Goal: Task Accomplishment & Management: Use online tool/utility

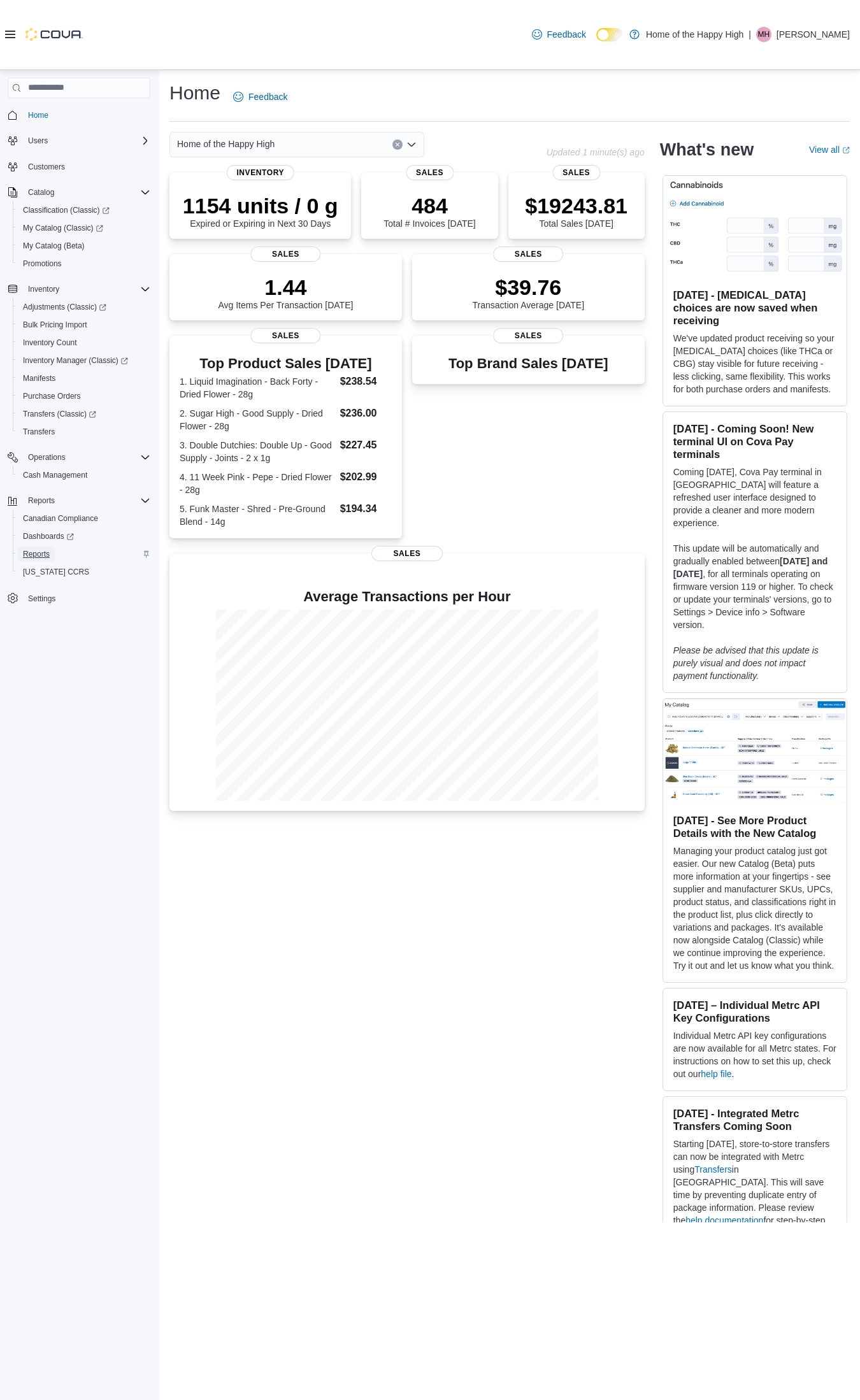
click at [43, 556] on span "Reports" at bounding box center [36, 554] width 27 height 10
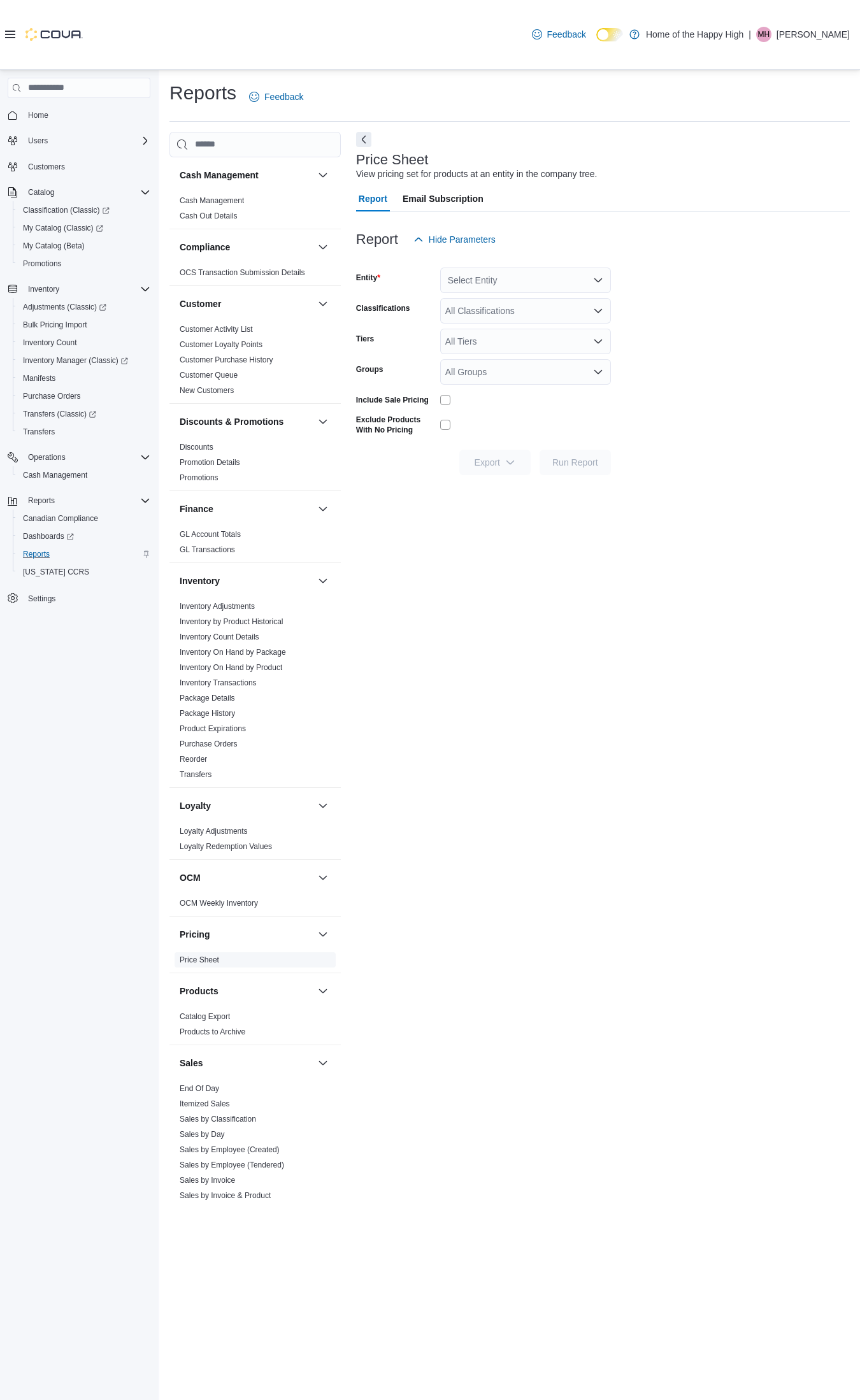
click at [215, 960] on link "Price Sheet" at bounding box center [199, 959] width 39 height 9
click at [594, 278] on icon "Open list of options" at bounding box center [598, 280] width 10 height 10
click at [517, 273] on div "Select Entity" at bounding box center [525, 280] width 171 height 25
type input "*****"
click at [532, 317] on span "Tier A FF ON" at bounding box center [528, 320] width 52 height 13
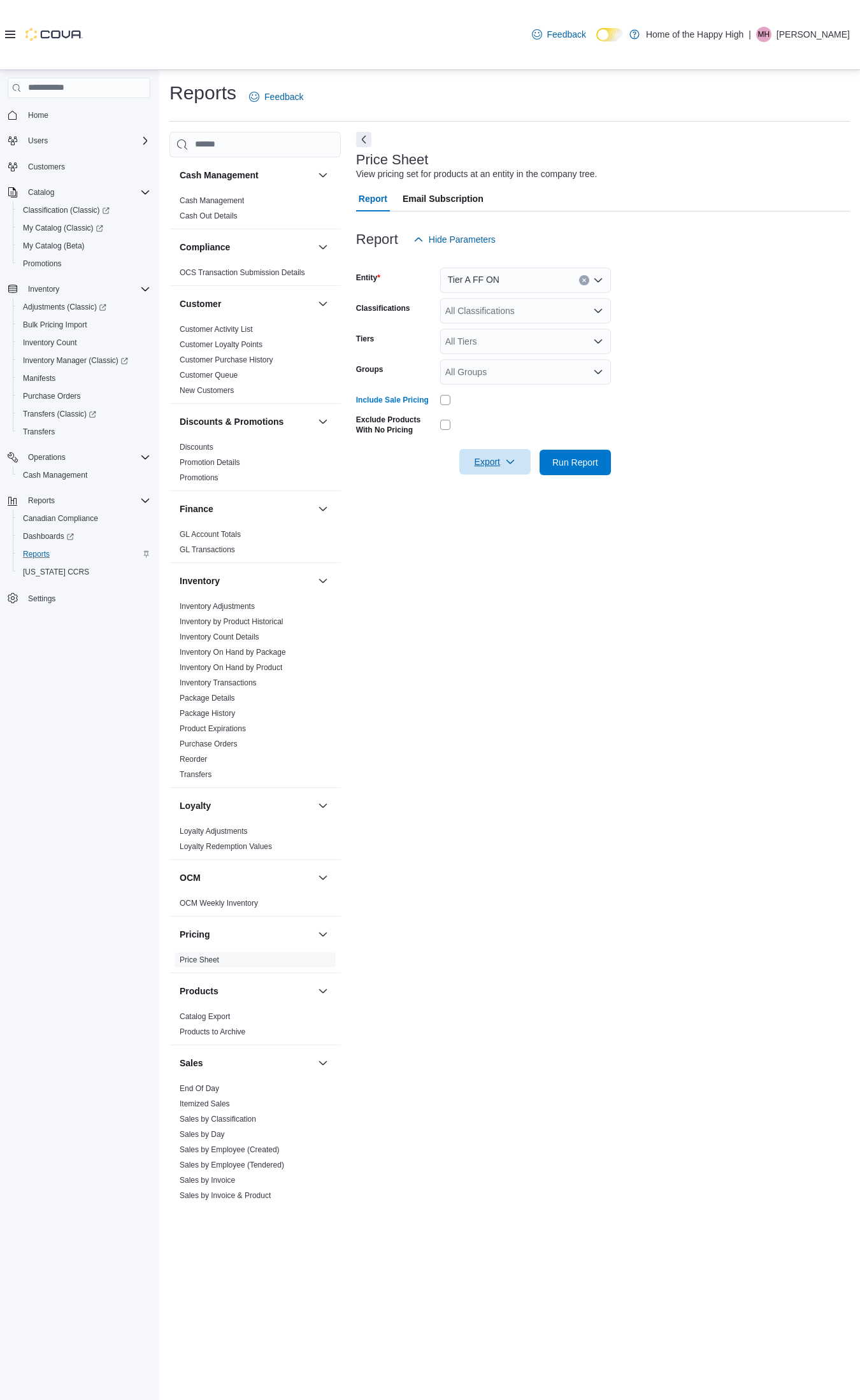
click at [515, 465] on icon "button" at bounding box center [510, 461] width 10 height 10
click at [516, 494] on button "Export to Excel" at bounding box center [497, 487] width 72 height 25
click at [584, 279] on icon "Clear input" at bounding box center [585, 281] width 5 height 5
type input "*********"
click at [549, 304] on span "Tier A FS ON" at bounding box center [528, 302] width 53 height 13
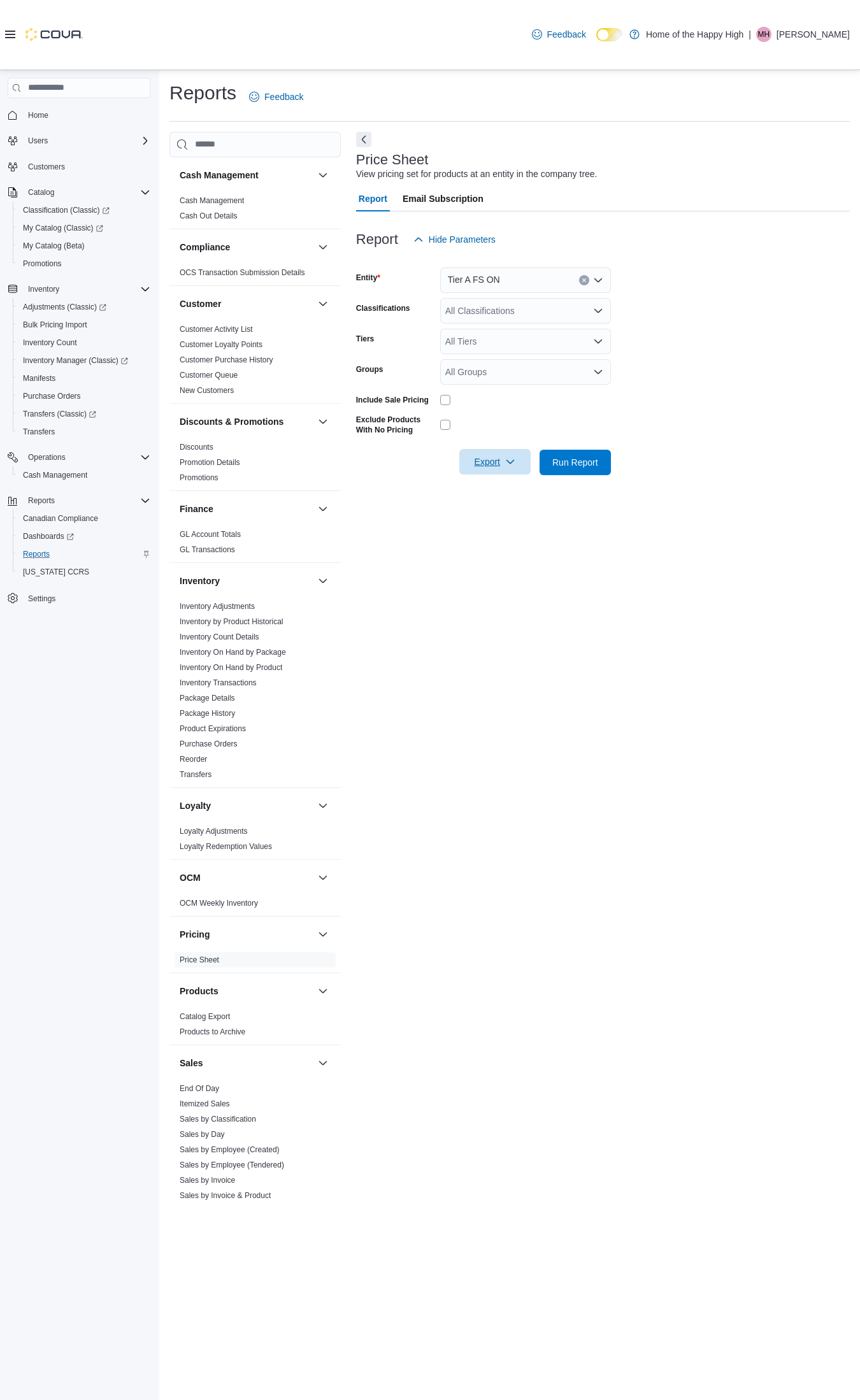
click at [510, 463] on icon "button" at bounding box center [510, 461] width 10 height 10
click at [502, 485] on span "Export to Excel" at bounding box center [497, 487] width 57 height 10
click at [585, 279] on icon "Clear input" at bounding box center [584, 280] width 3 height 3
type input "*****"
click at [525, 341] on span "Tier B FF ON" at bounding box center [529, 338] width 53 height 13
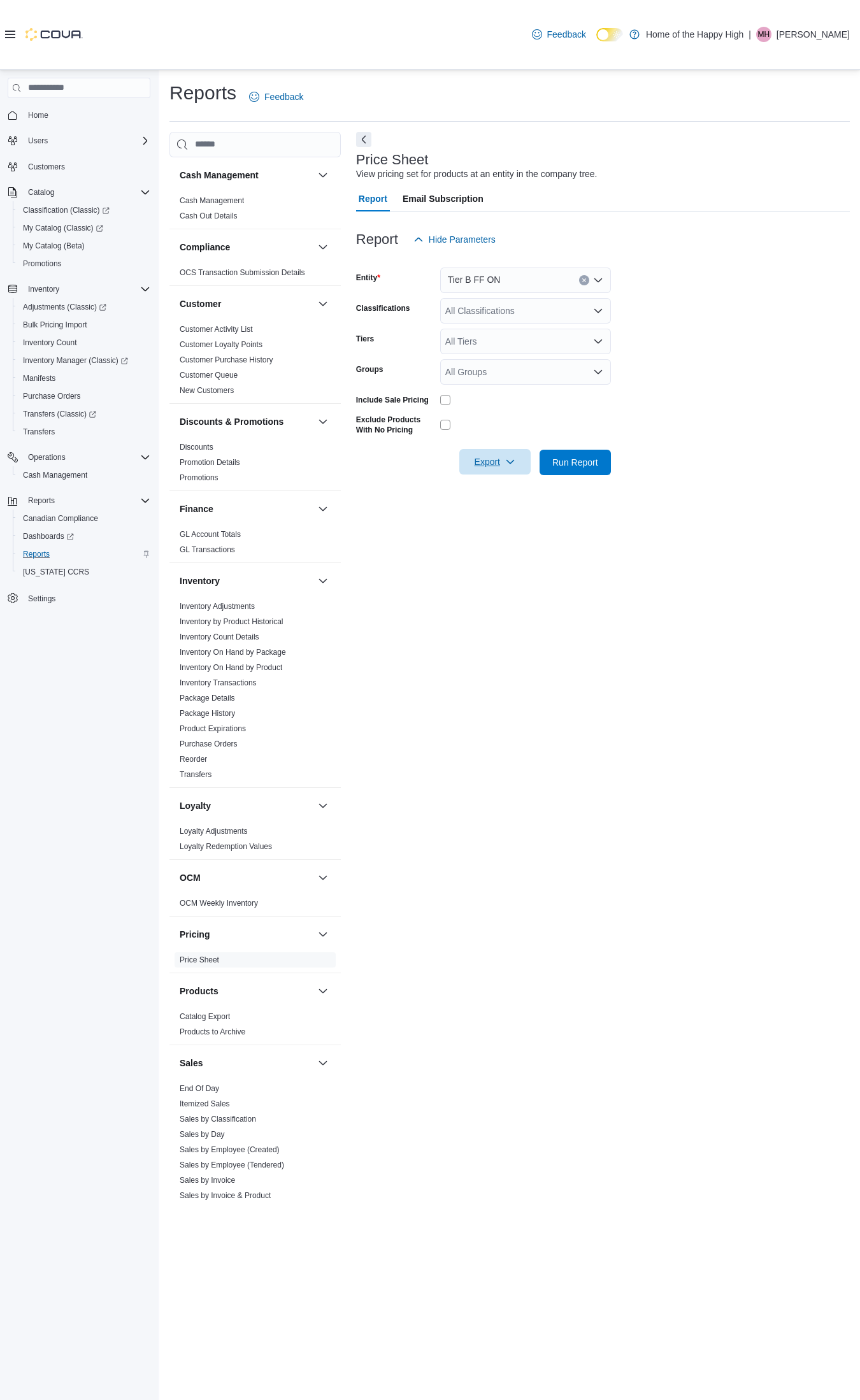
click at [511, 460] on icon "button" at bounding box center [510, 461] width 10 height 10
click at [501, 482] on span "Export to Excel" at bounding box center [497, 487] width 57 height 10
click at [582, 282] on icon "Clear input" at bounding box center [585, 281] width 5 height 5
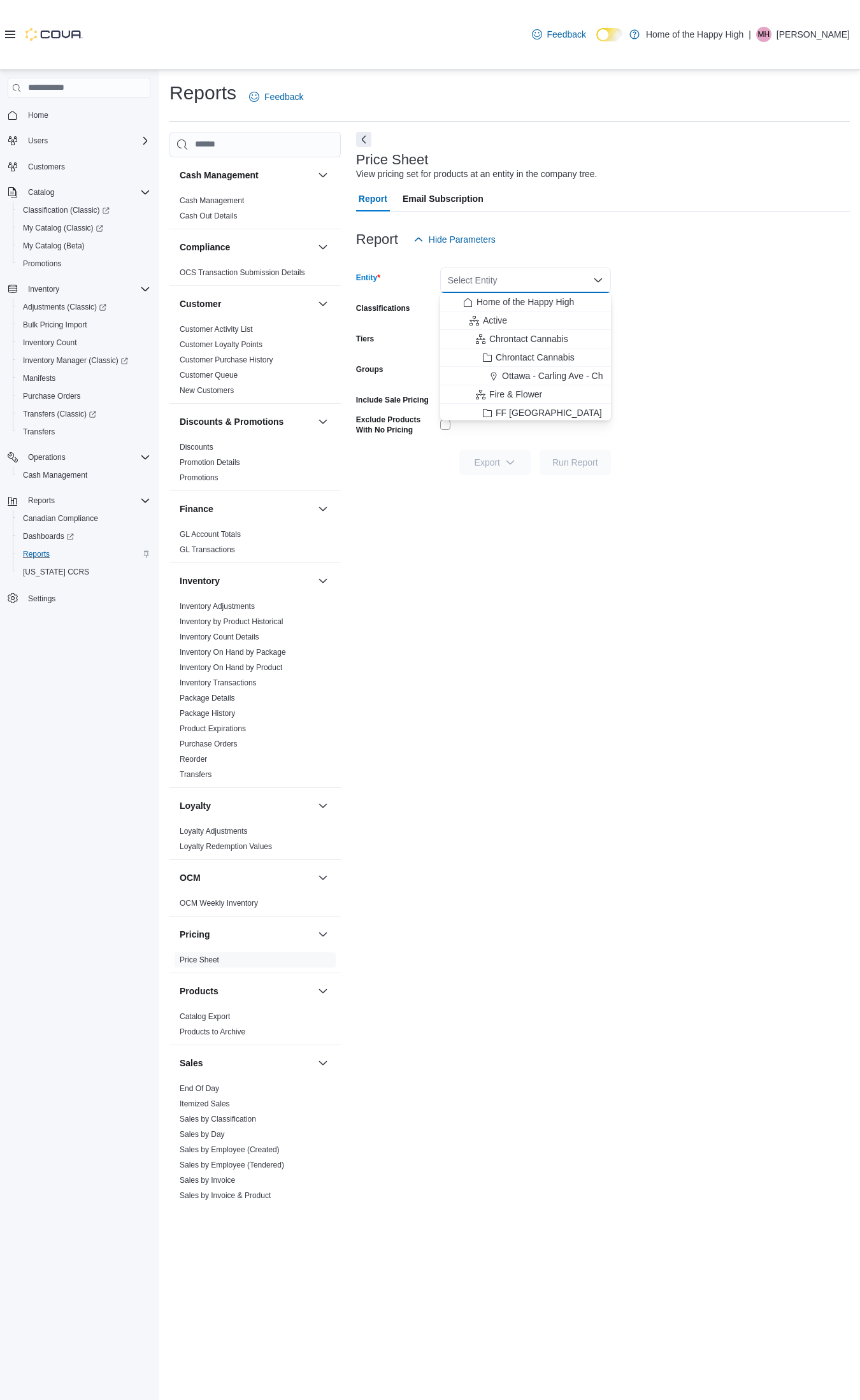
click at [508, 279] on div "Select Entity Combo box. Selected. Combo box input. Select Entity. Type some te…" at bounding box center [525, 280] width 171 height 25
type input "*"
type input "*********"
click at [523, 302] on span "Tier B FS ON" at bounding box center [529, 302] width 53 height 13
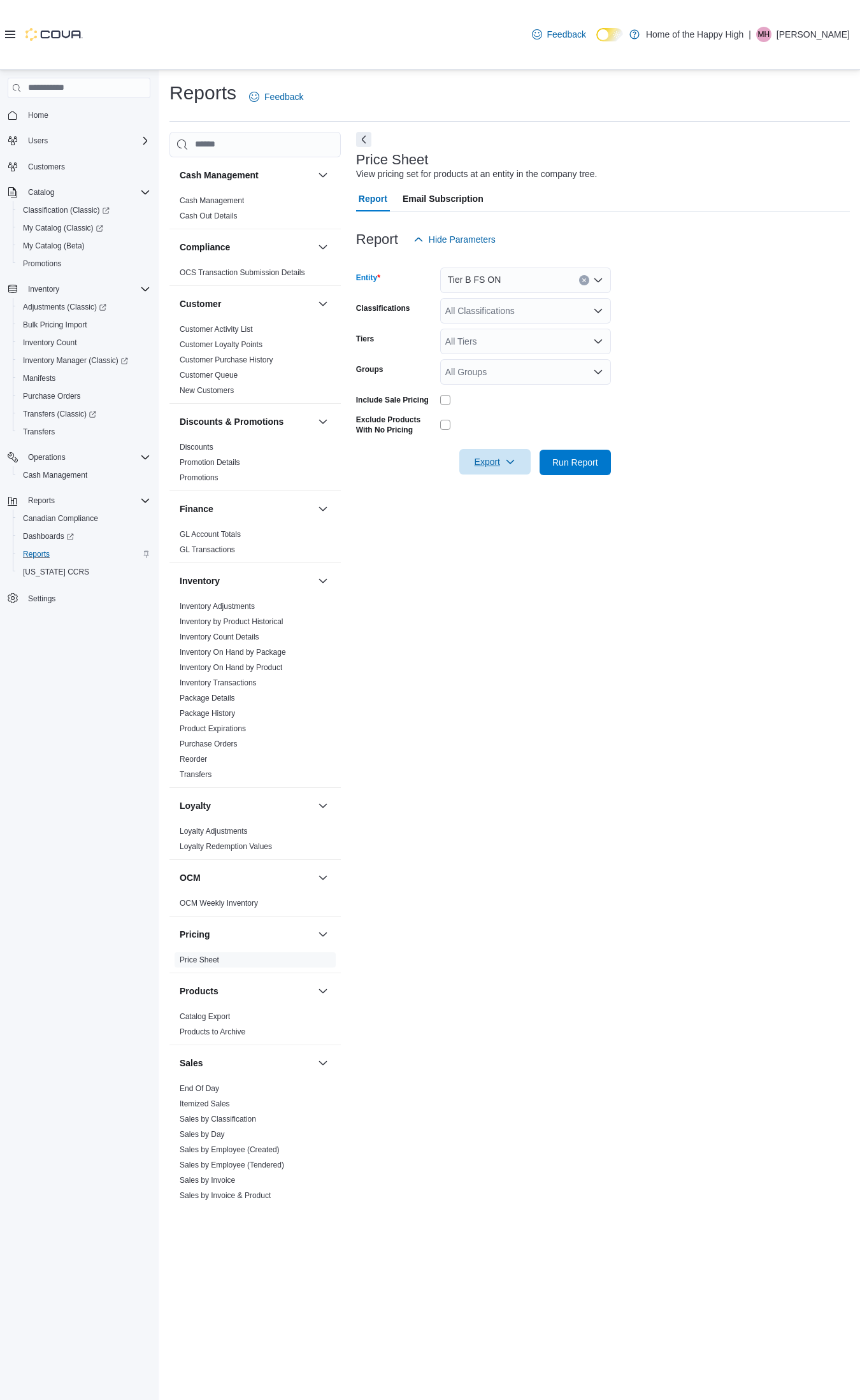
click at [508, 465] on icon "button" at bounding box center [510, 461] width 10 height 10
click at [505, 492] on button "Export to Excel" at bounding box center [497, 487] width 72 height 25
click at [586, 279] on icon "Clear input" at bounding box center [585, 281] width 5 height 5
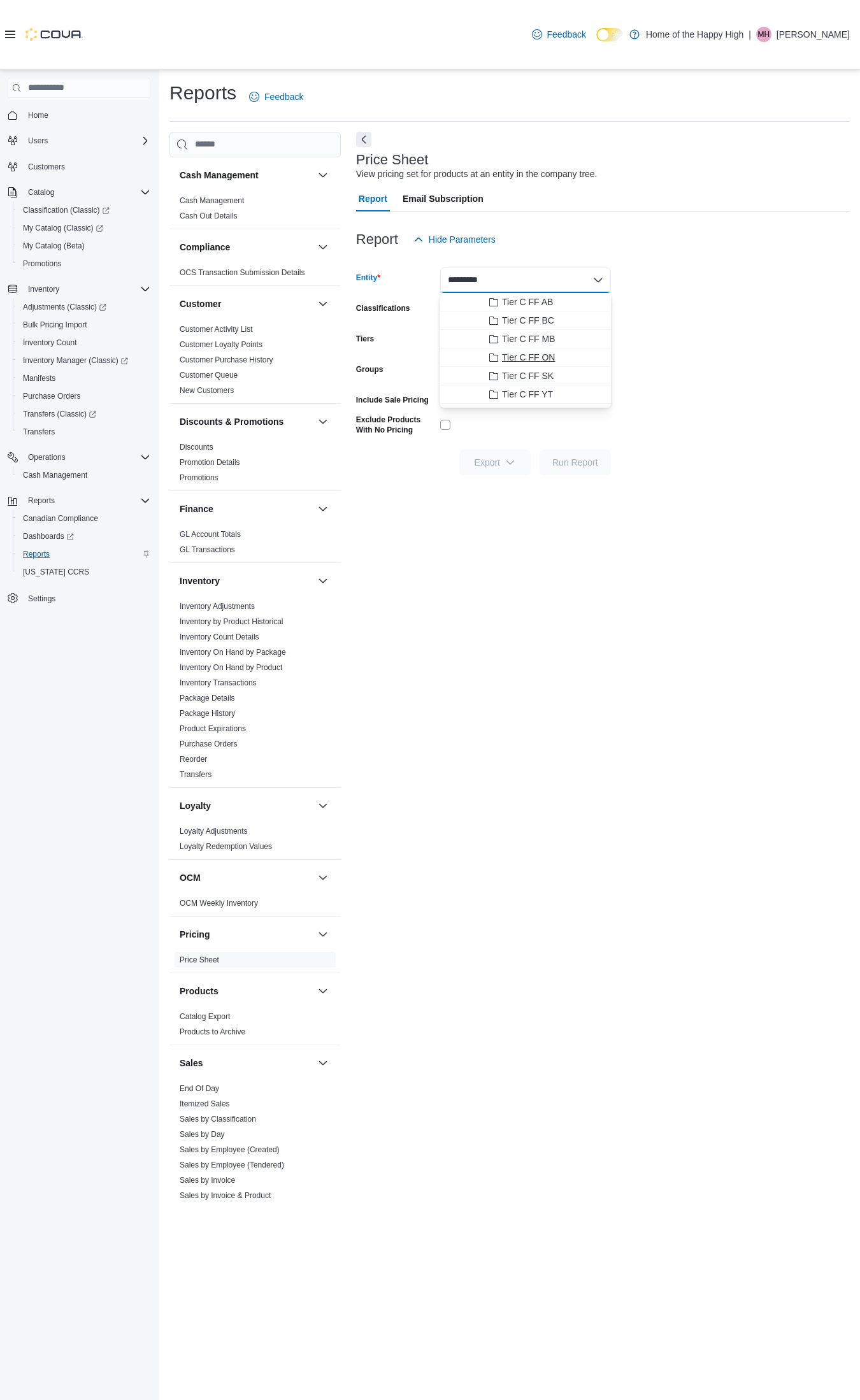
type input "*********"
click at [530, 358] on span "Tier C FF ON" at bounding box center [529, 357] width 53 height 13
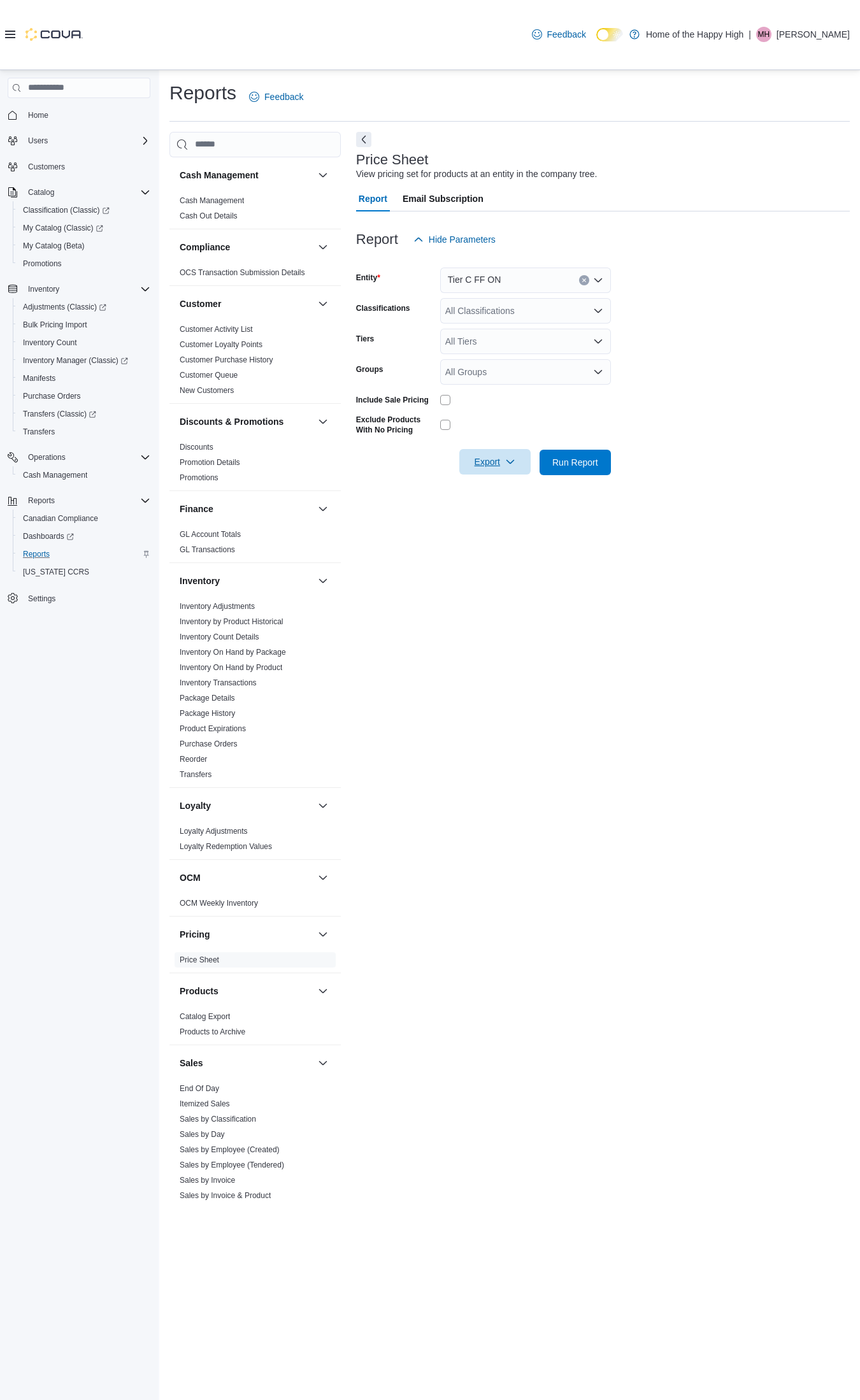
click at [498, 459] on span "Export" at bounding box center [495, 461] width 56 height 25
click at [494, 489] on span "Export to Excel" at bounding box center [497, 487] width 57 height 10
click at [582, 279] on icon "Clear input" at bounding box center [585, 281] width 5 height 5
type input "*********"
click at [543, 302] on span "Tier C FS ON" at bounding box center [529, 302] width 53 height 13
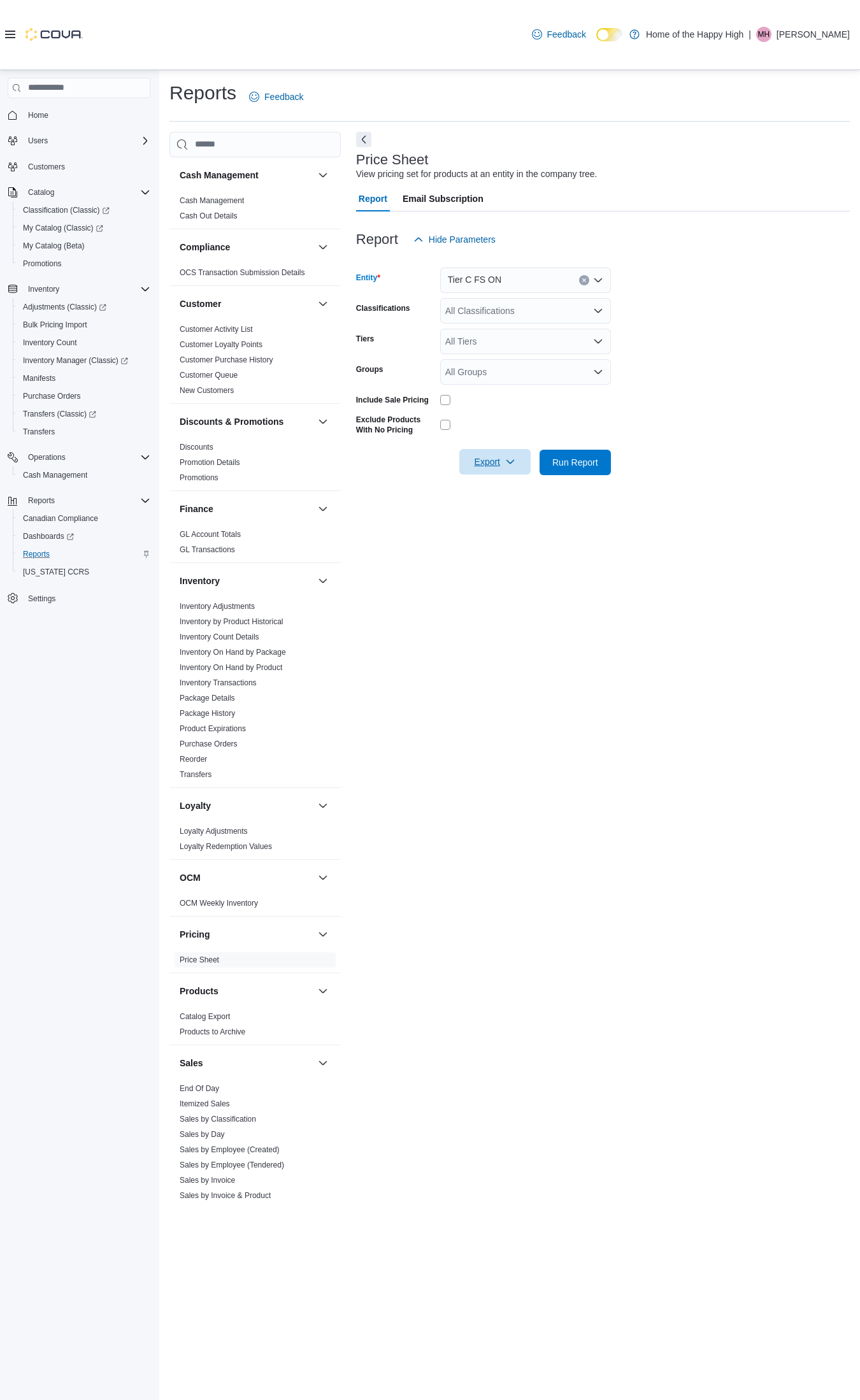
click at [516, 459] on span "Export" at bounding box center [495, 461] width 56 height 25
click at [509, 484] on span "Export to Excel" at bounding box center [497, 487] width 57 height 10
click at [55, 320] on span "Bulk Pricing Import" at bounding box center [55, 324] width 65 height 10
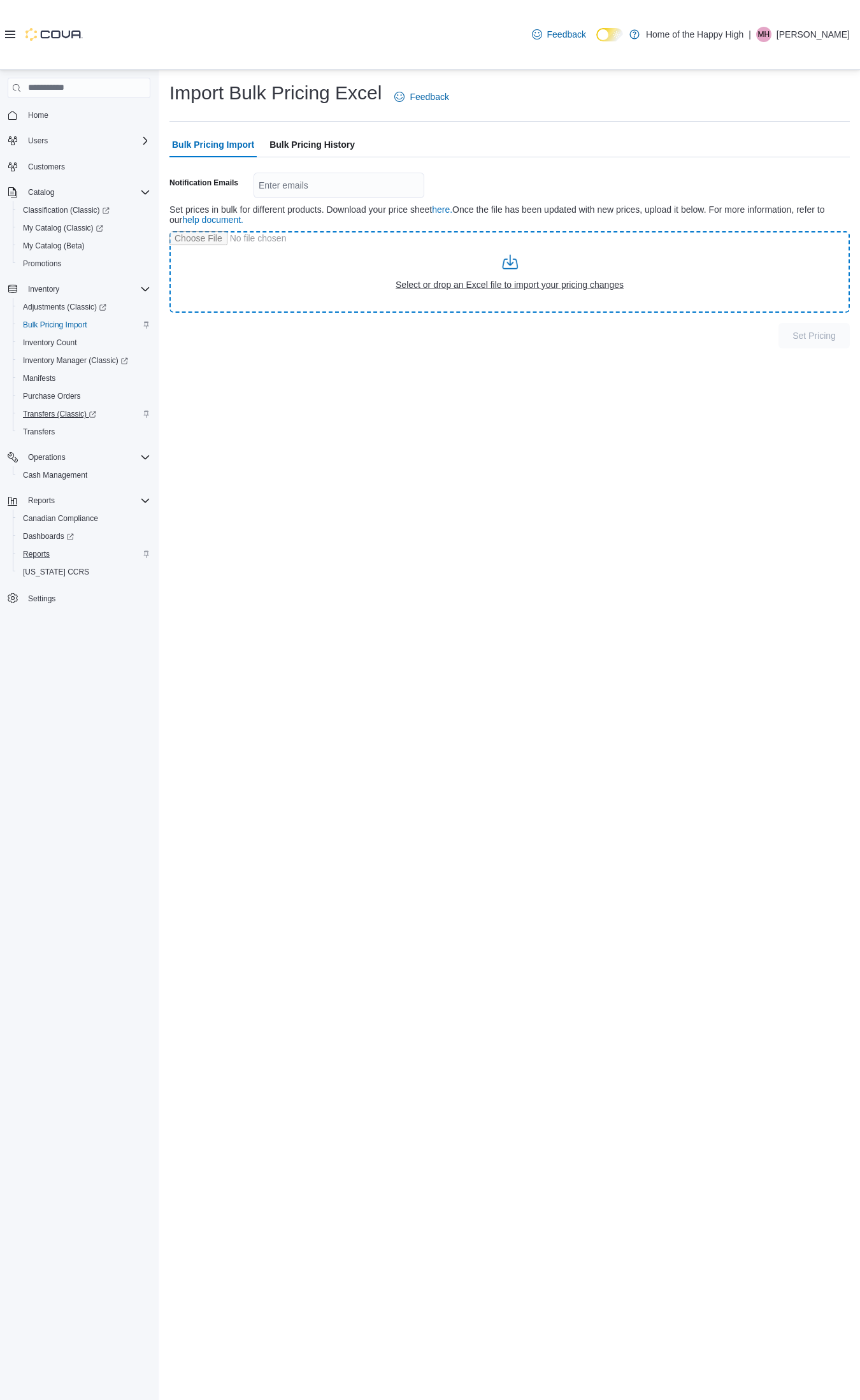
type input "**********"
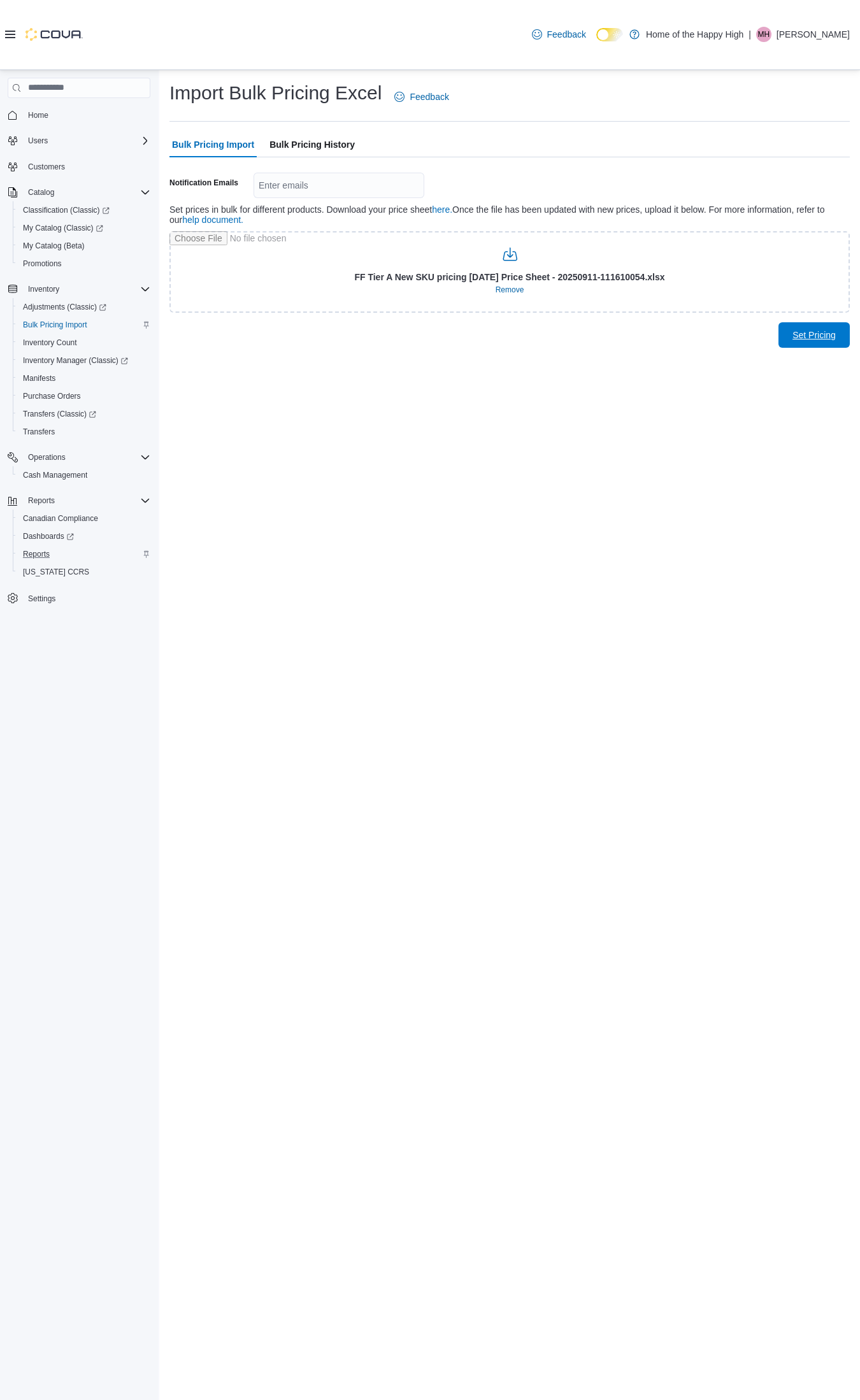
click at [817, 323] on span "Set Pricing" at bounding box center [814, 335] width 56 height 25
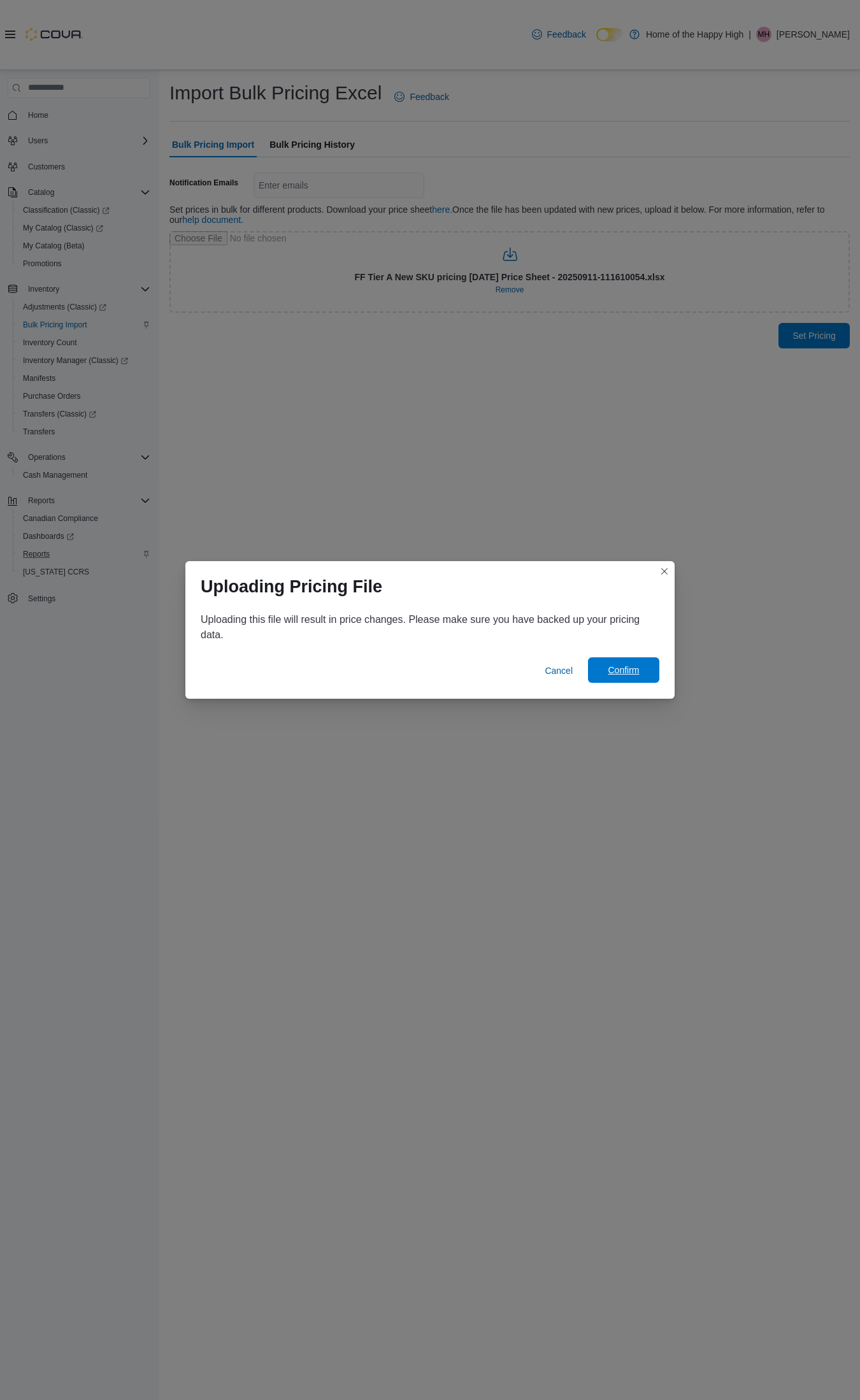
click at [626, 675] on span "Confirm" at bounding box center [623, 669] width 31 height 13
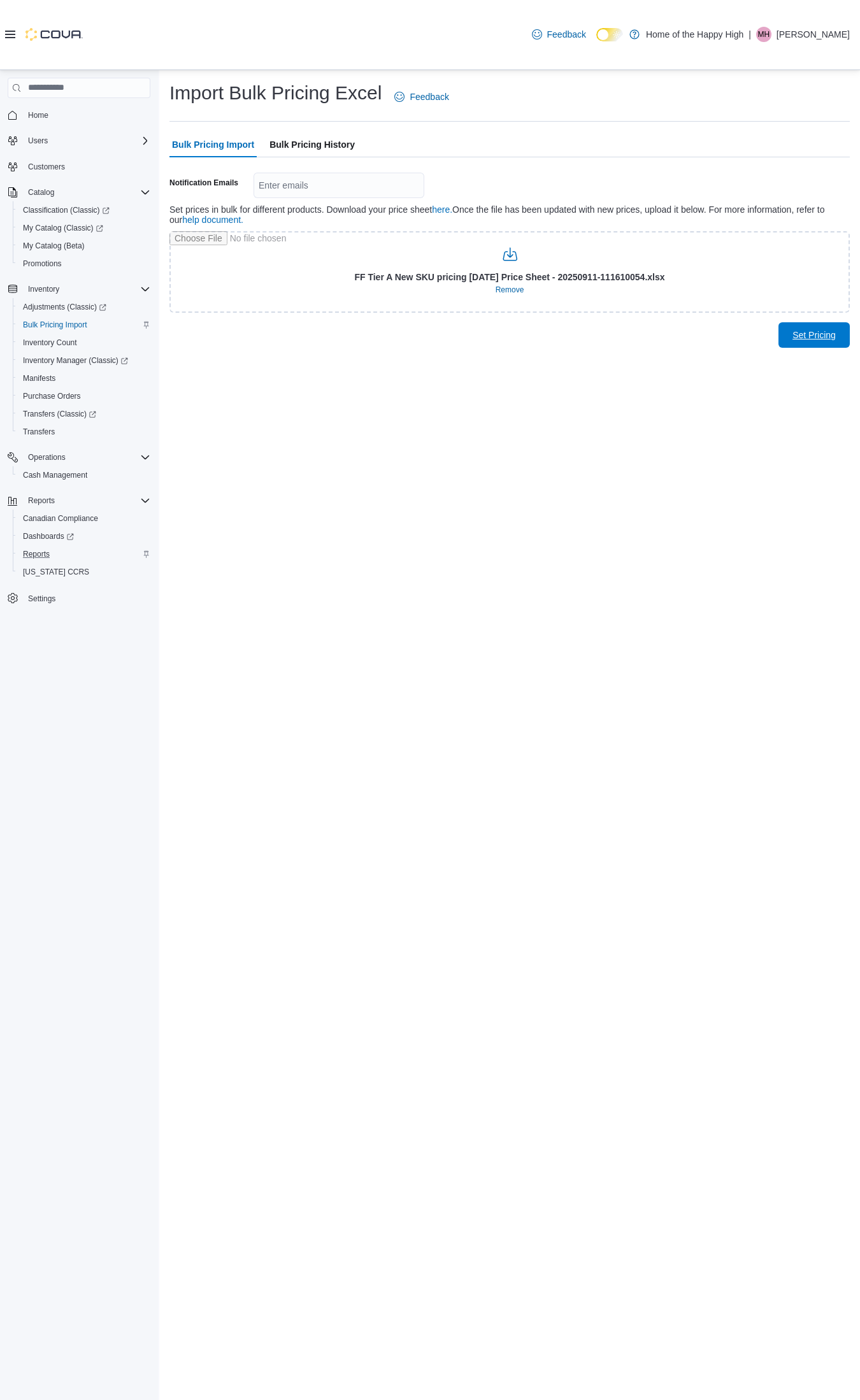
click at [820, 341] on span "Set Pricing" at bounding box center [814, 334] width 43 height 13
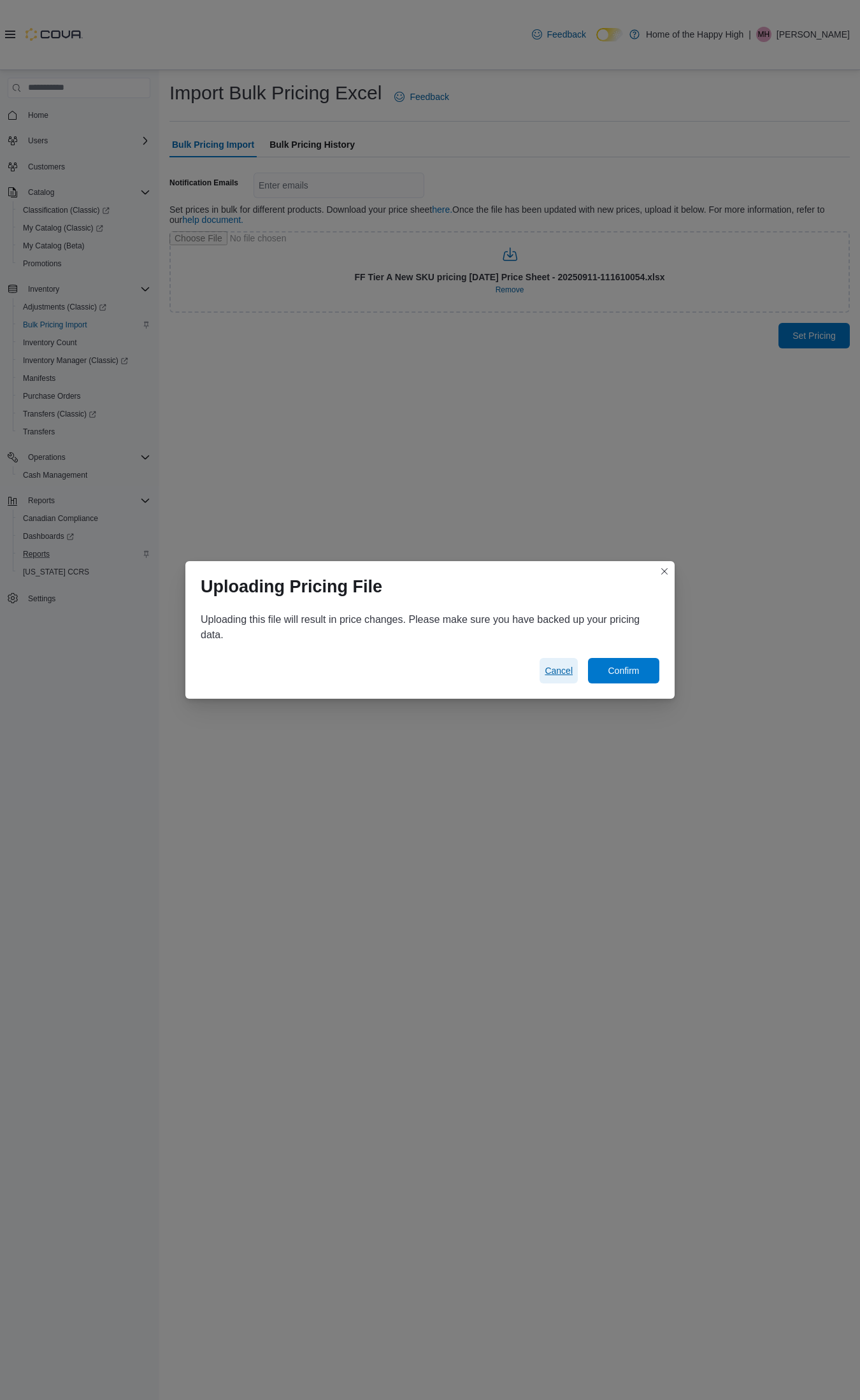
click at [553, 671] on span "Cancel" at bounding box center [559, 670] width 28 height 13
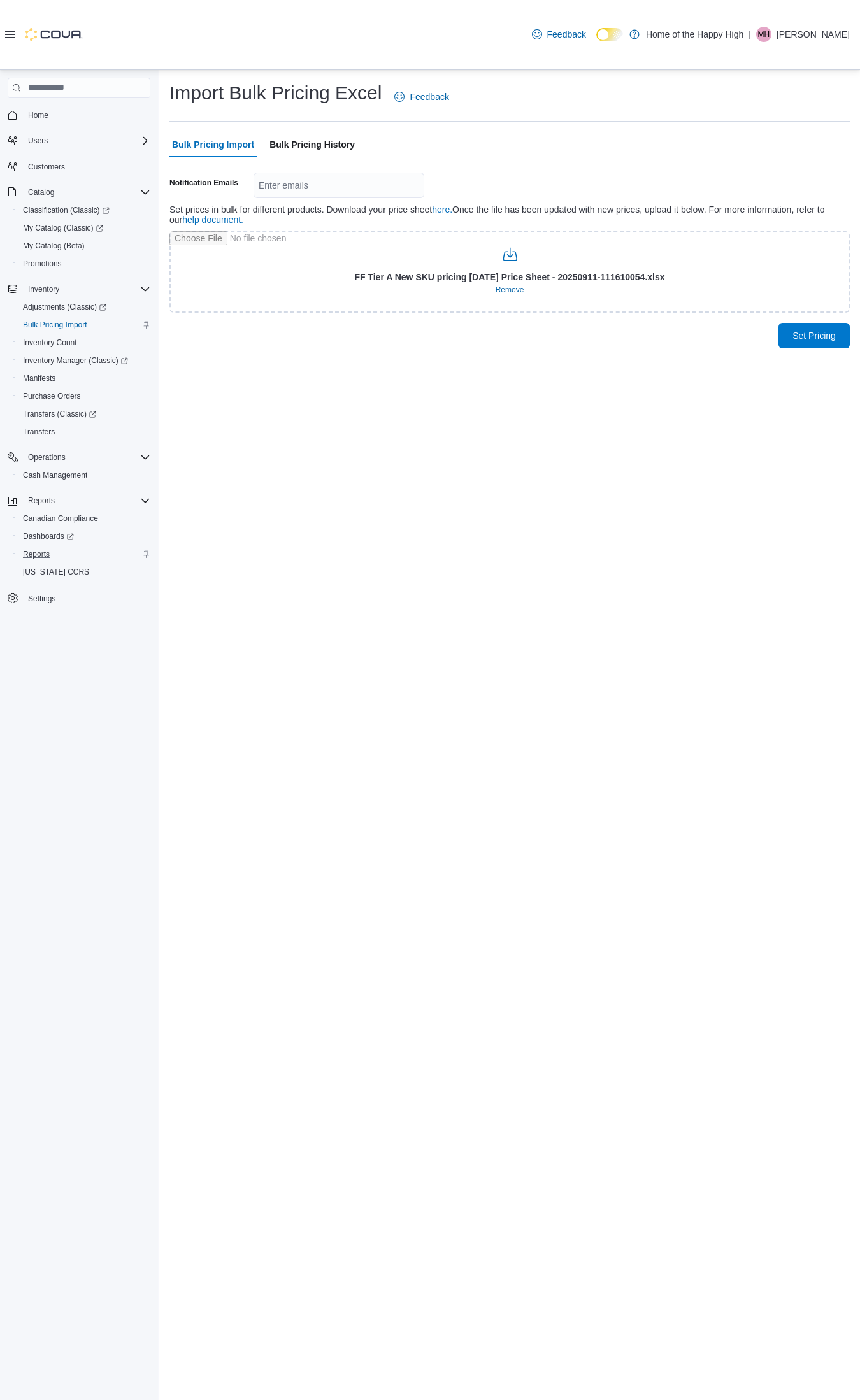
click at [321, 148] on span "Bulk Pricing History" at bounding box center [312, 144] width 85 height 25
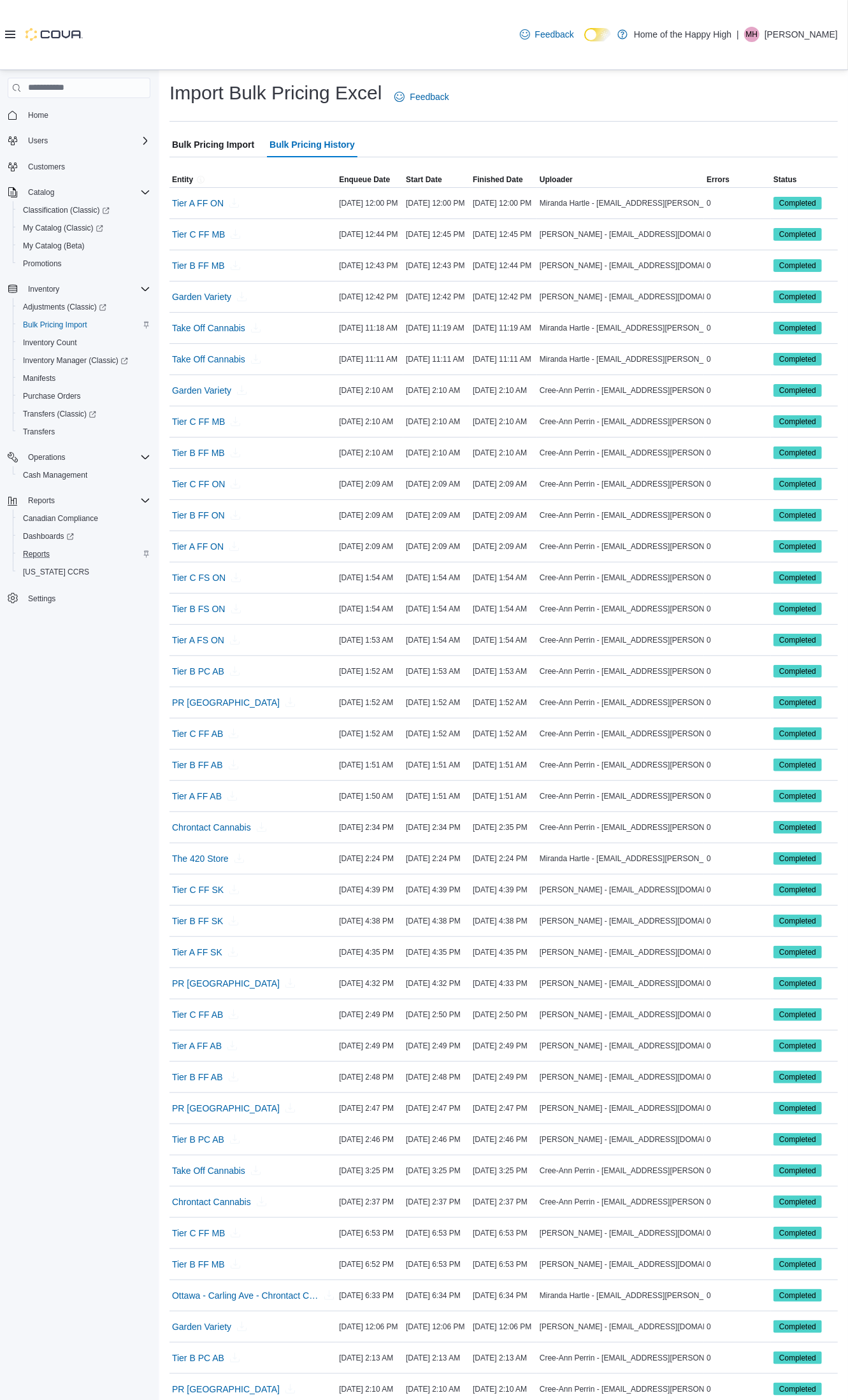
click at [202, 138] on span "Bulk Pricing Import" at bounding box center [213, 144] width 82 height 25
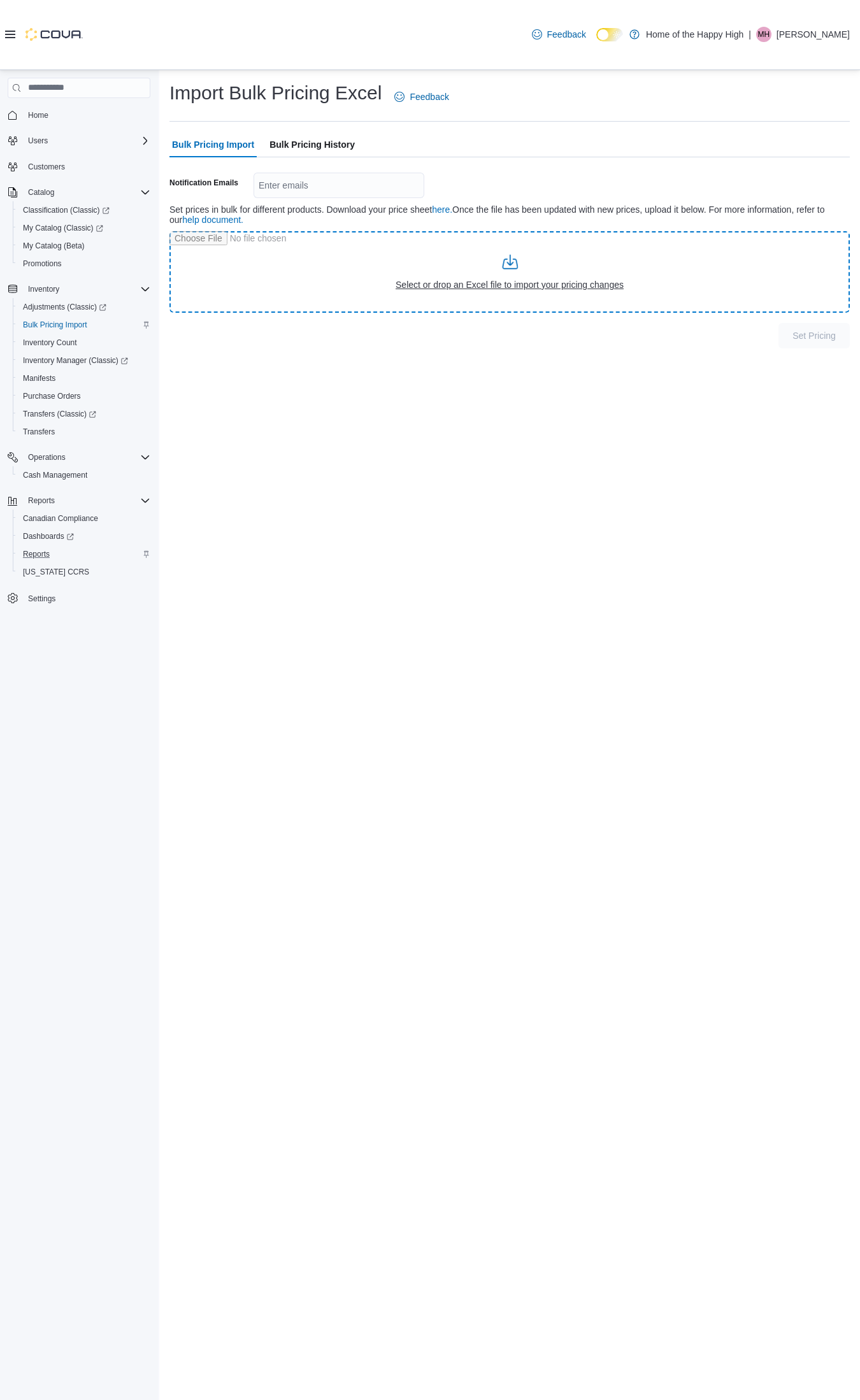
type input "**********"
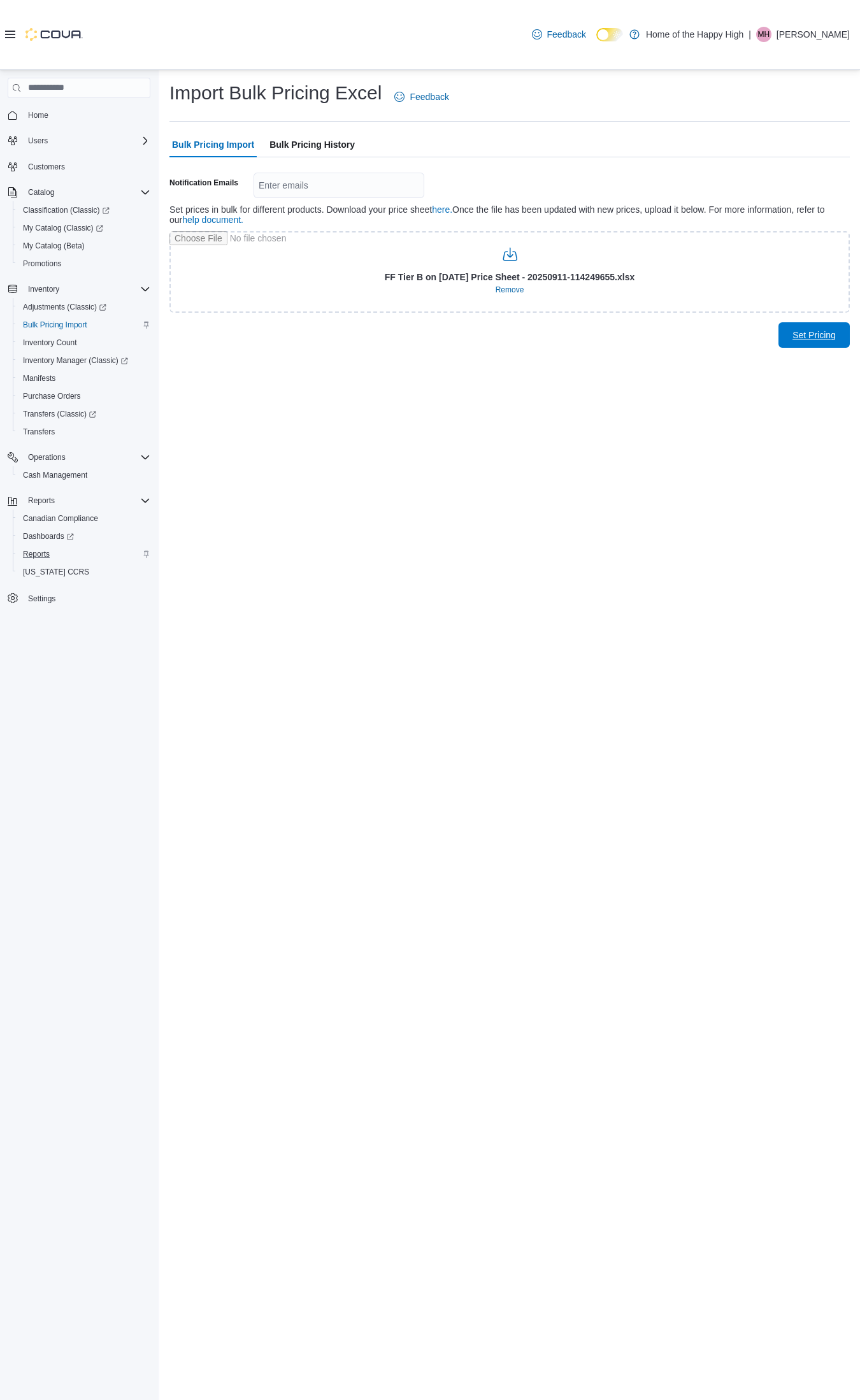
click at [827, 344] on span "Set Pricing" at bounding box center [814, 335] width 56 height 25
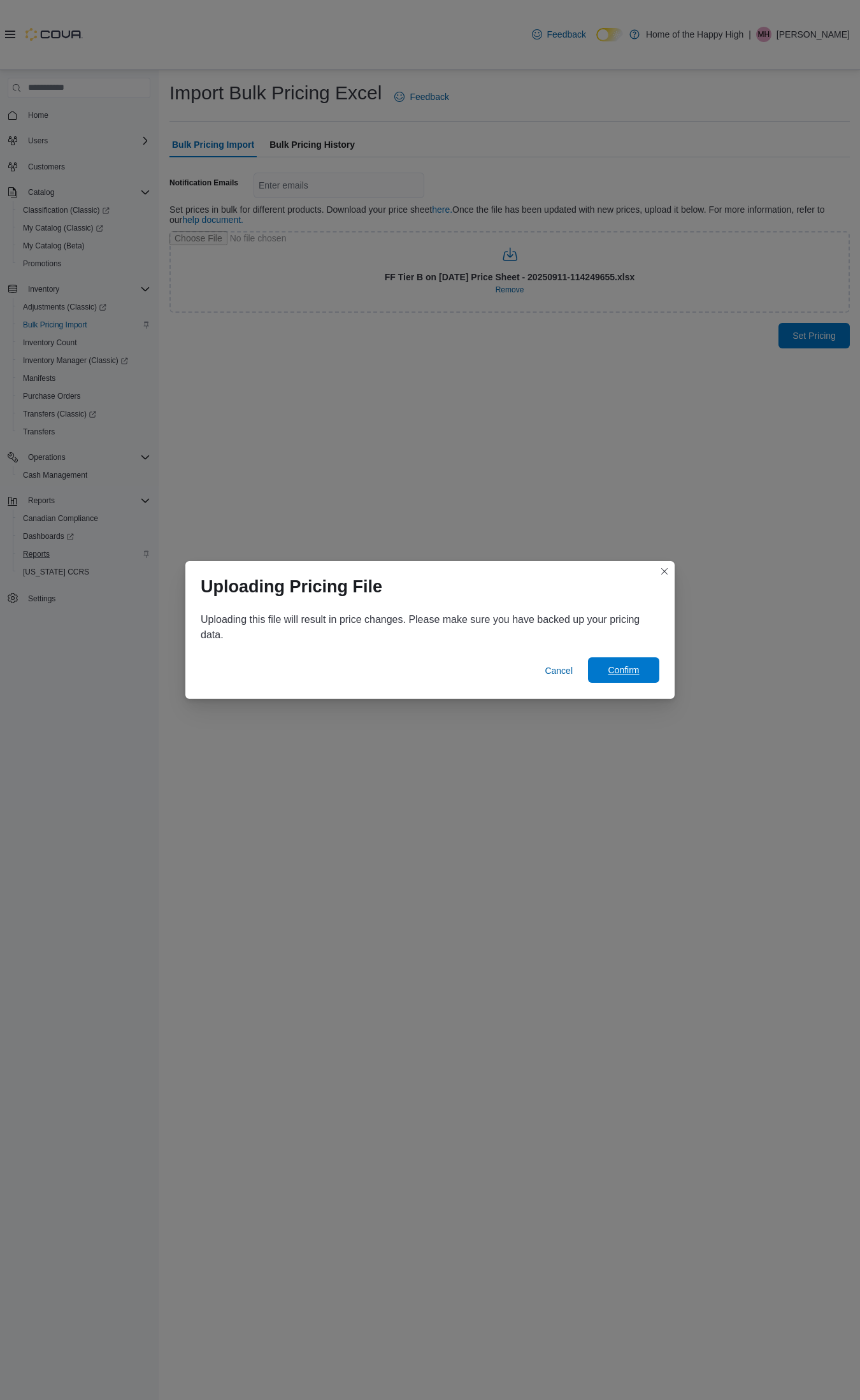
click at [621, 673] on span "Confirm" at bounding box center [623, 669] width 31 height 13
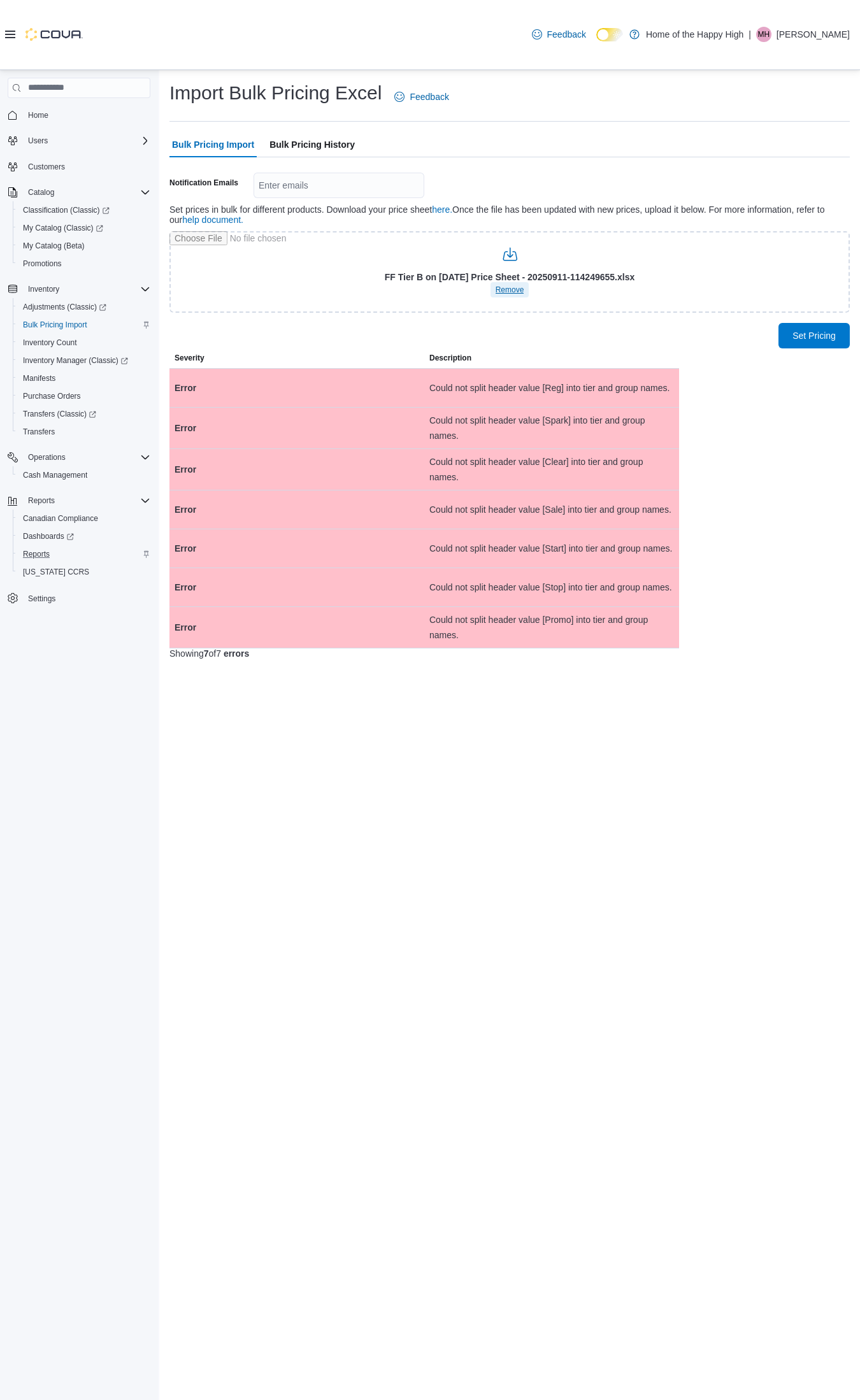
click at [517, 291] on span "Remove" at bounding box center [509, 289] width 29 height 10
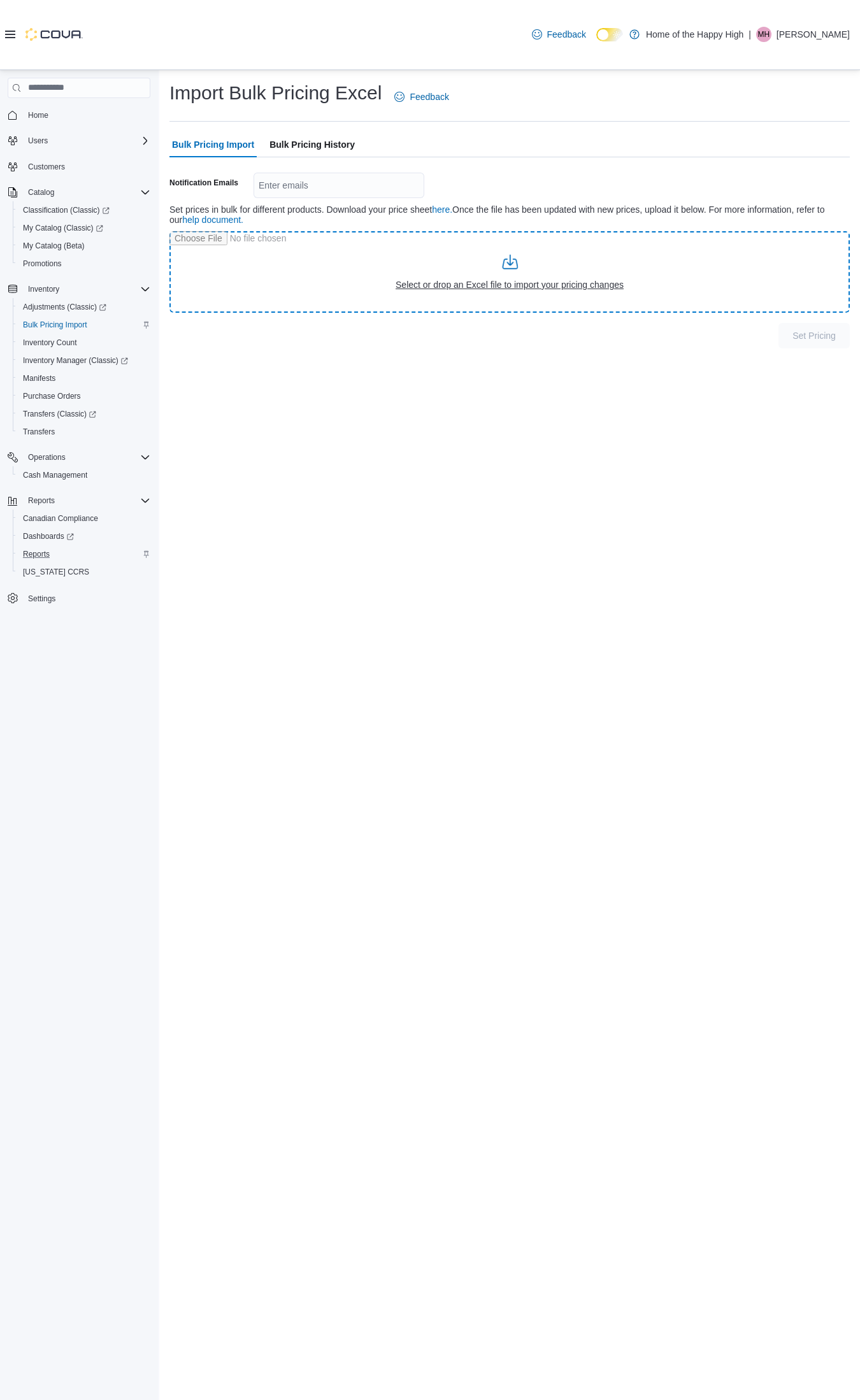
type input "**********"
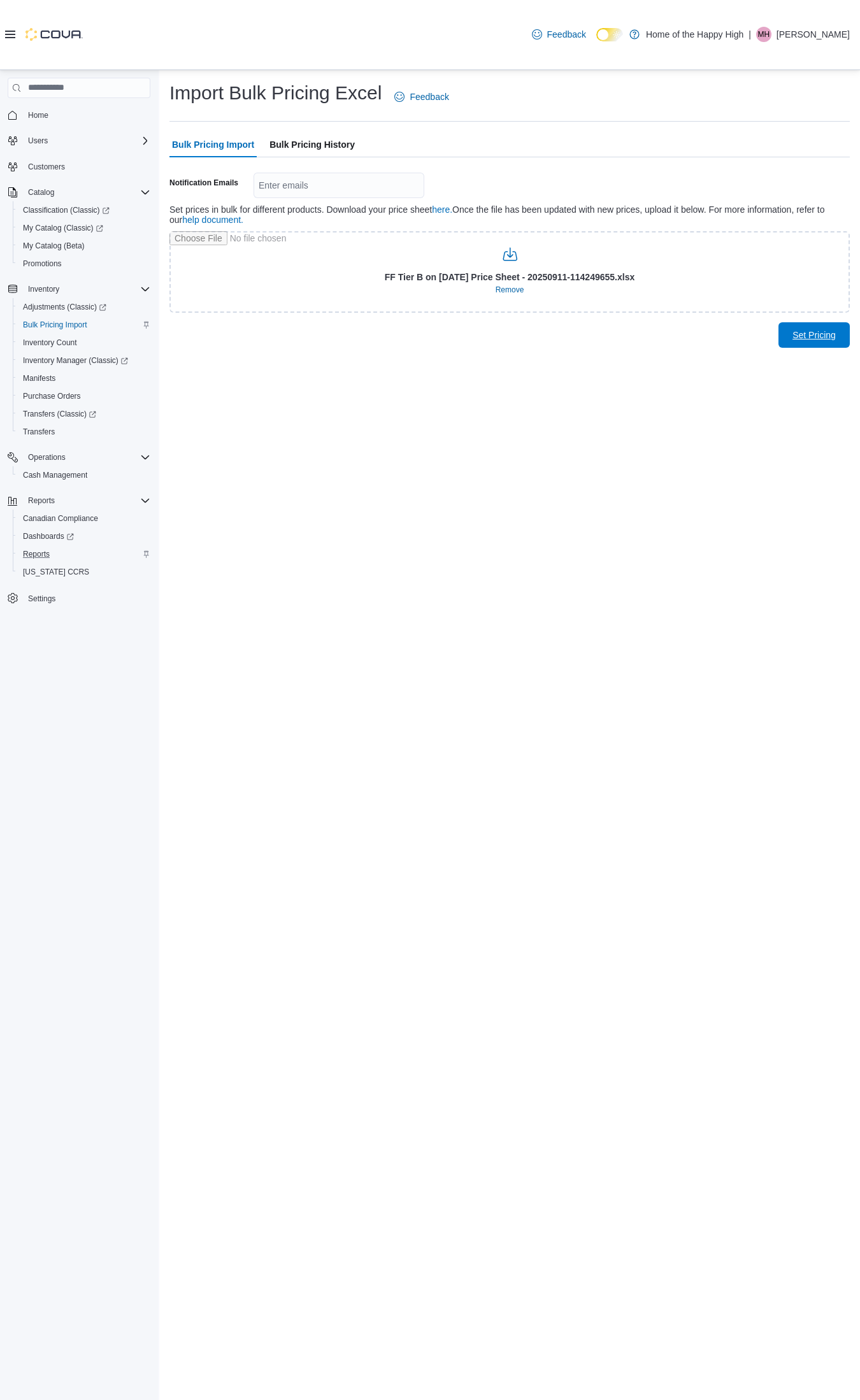
click at [827, 333] on span "Set Pricing" at bounding box center [814, 334] width 43 height 13
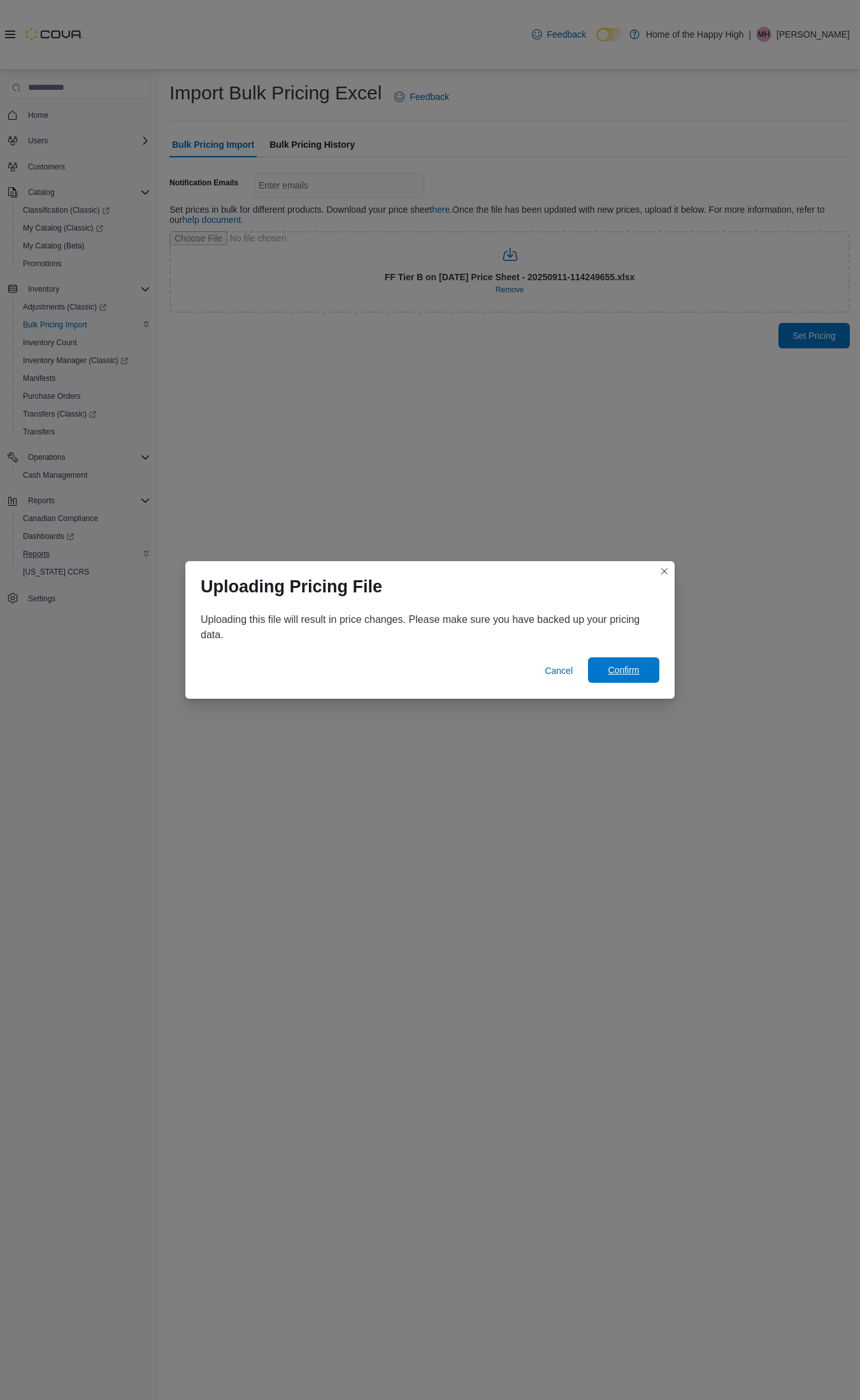
click at [628, 672] on span "Confirm" at bounding box center [623, 669] width 31 height 13
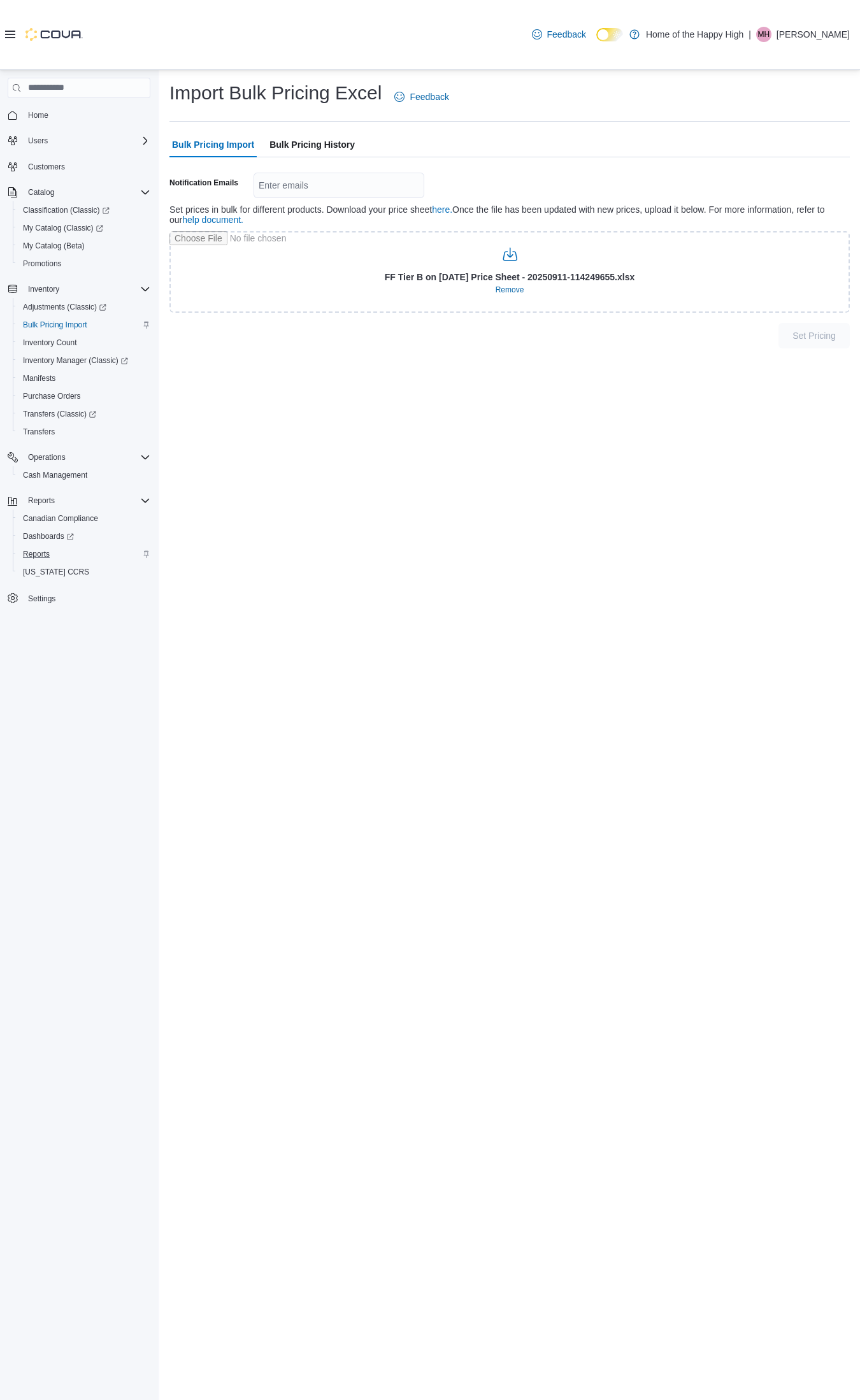
click at [300, 147] on span "Bulk Pricing History" at bounding box center [312, 144] width 85 height 25
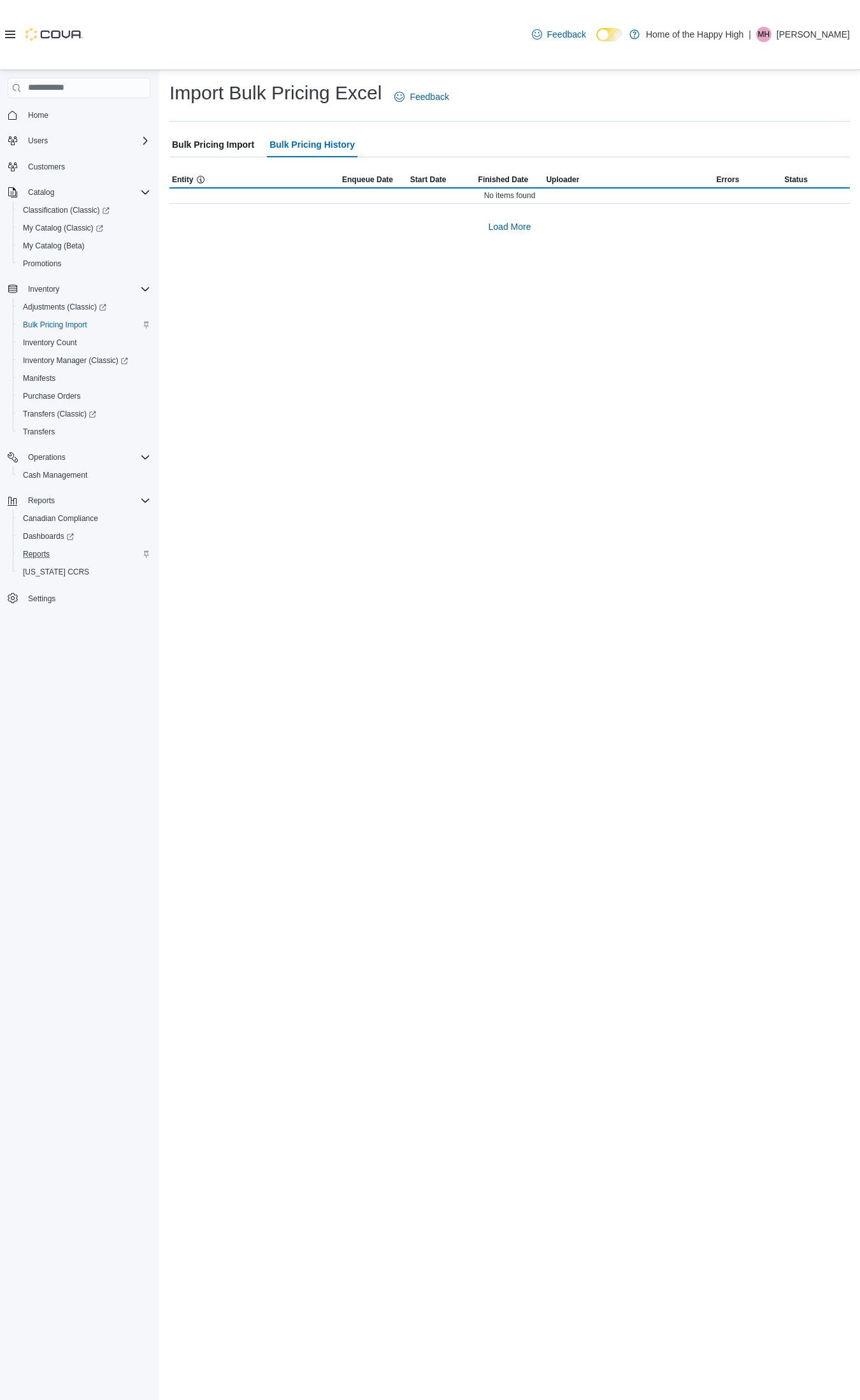
click at [180, 145] on span "Bulk Pricing Import" at bounding box center [214, 144] width 82 height 25
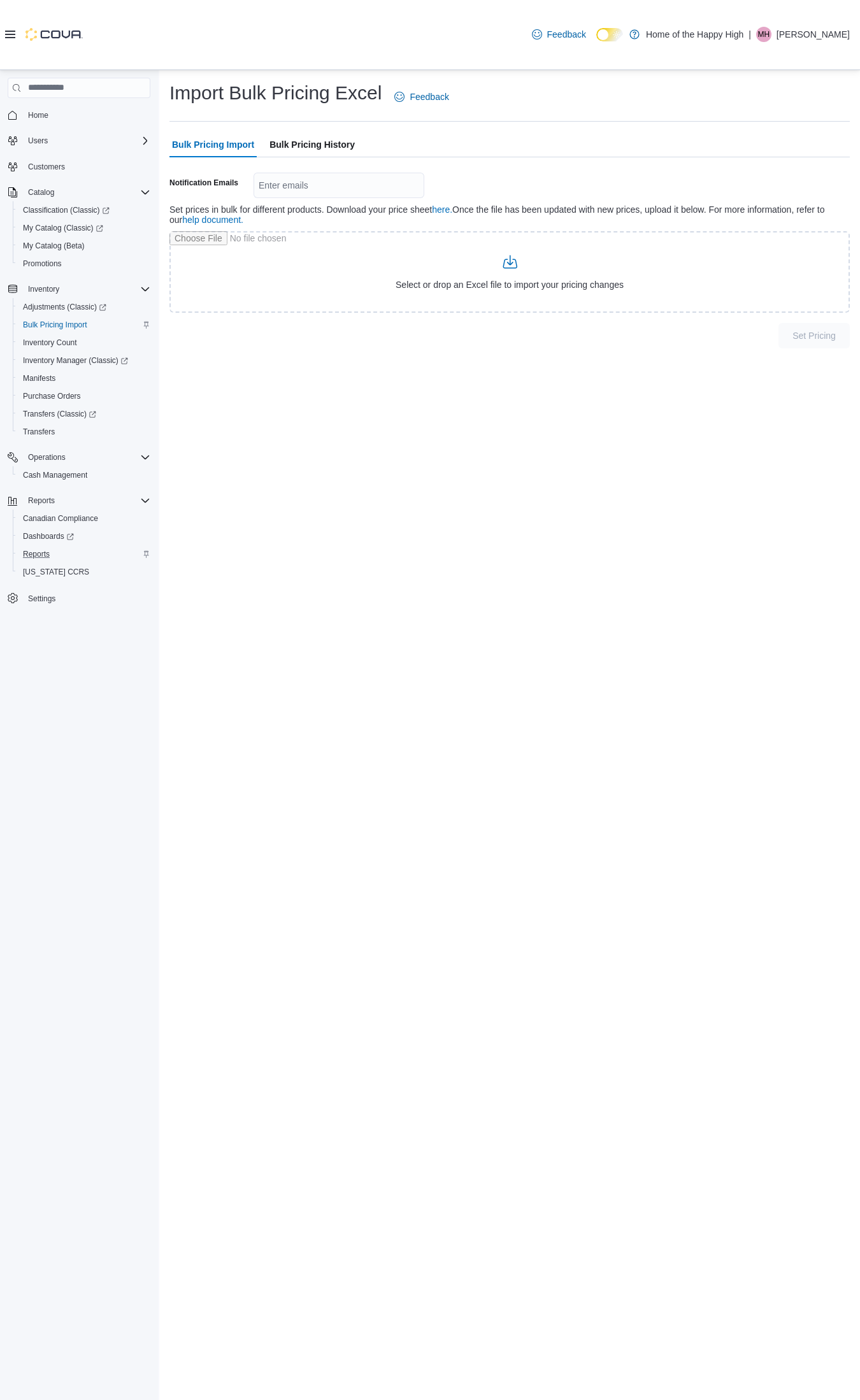
click at [297, 137] on span "Bulk Pricing History" at bounding box center [312, 144] width 85 height 25
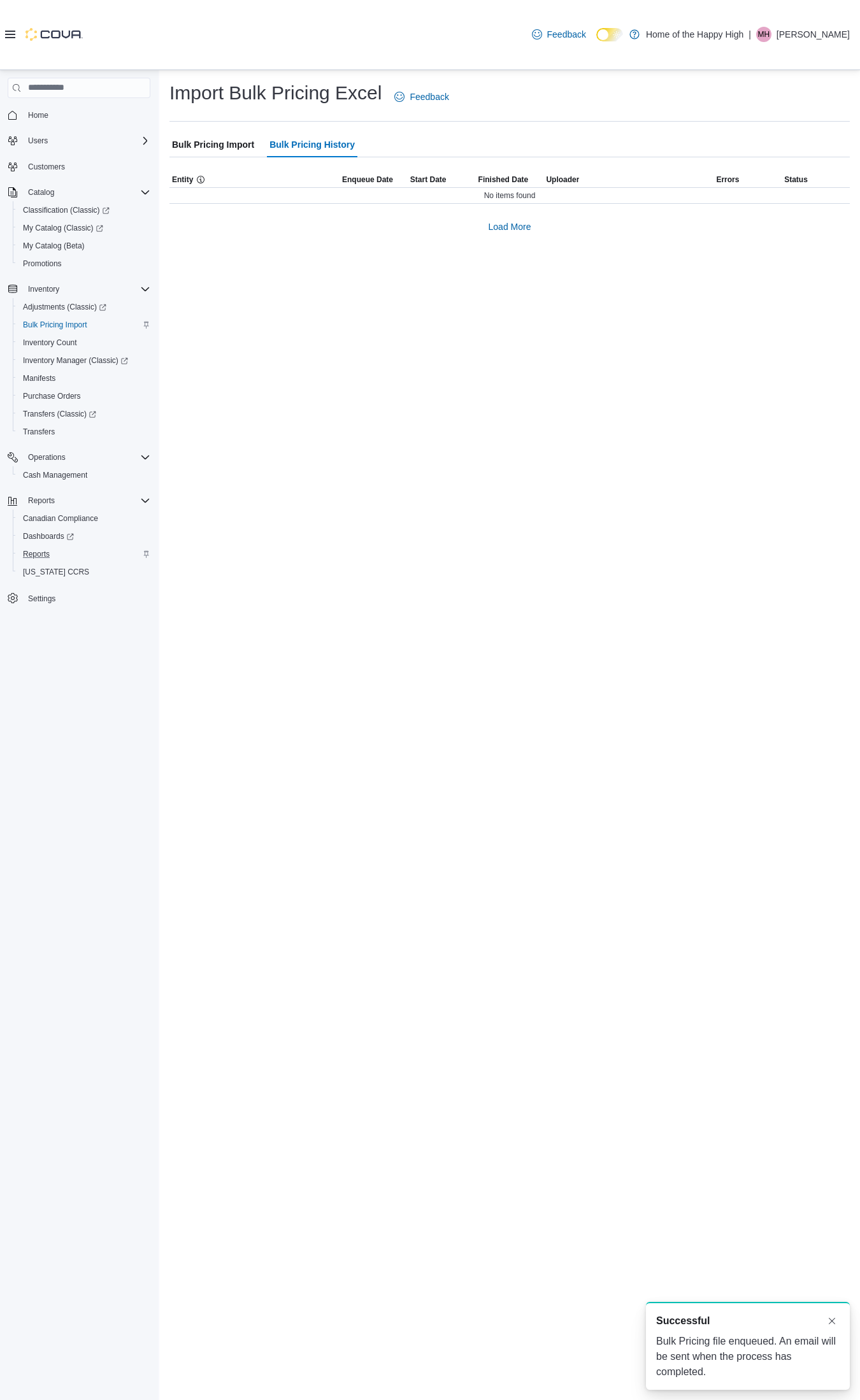
click at [196, 150] on span "Bulk Pricing Import" at bounding box center [214, 144] width 82 height 25
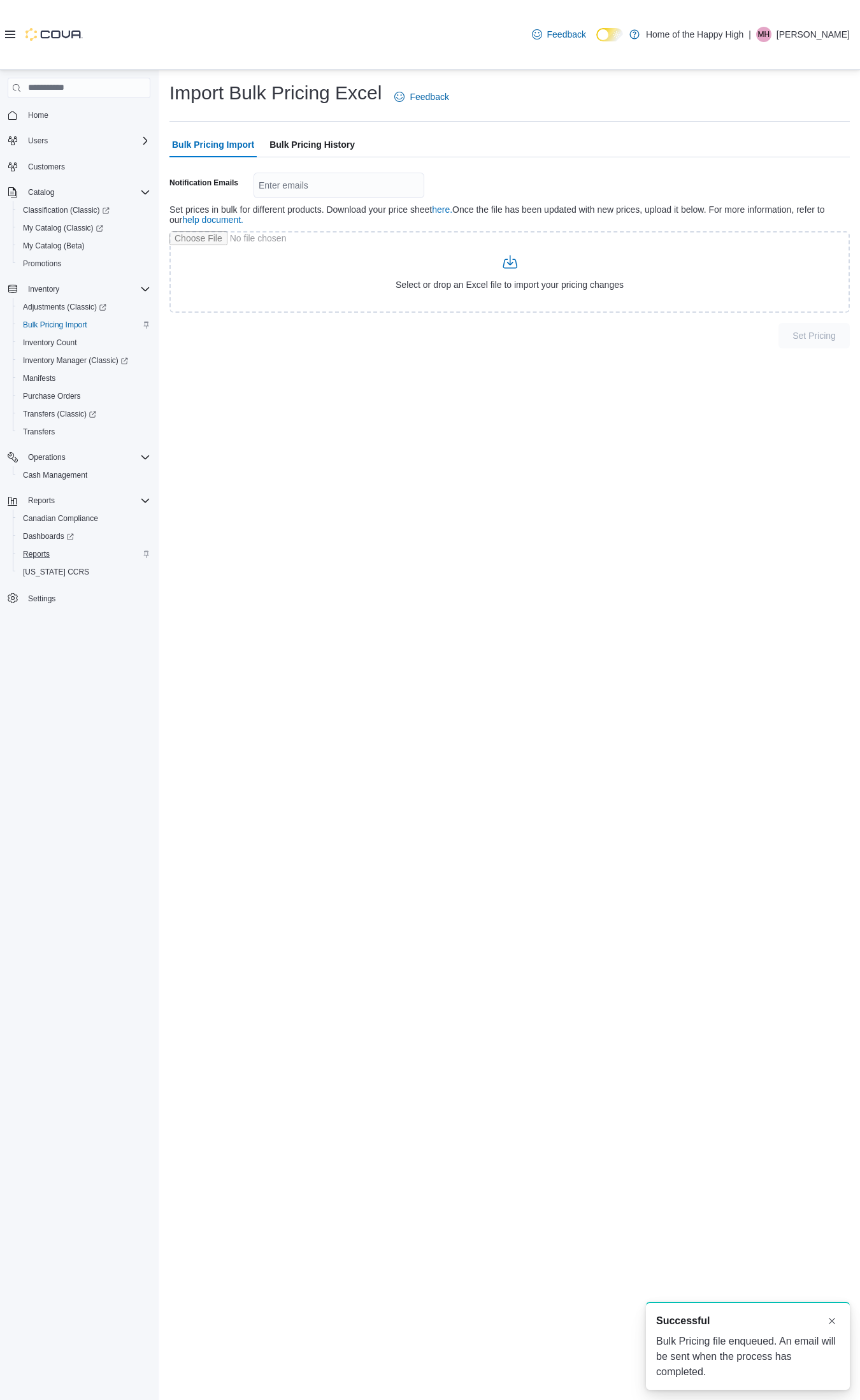
click at [312, 145] on span "Bulk Pricing History" at bounding box center [312, 144] width 85 height 25
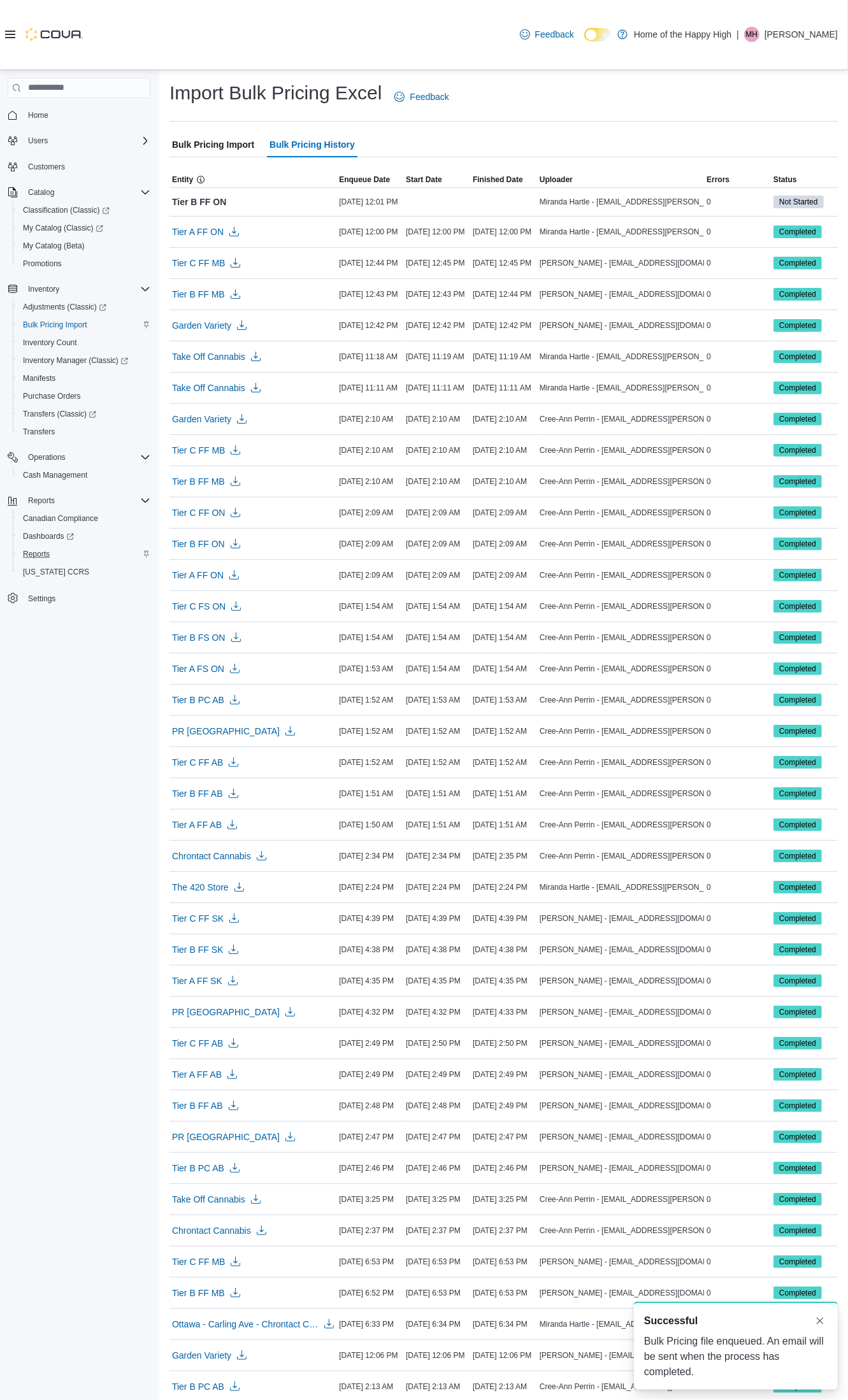
click at [230, 147] on span "Bulk Pricing Import" at bounding box center [213, 144] width 82 height 25
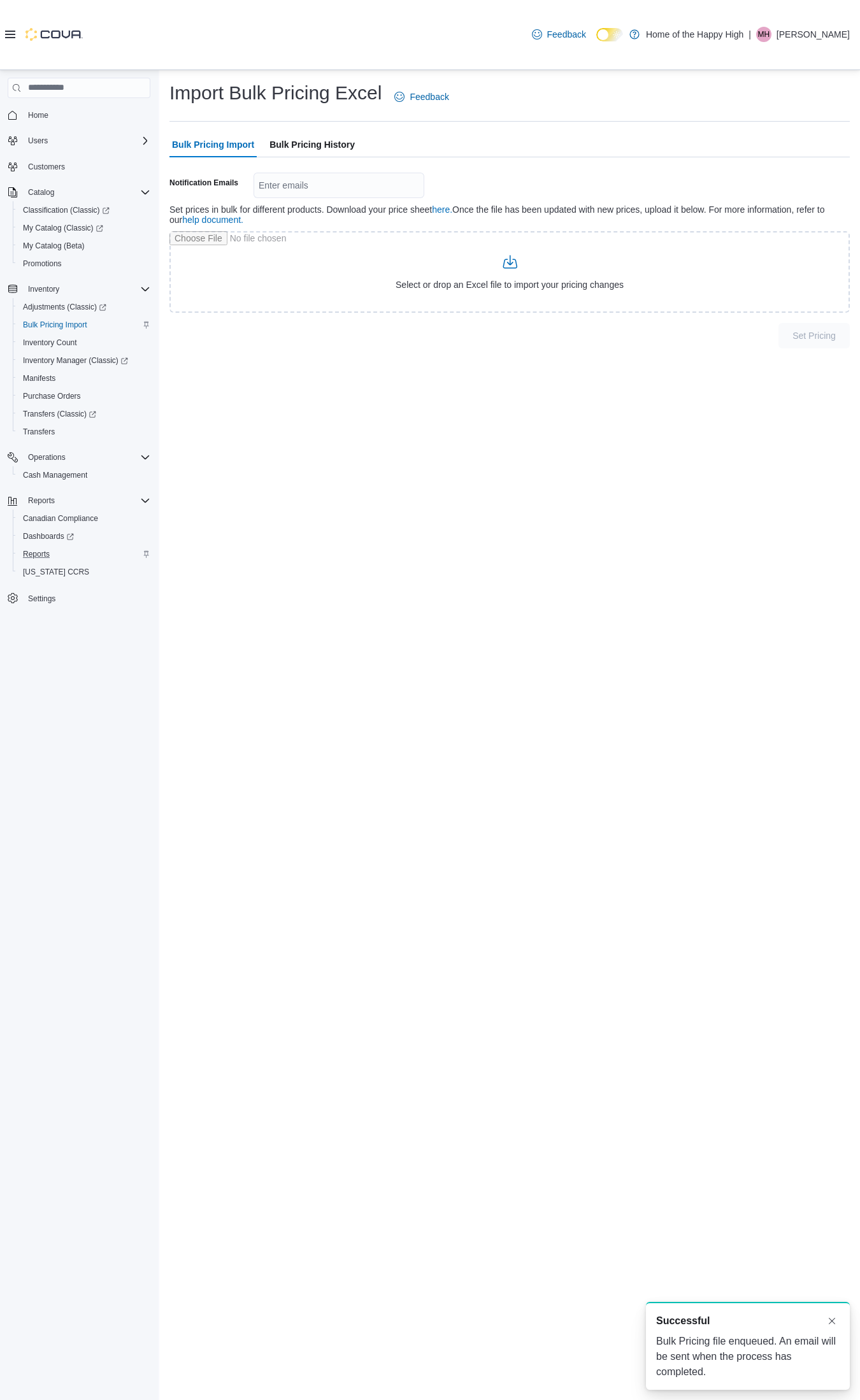
click at [330, 140] on span "Bulk Pricing History" at bounding box center [312, 144] width 85 height 25
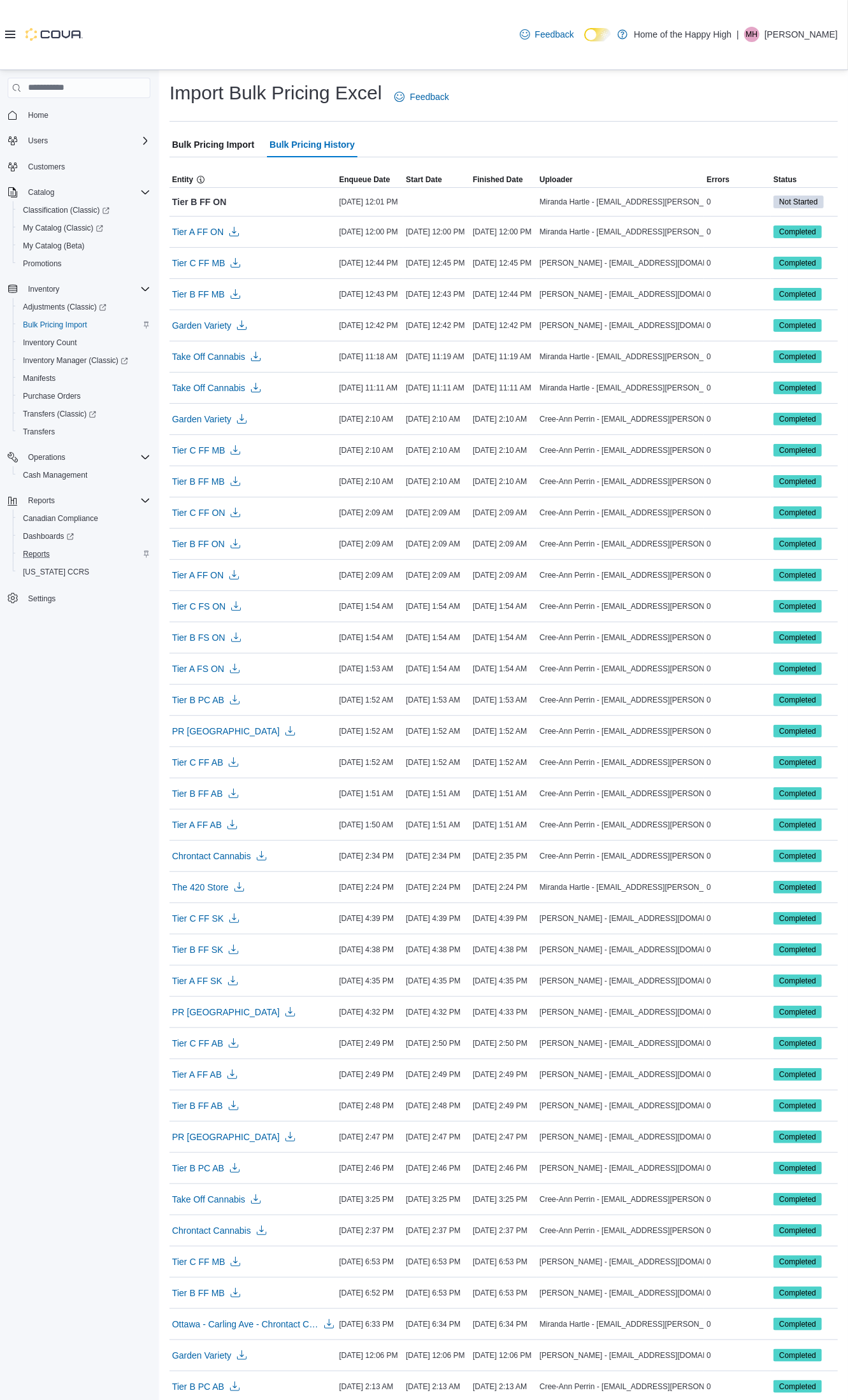
click at [233, 146] on span "Bulk Pricing Import" at bounding box center [213, 144] width 82 height 25
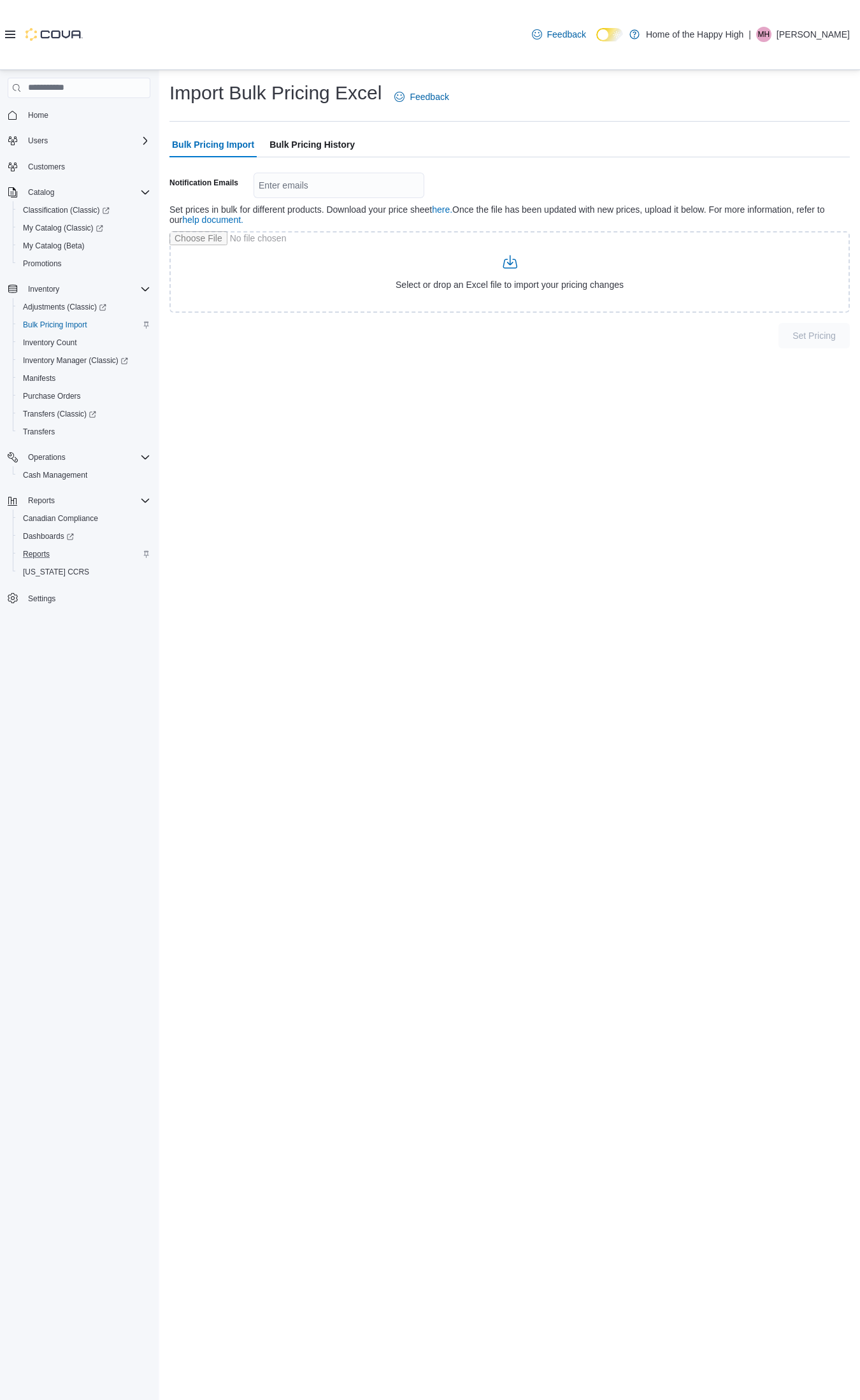
click at [335, 144] on span "Bulk Pricing History" at bounding box center [312, 144] width 85 height 25
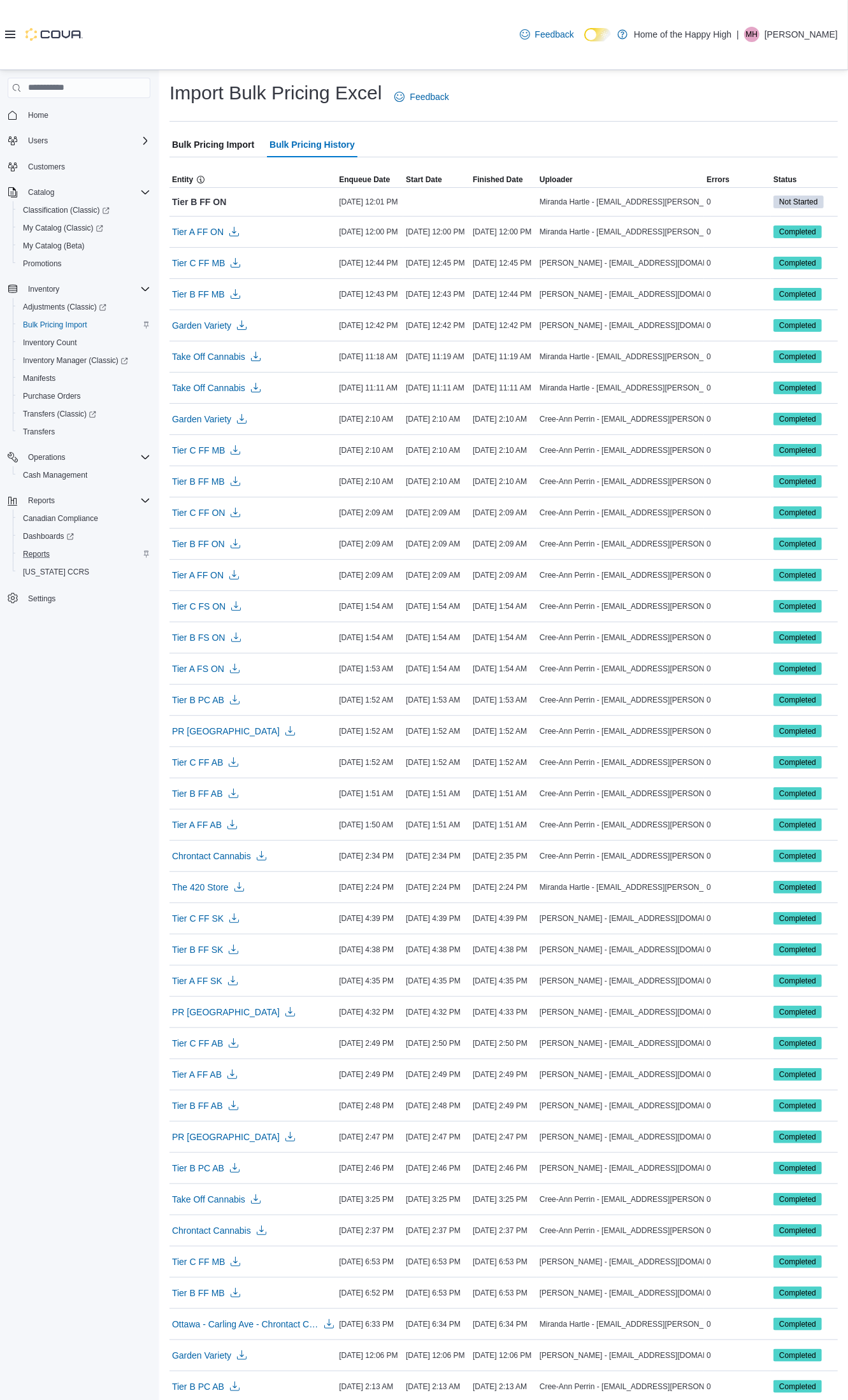
click at [223, 147] on span "Bulk Pricing Import" at bounding box center [213, 144] width 82 height 25
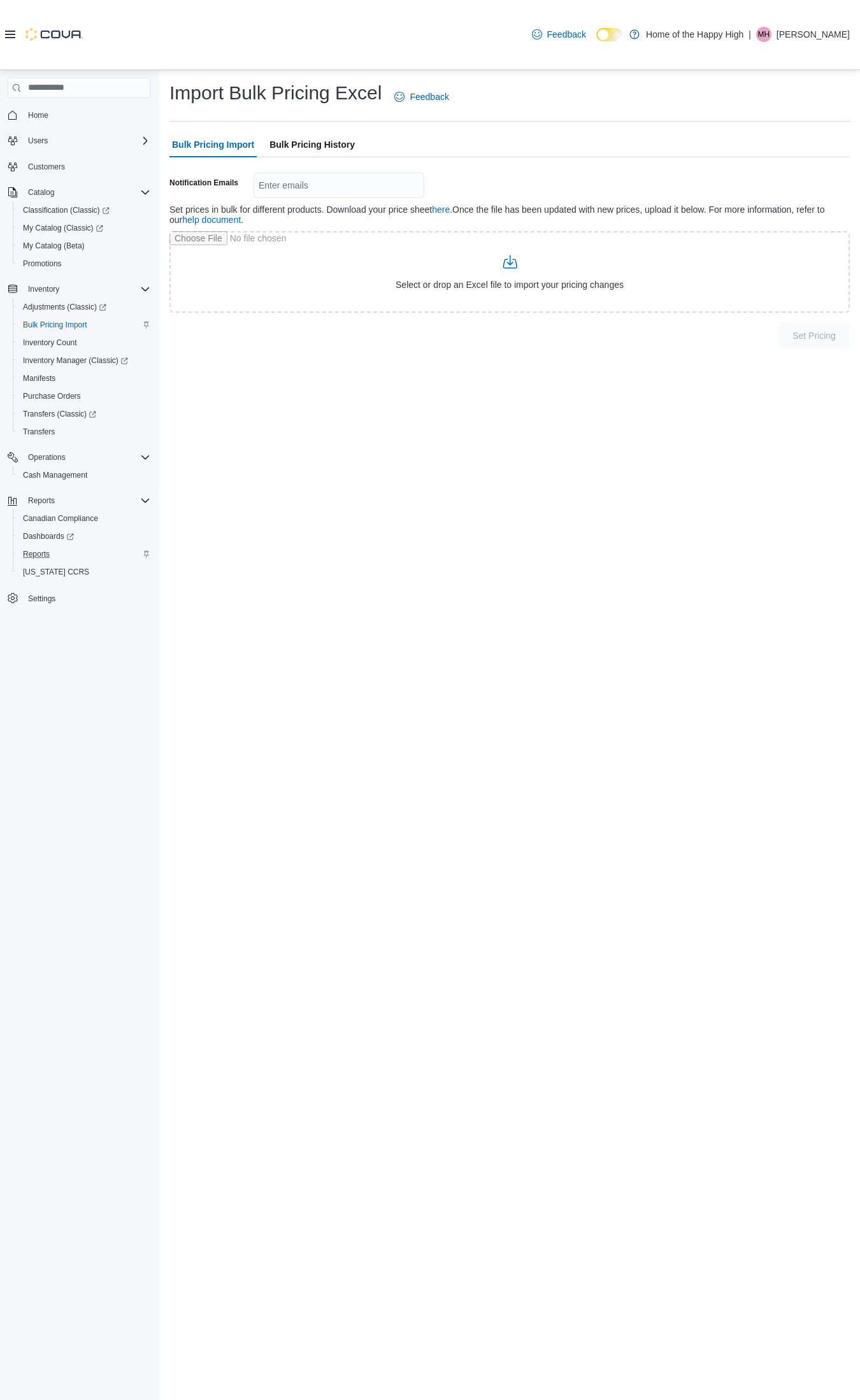
click at [330, 144] on span "Bulk Pricing History" at bounding box center [312, 144] width 85 height 25
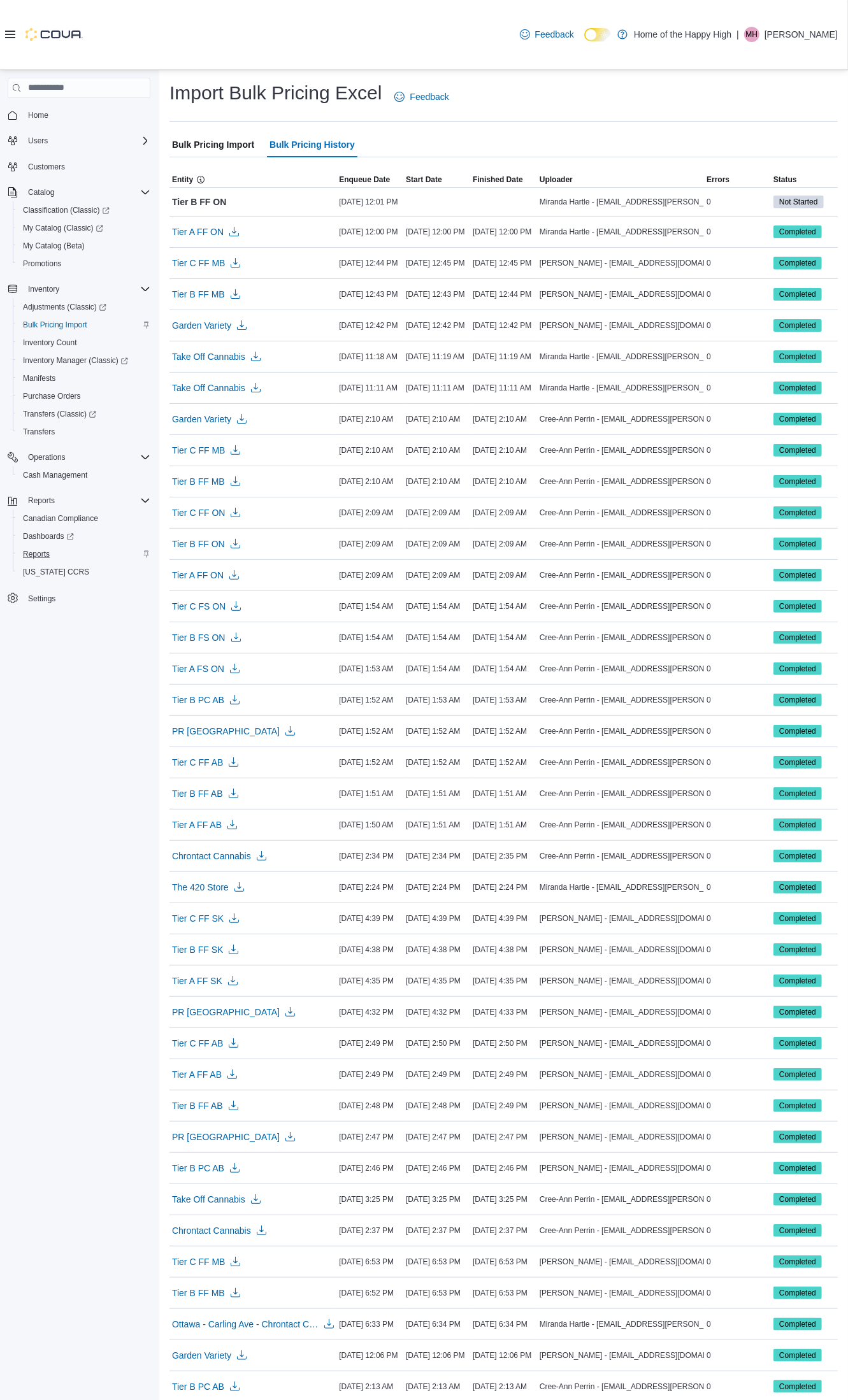
click at [250, 147] on span "Bulk Pricing Import" at bounding box center [213, 144] width 82 height 25
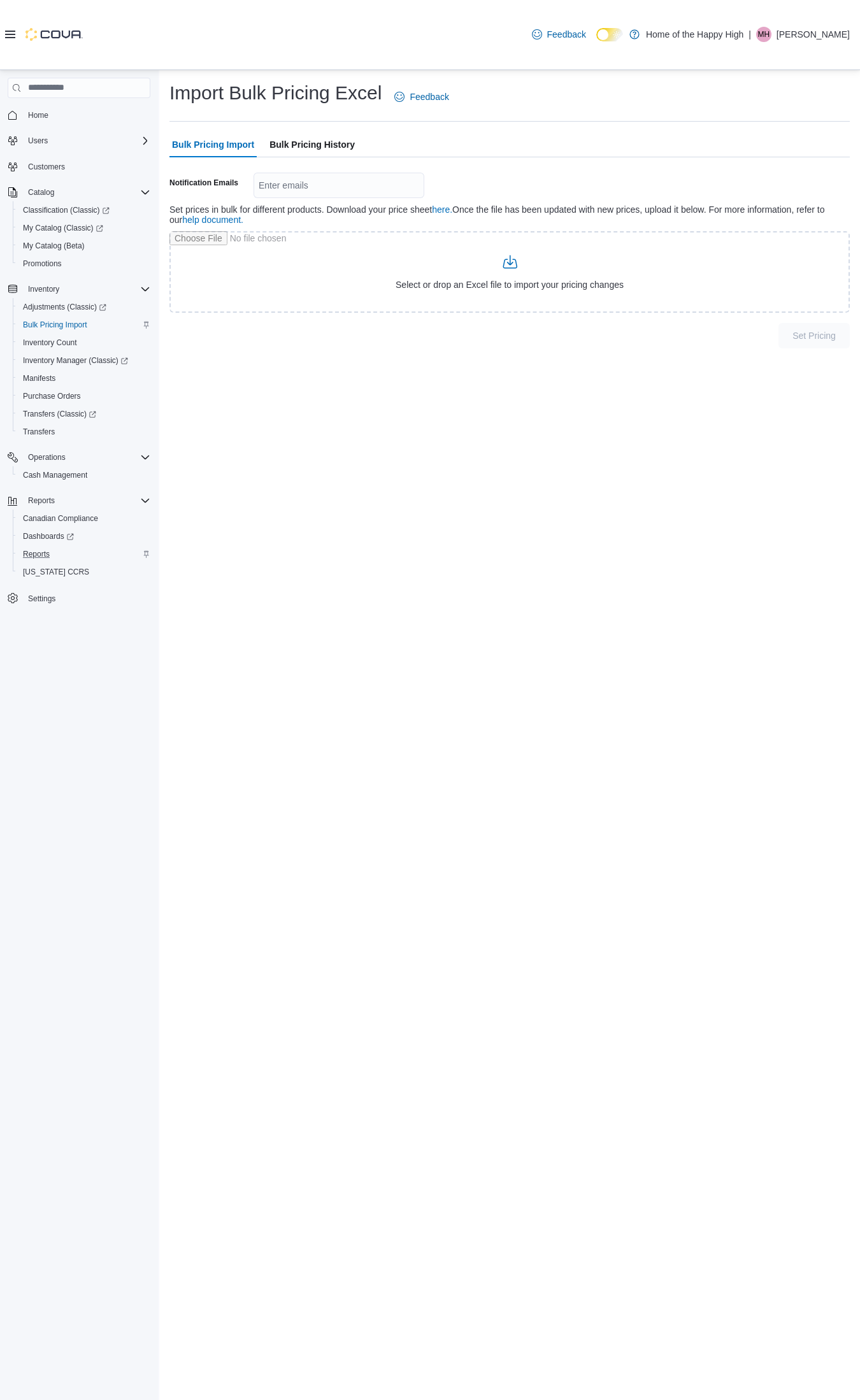
click at [312, 144] on span "Bulk Pricing History" at bounding box center [312, 144] width 85 height 25
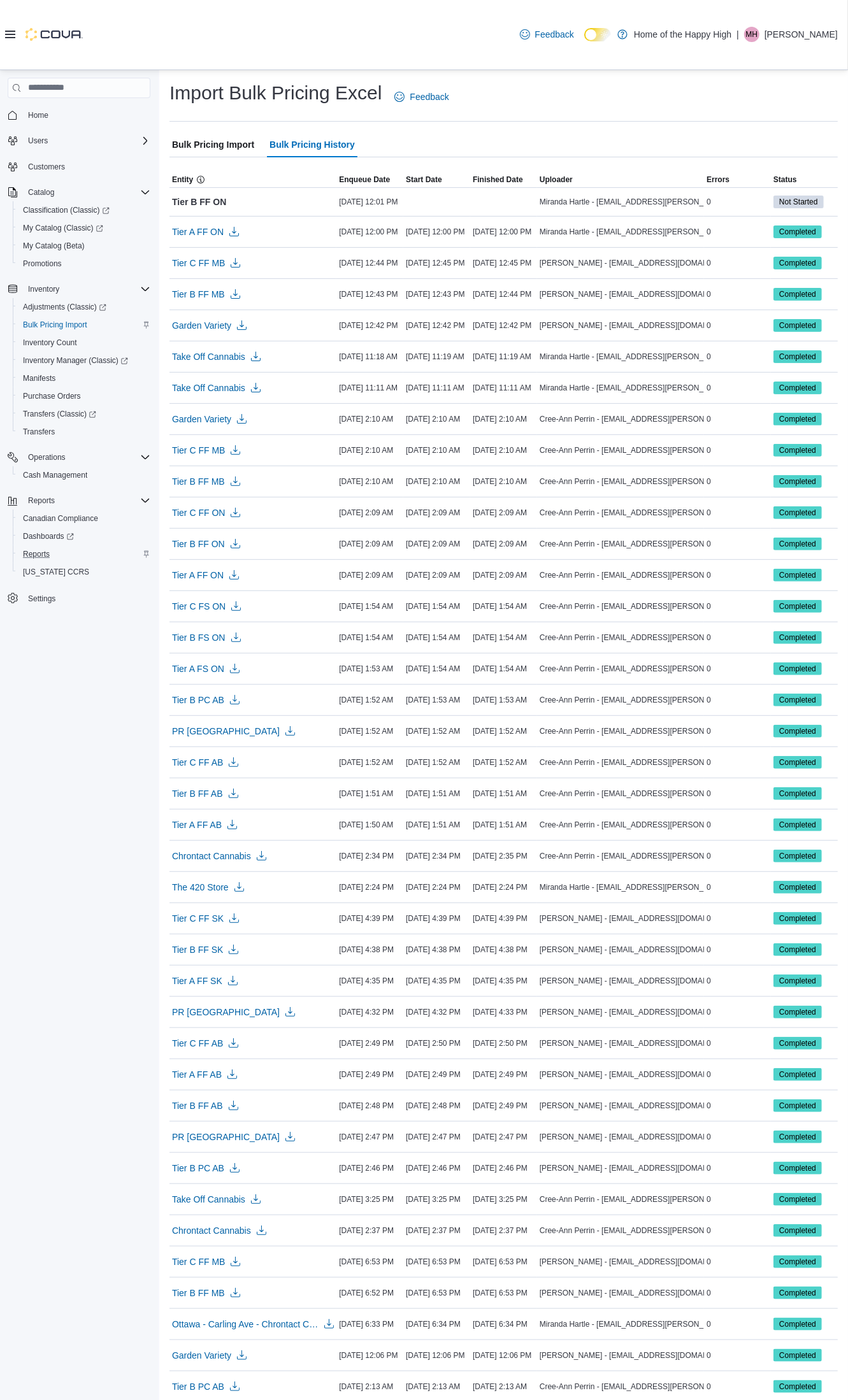
click at [233, 142] on span "Bulk Pricing Import" at bounding box center [213, 144] width 82 height 25
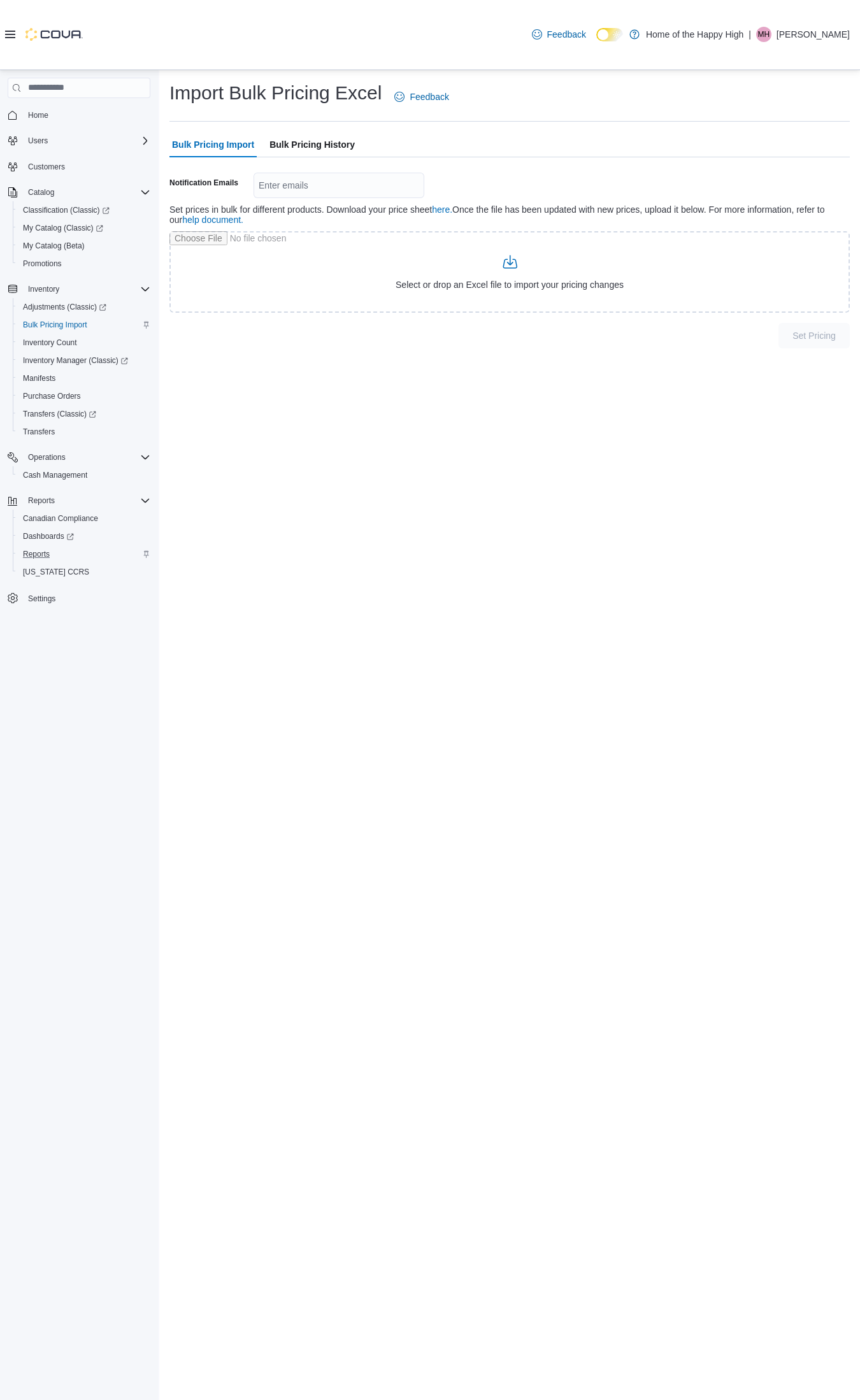
click at [308, 139] on span "Bulk Pricing History" at bounding box center [312, 144] width 85 height 25
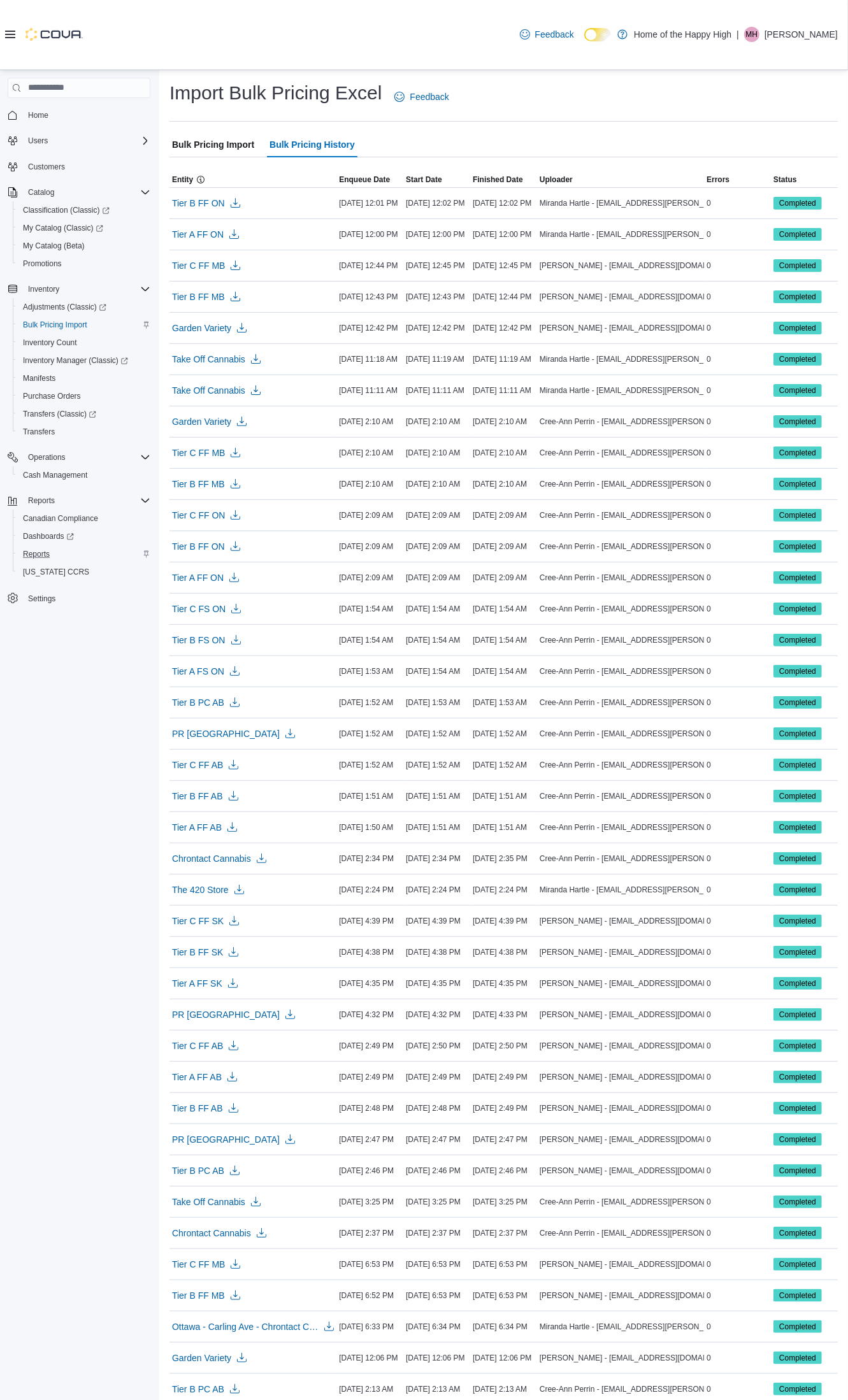
click at [203, 144] on span "Bulk Pricing Import" at bounding box center [213, 144] width 82 height 25
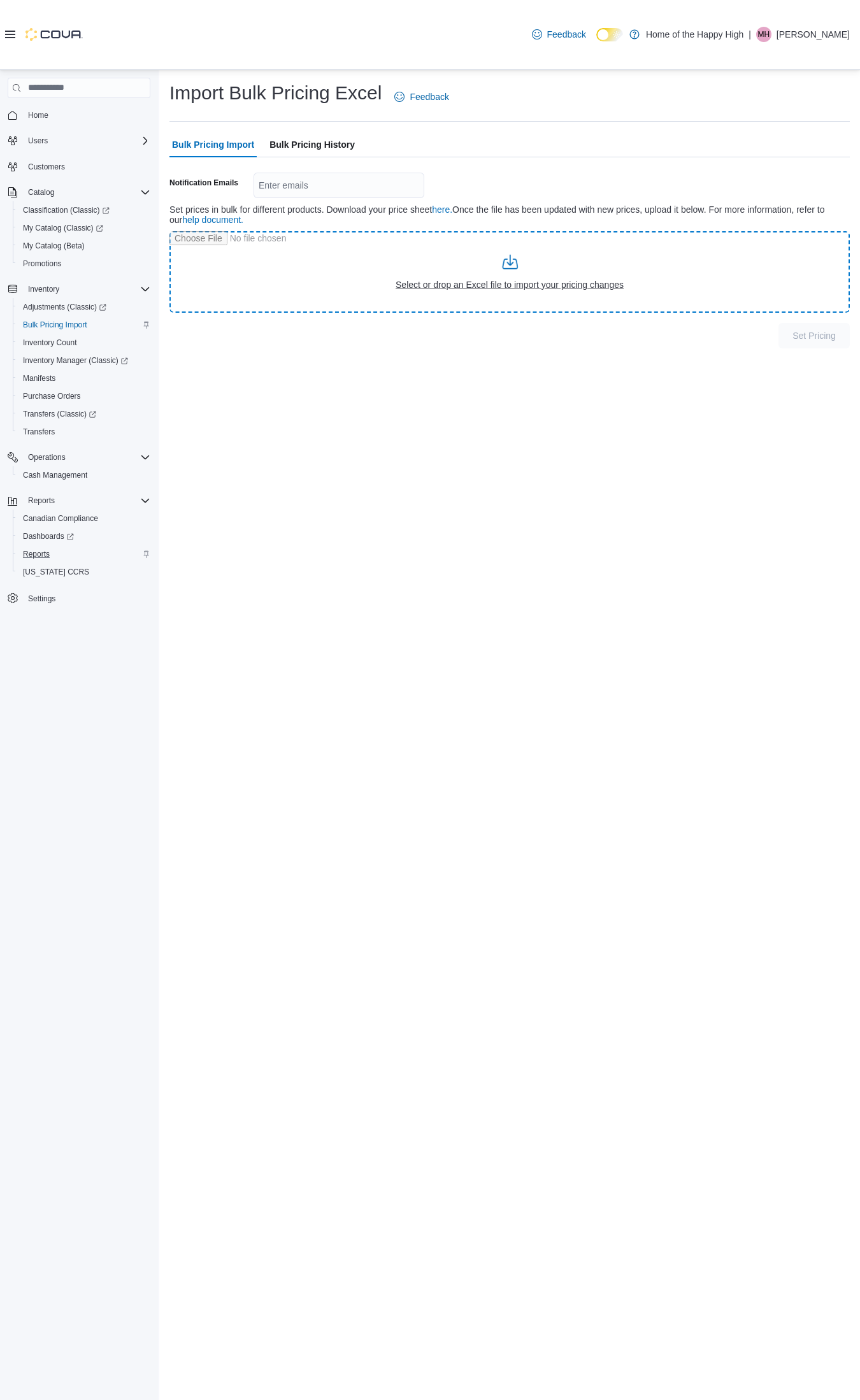
type input "**********"
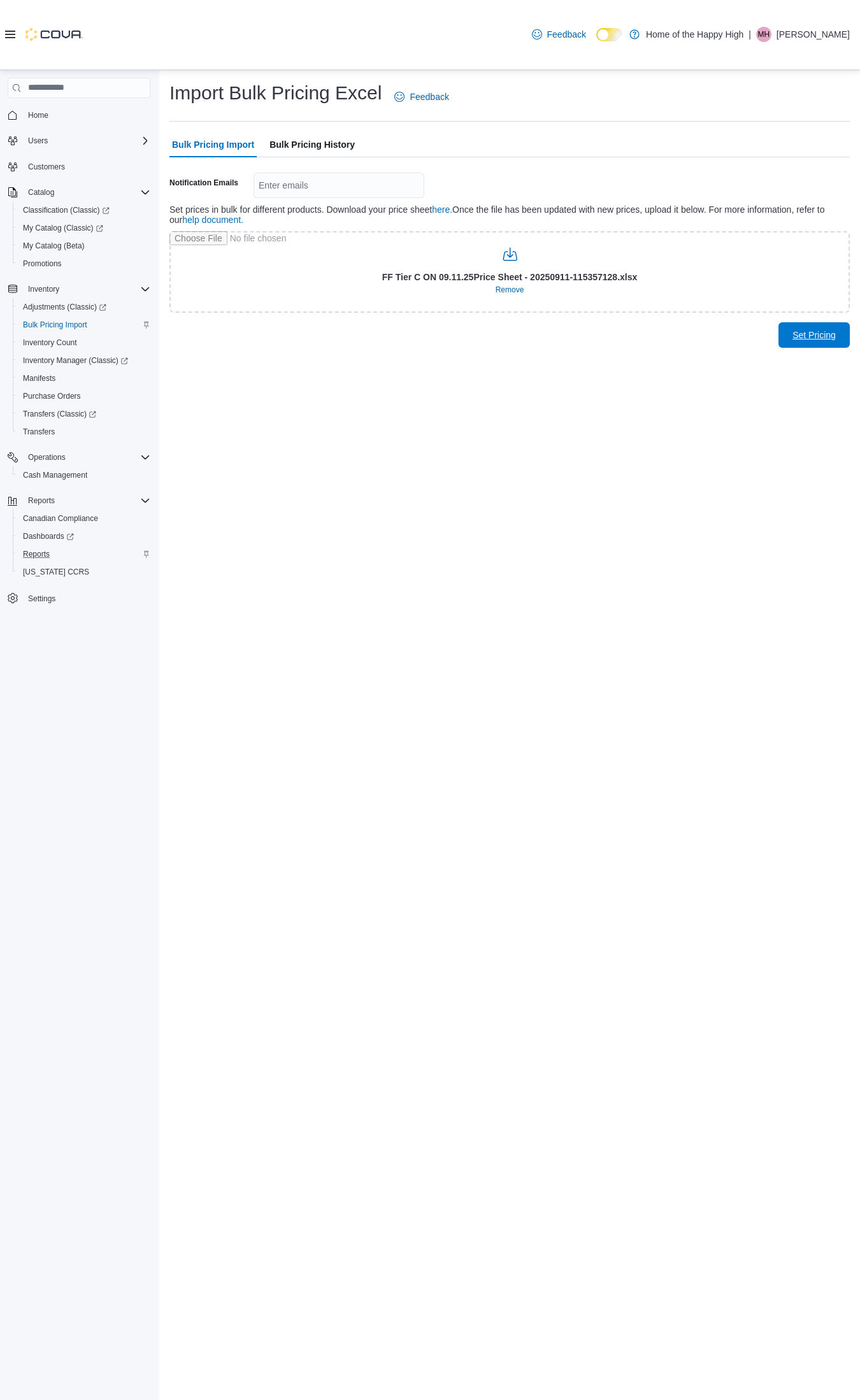
click at [827, 340] on span "Set Pricing" at bounding box center [814, 334] width 43 height 13
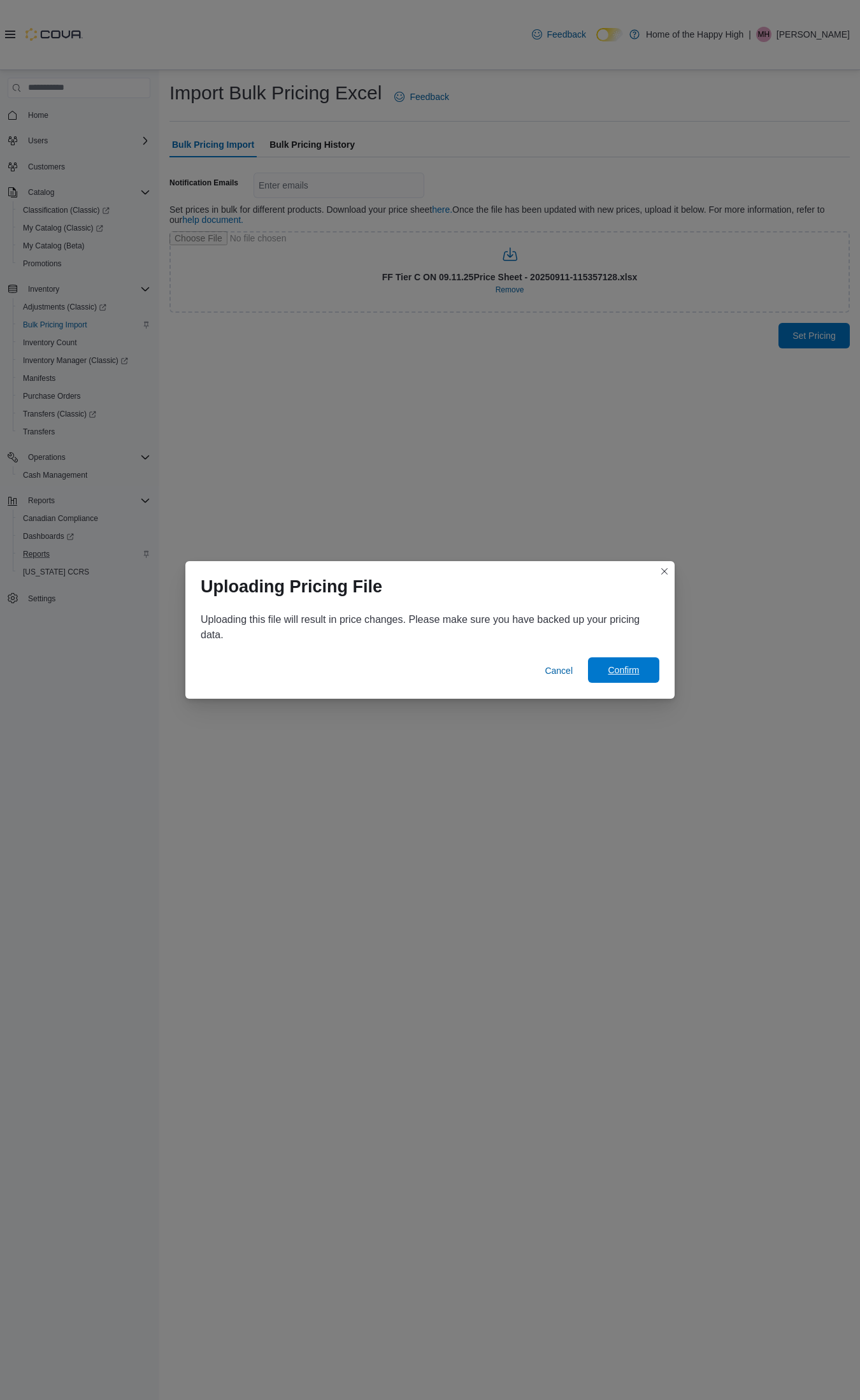
click at [617, 663] on span "Confirm" at bounding box center [624, 670] width 56 height 25
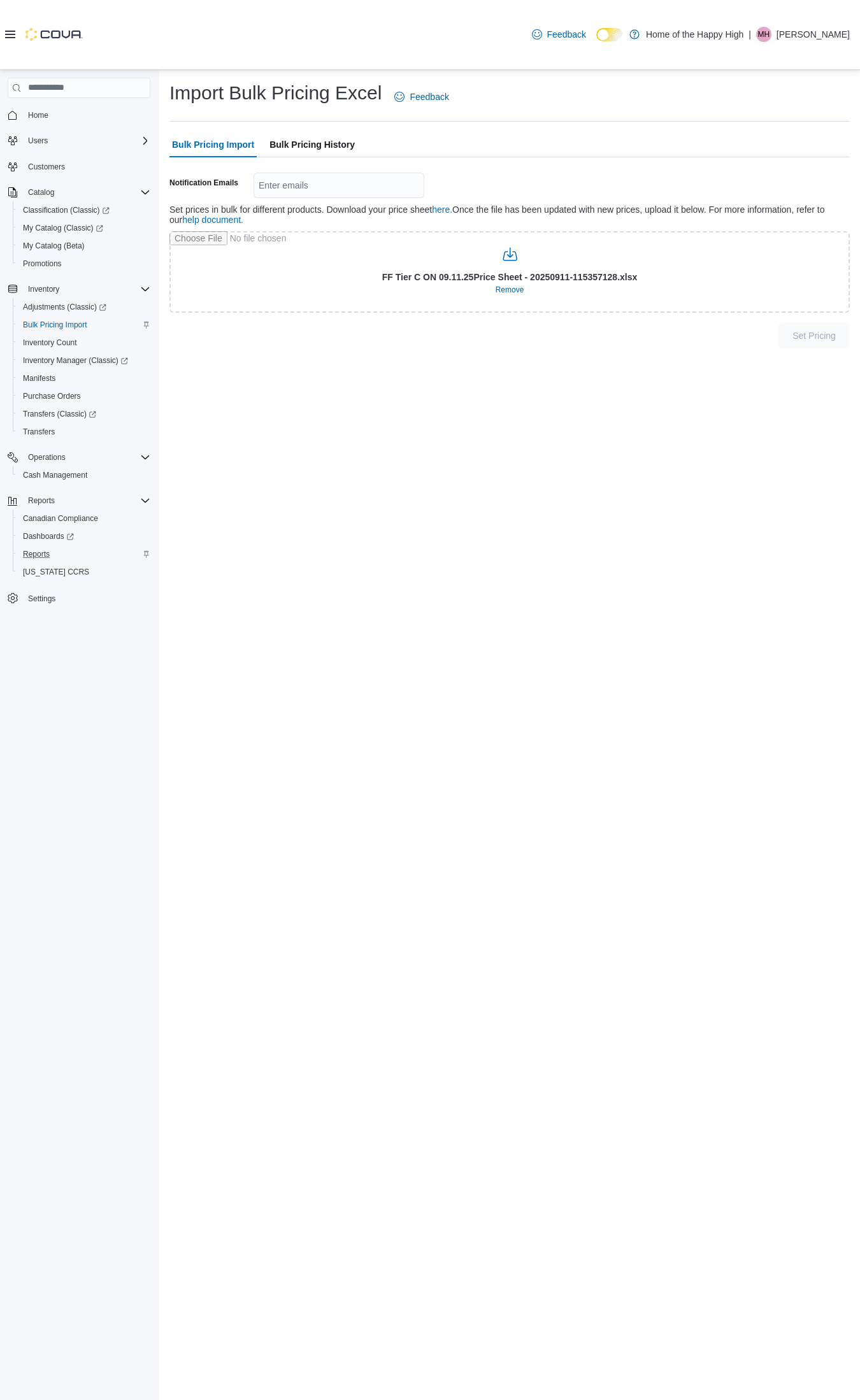
click at [337, 134] on span "Bulk Pricing History" at bounding box center [312, 144] width 85 height 25
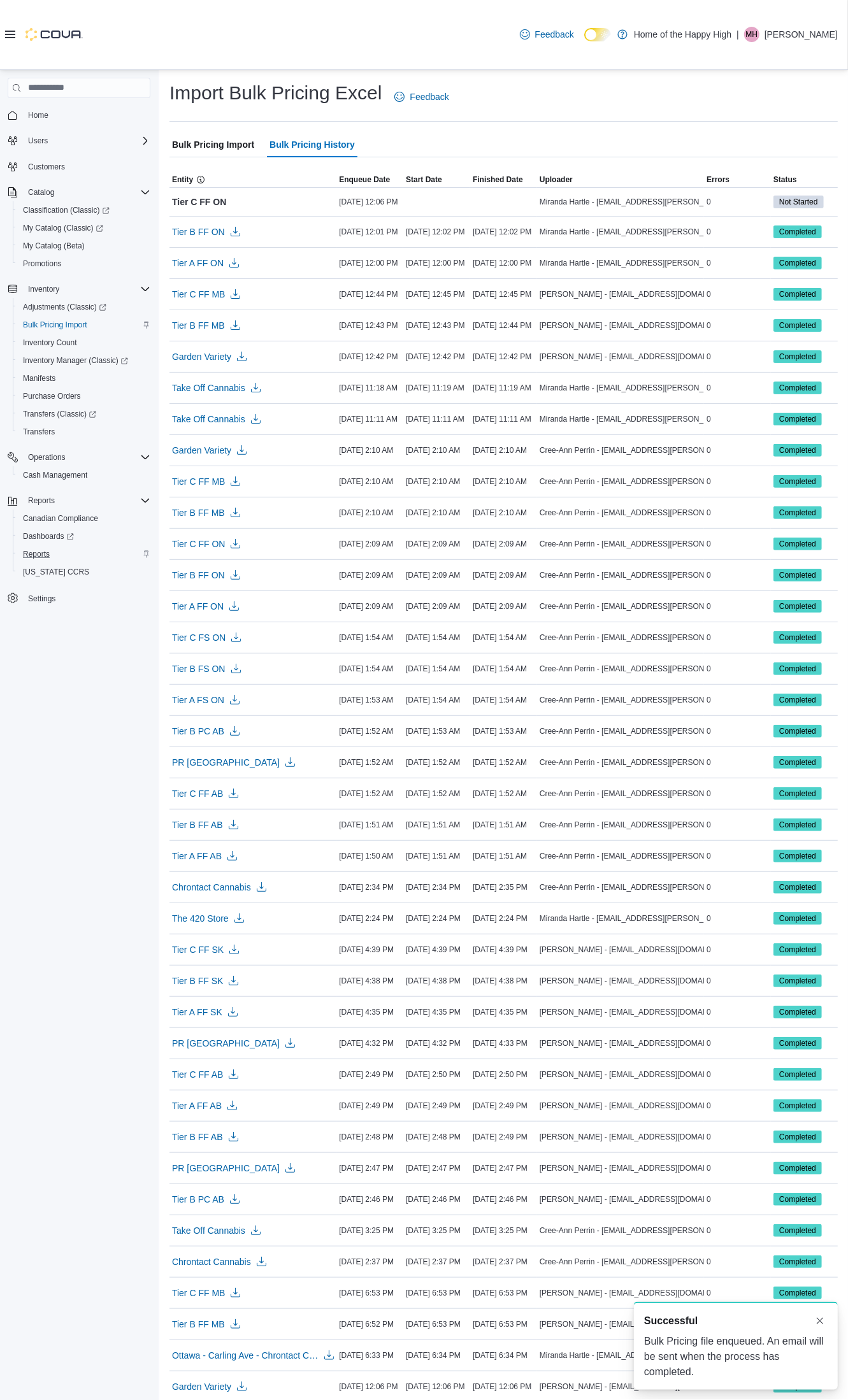
click at [219, 135] on span "Bulk Pricing Import" at bounding box center [213, 144] width 82 height 25
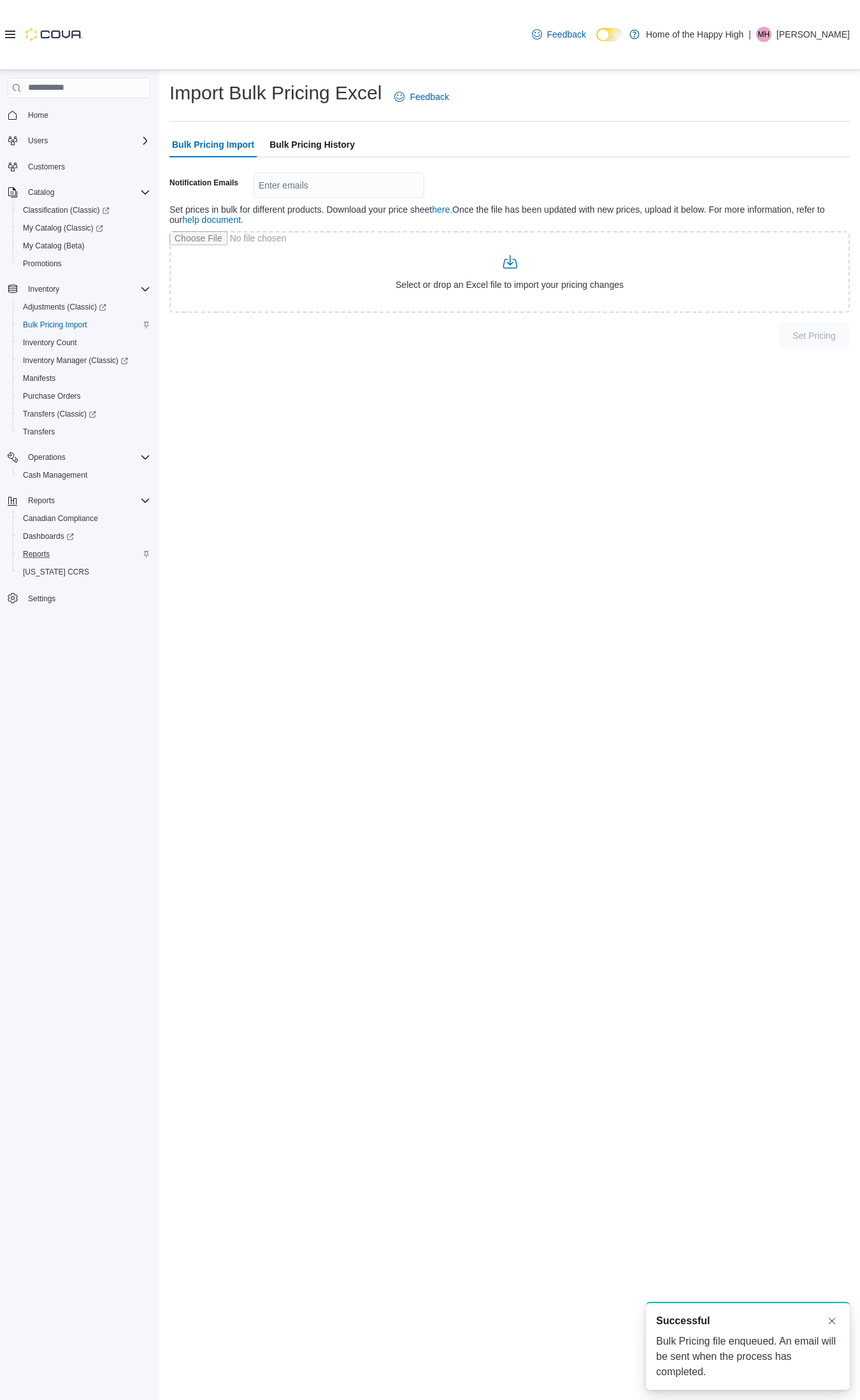
click at [293, 142] on span "Bulk Pricing History" at bounding box center [312, 144] width 85 height 25
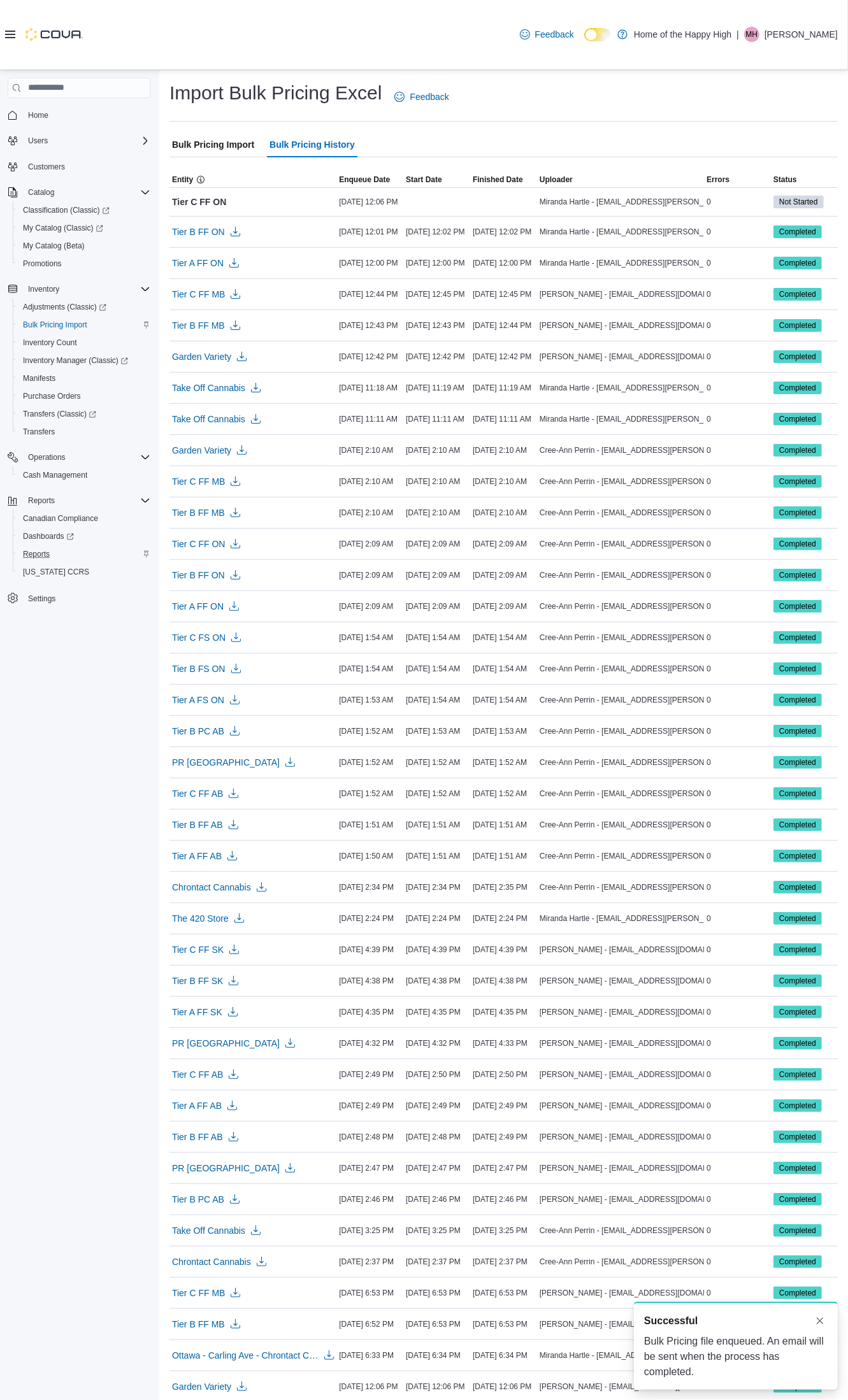
click at [237, 140] on span "Bulk Pricing Import" at bounding box center [213, 144] width 82 height 25
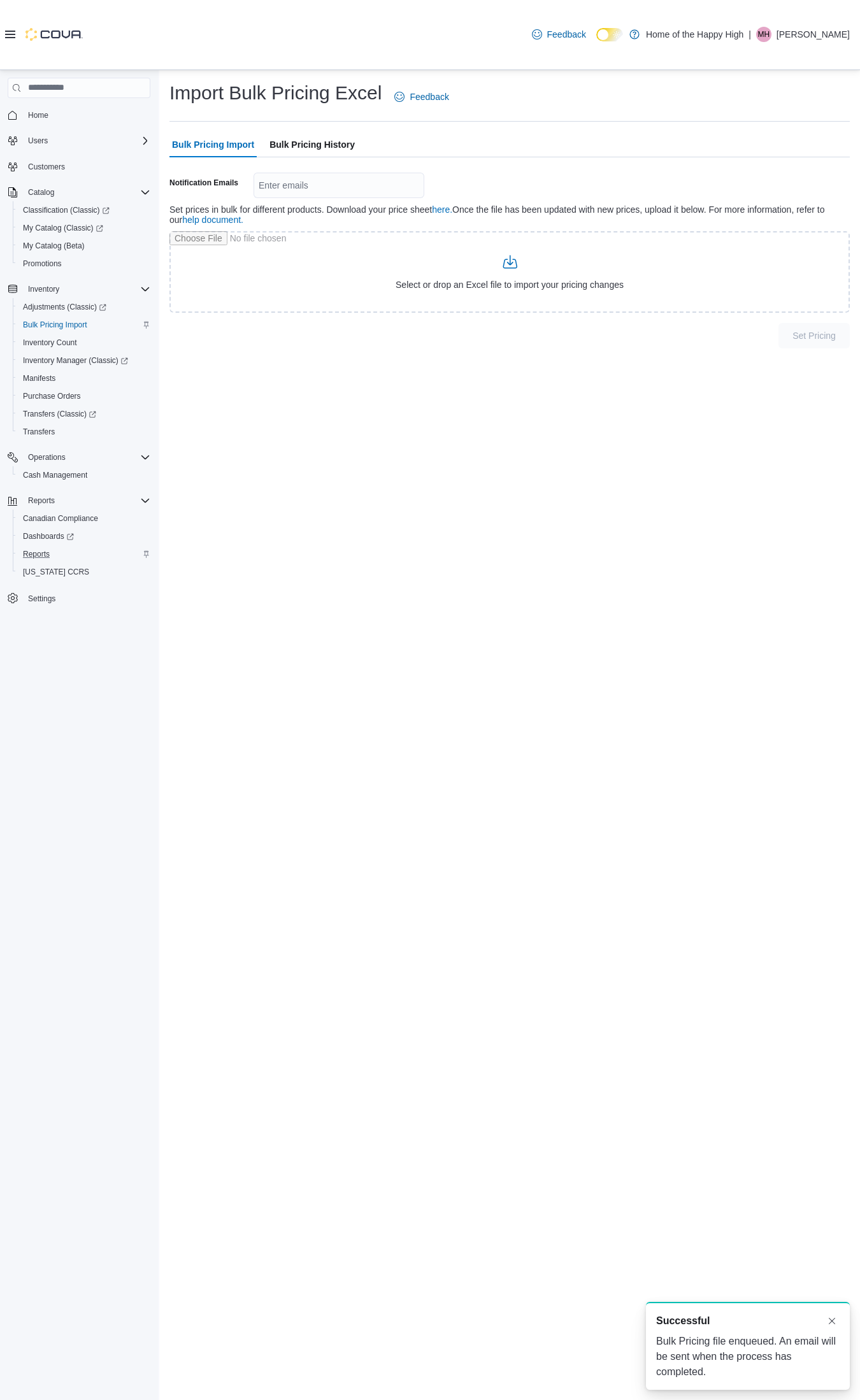
click at [297, 145] on span "Bulk Pricing History" at bounding box center [312, 144] width 85 height 25
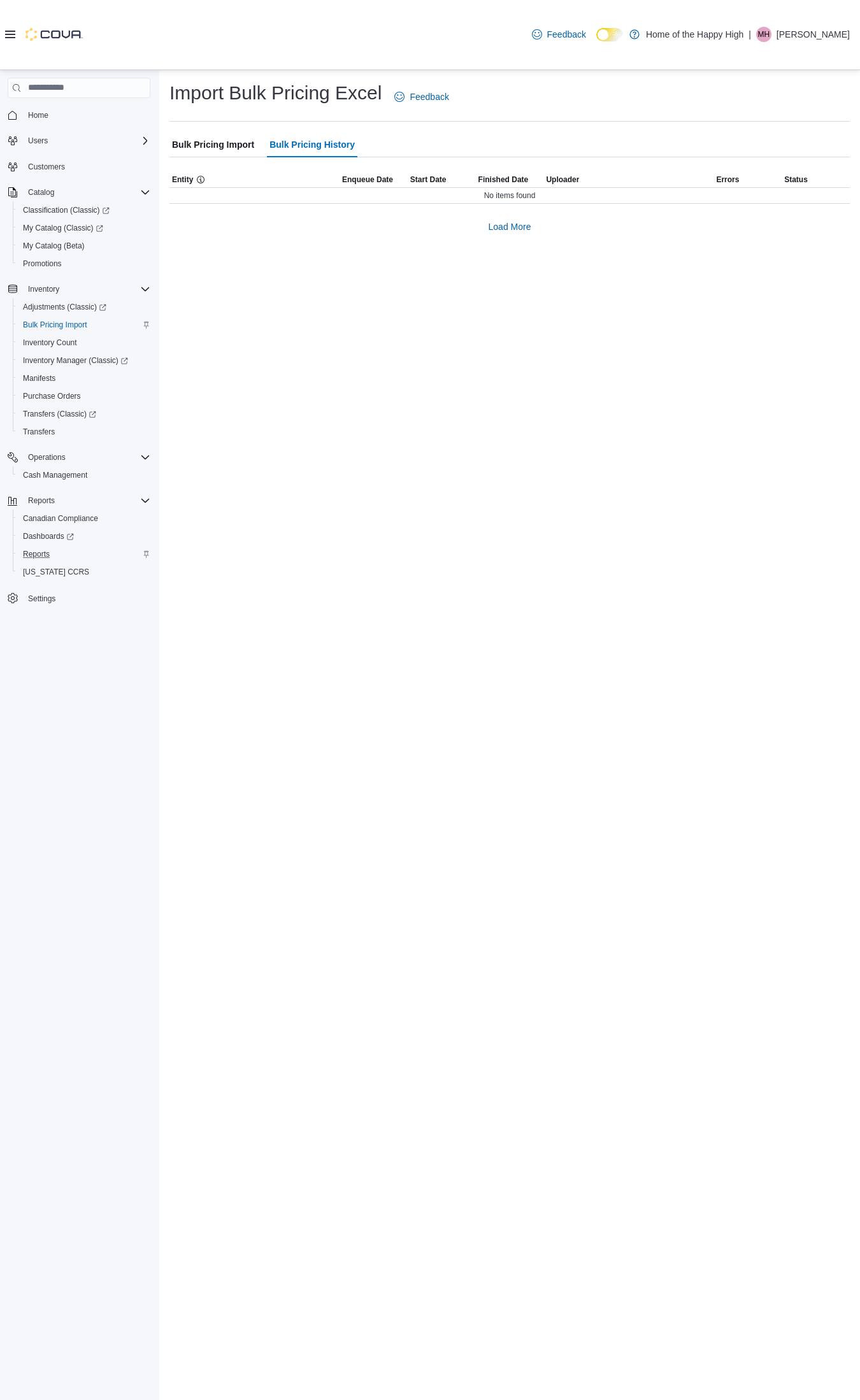
click at [246, 148] on span "Bulk Pricing Import" at bounding box center [214, 144] width 82 height 25
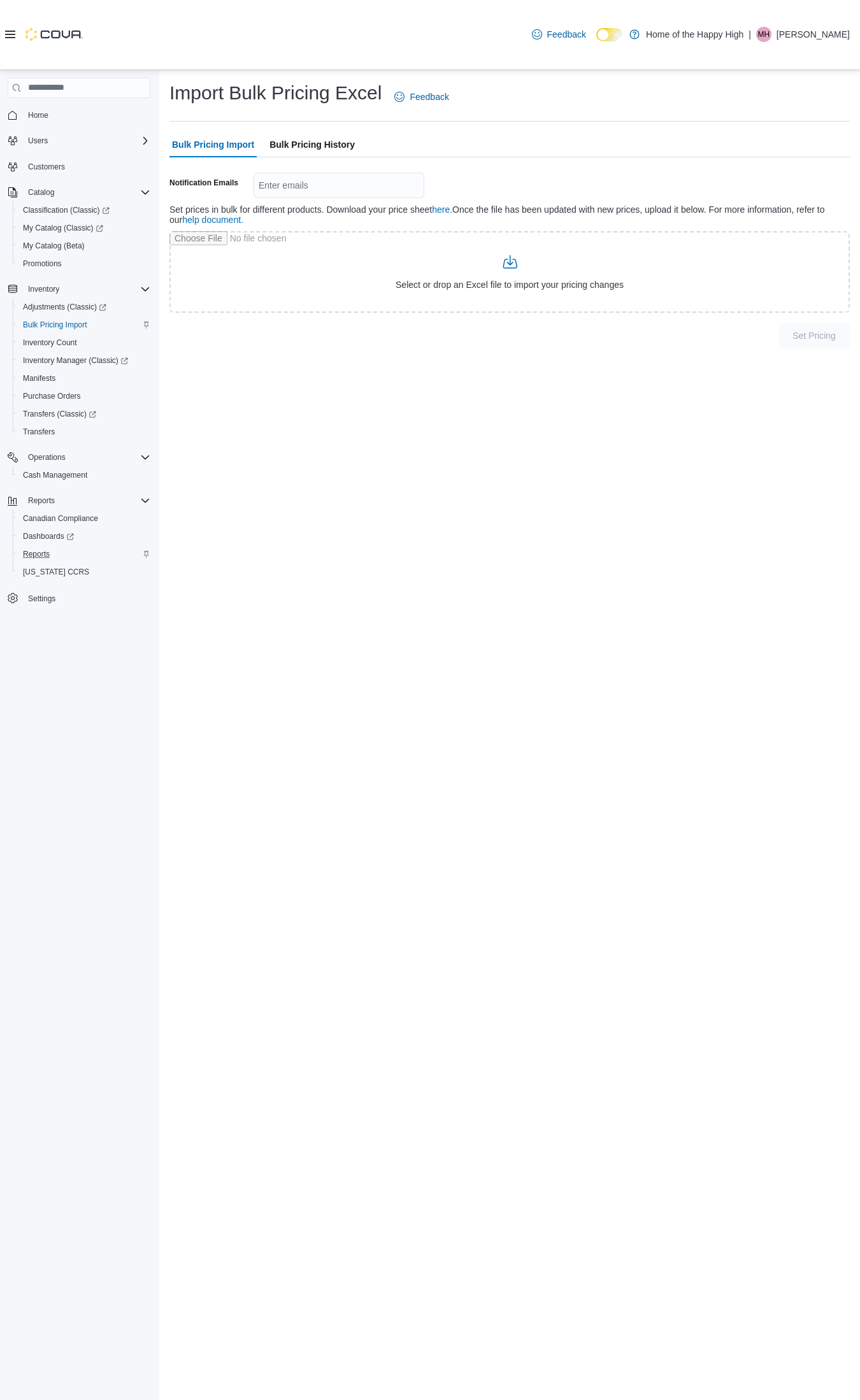
click at [291, 144] on span "Bulk Pricing History" at bounding box center [312, 144] width 85 height 25
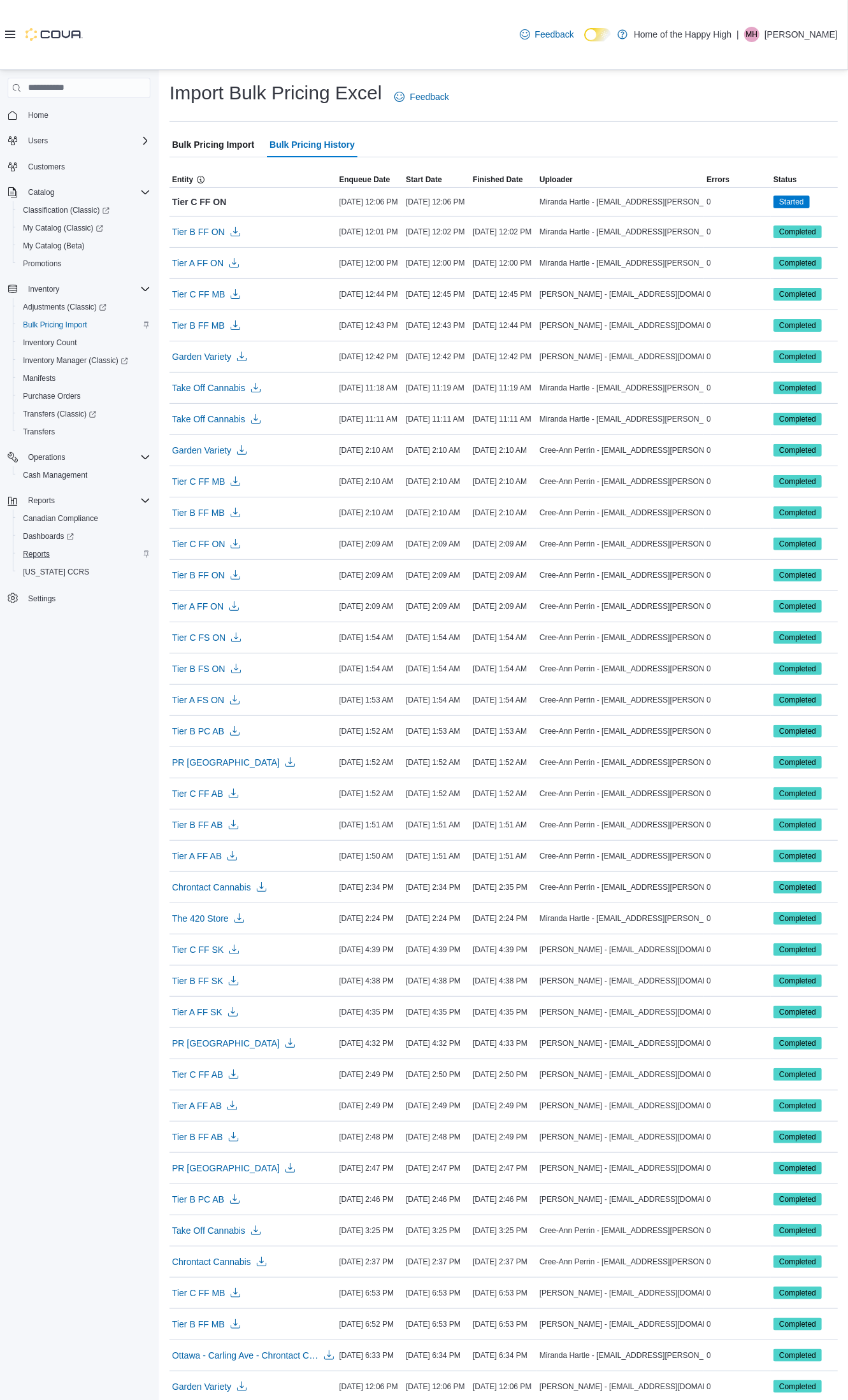
click at [245, 141] on span "Bulk Pricing Import" at bounding box center [213, 144] width 82 height 25
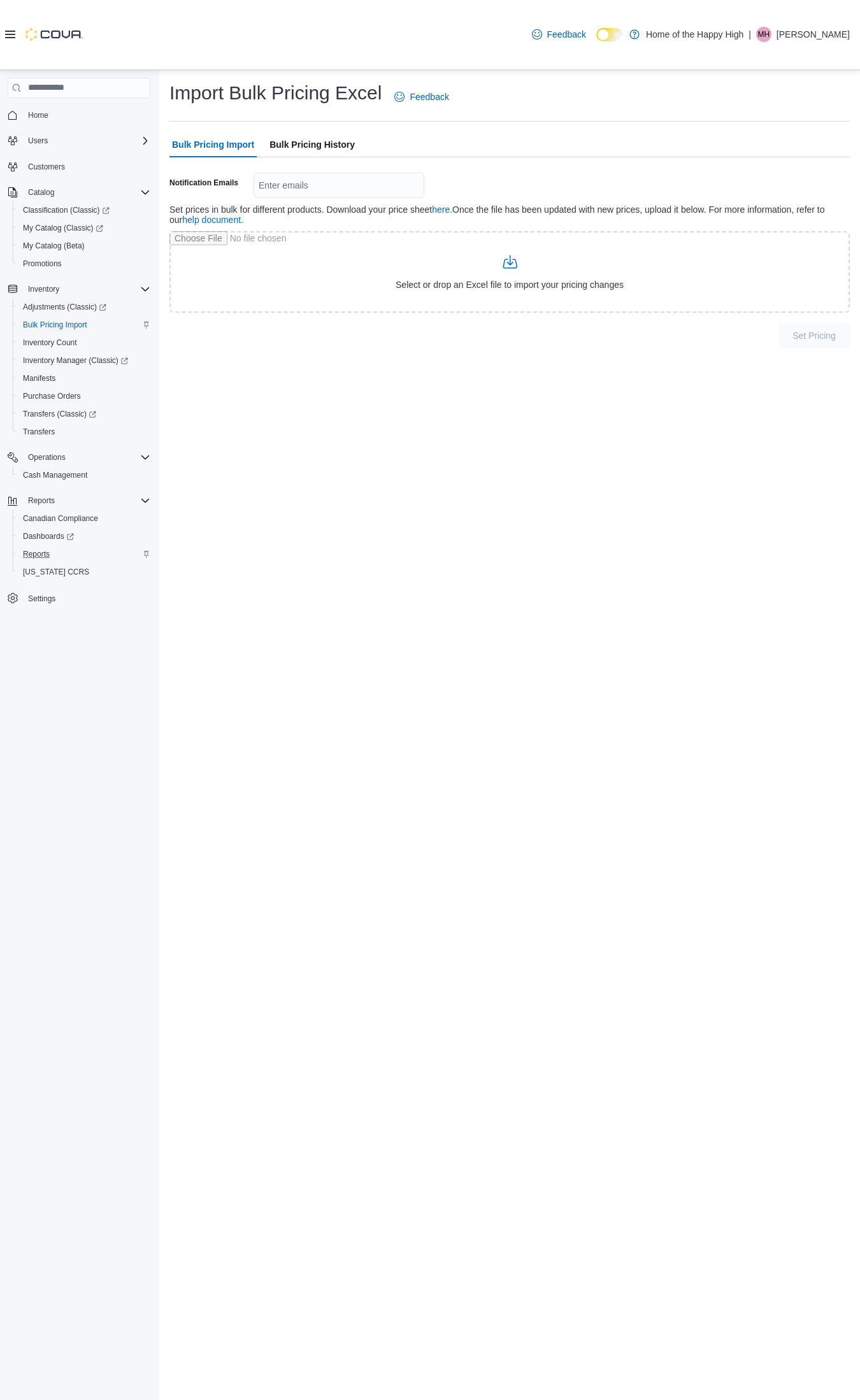
click at [307, 140] on span "Bulk Pricing History" at bounding box center [312, 144] width 85 height 25
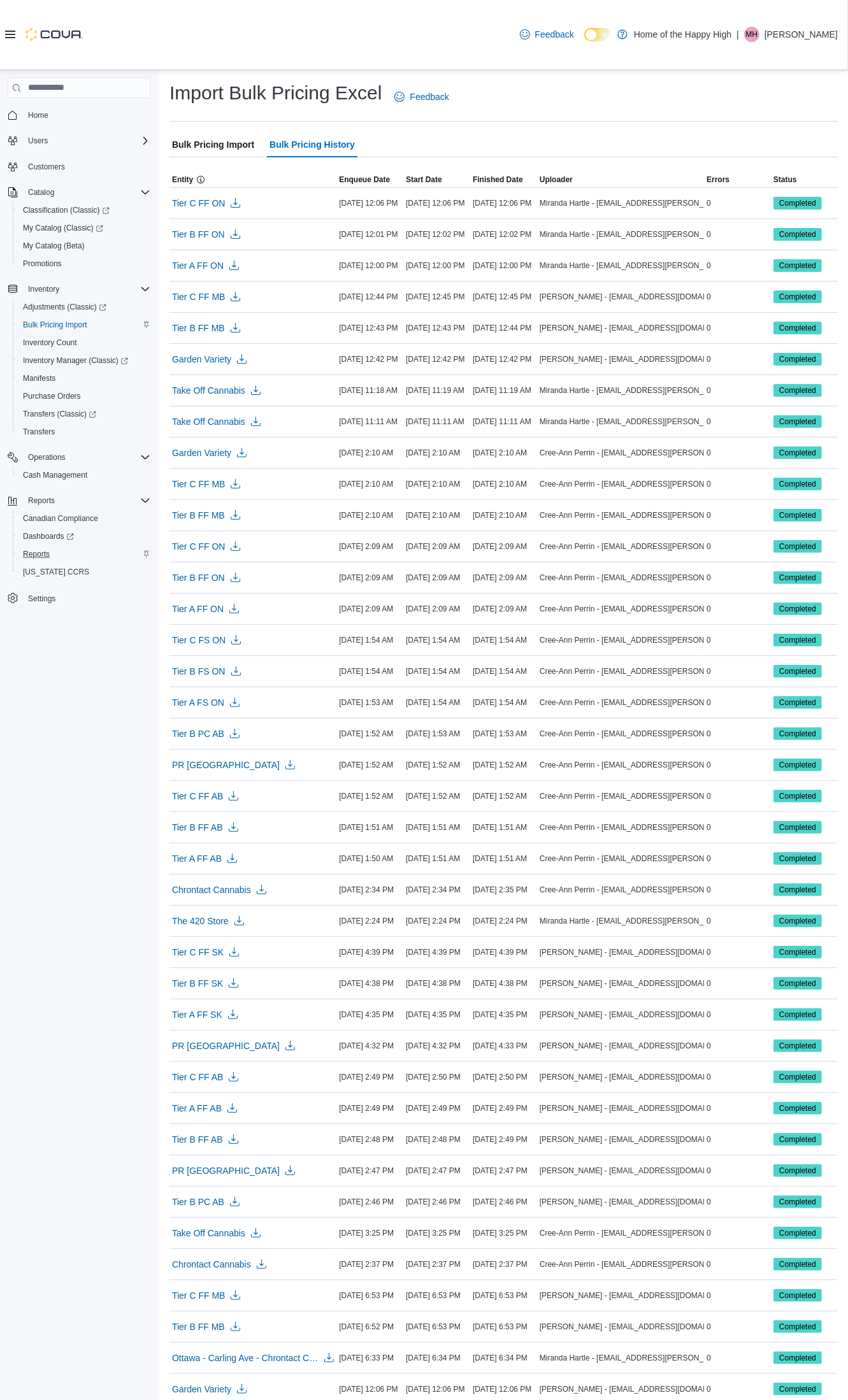
click at [239, 144] on span "Bulk Pricing Import" at bounding box center [213, 144] width 82 height 25
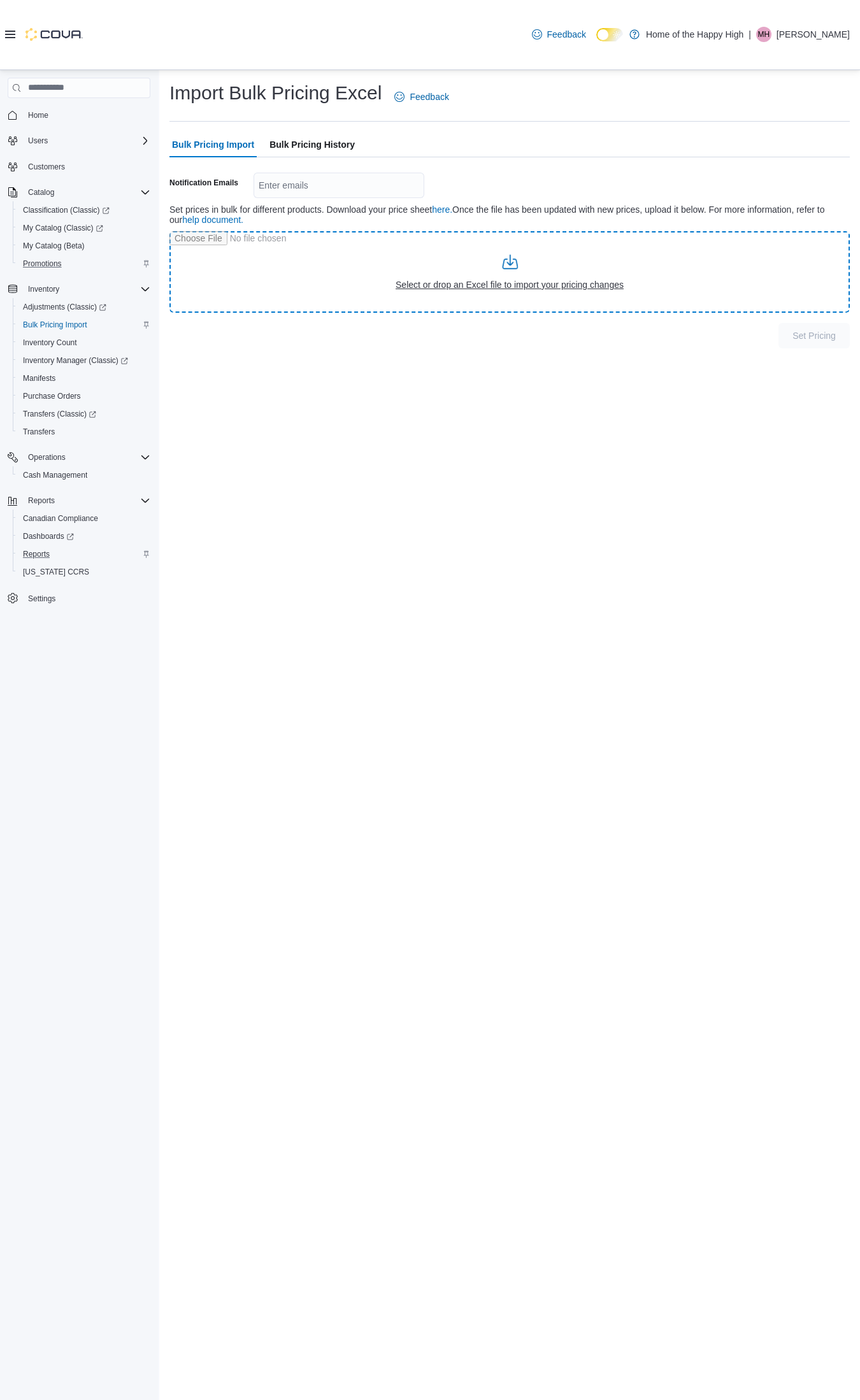
type input "**********"
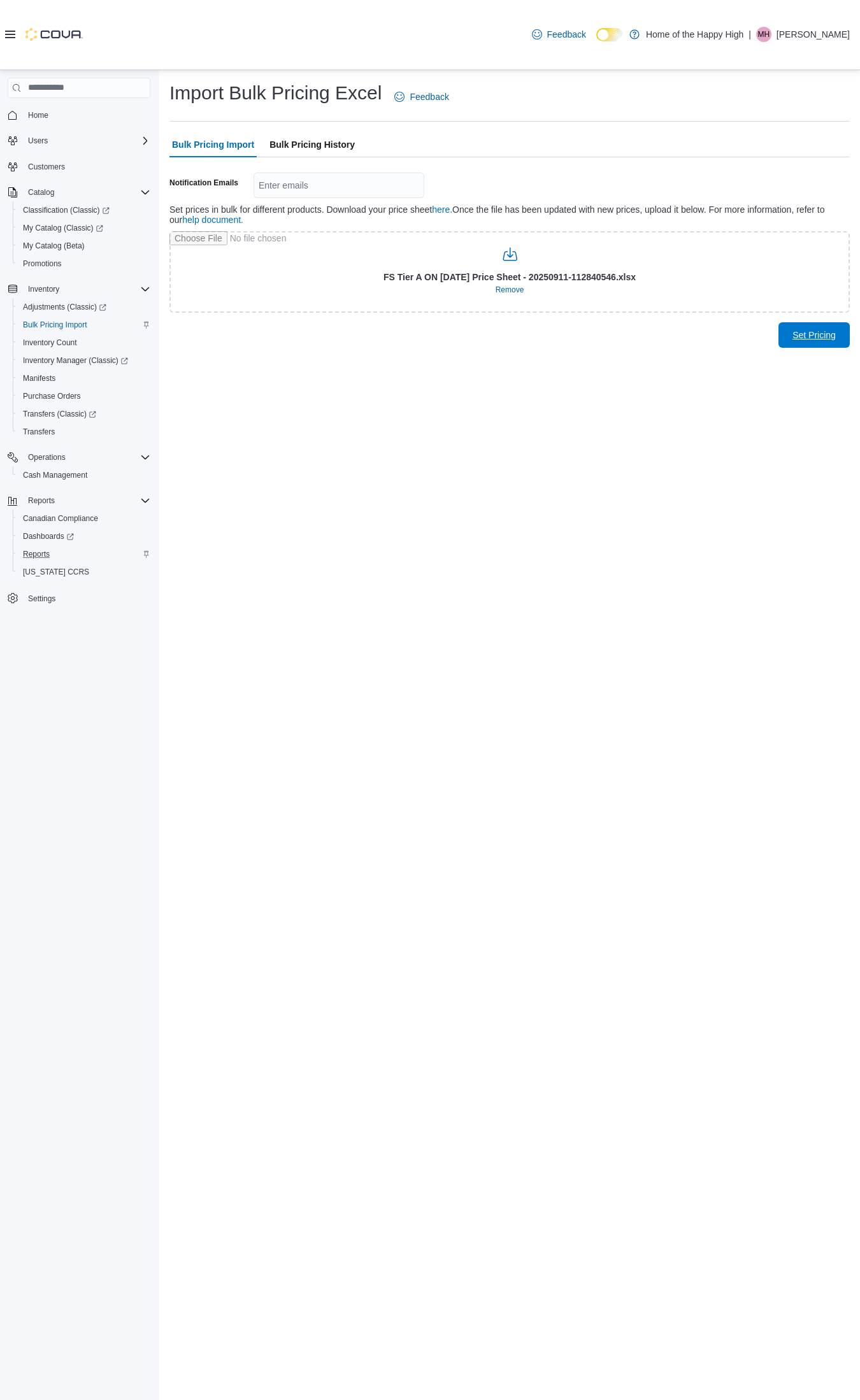
click at [822, 329] on span "Set Pricing" at bounding box center [814, 334] width 43 height 13
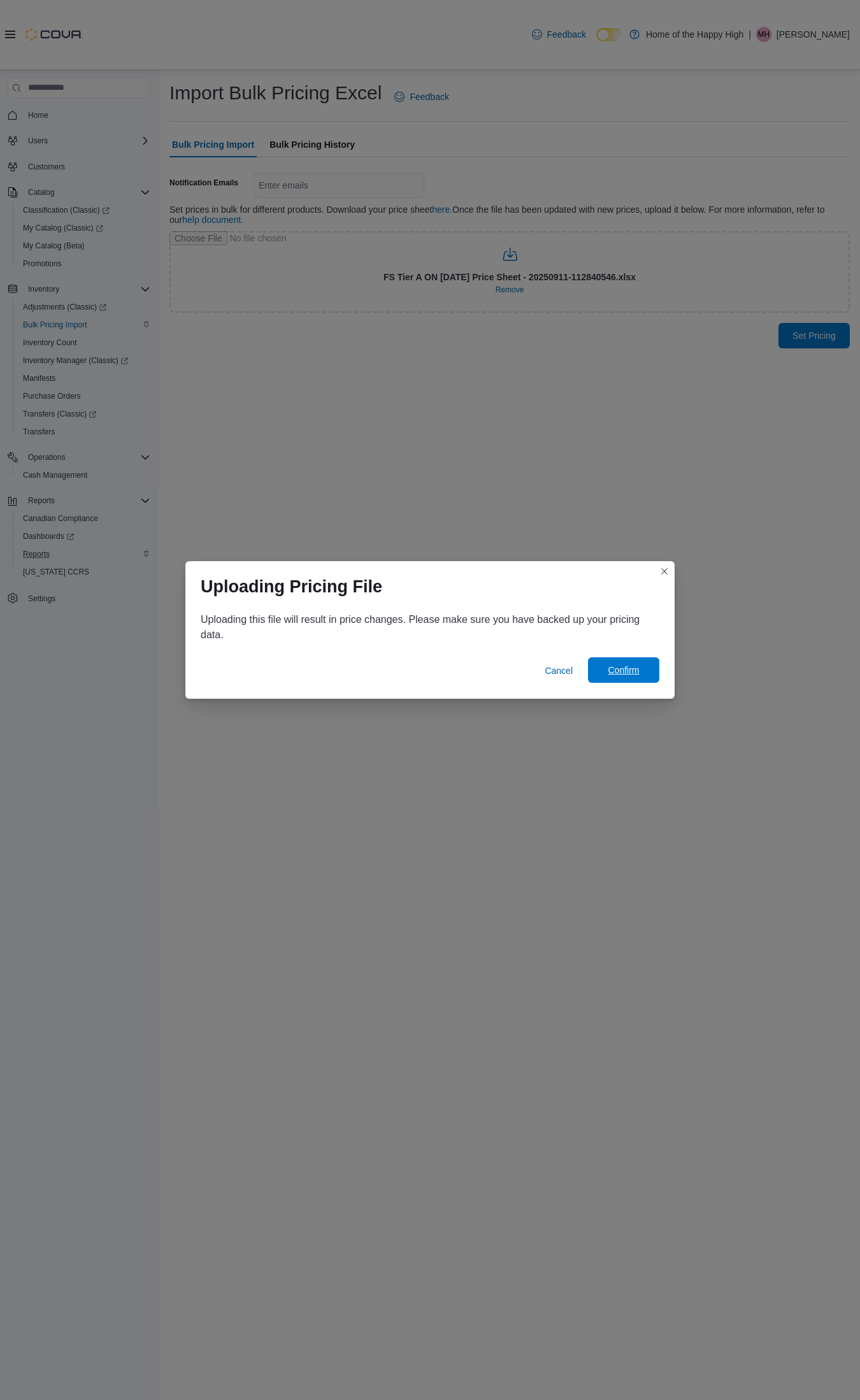
click at [612, 679] on span "Confirm" at bounding box center [624, 670] width 56 height 25
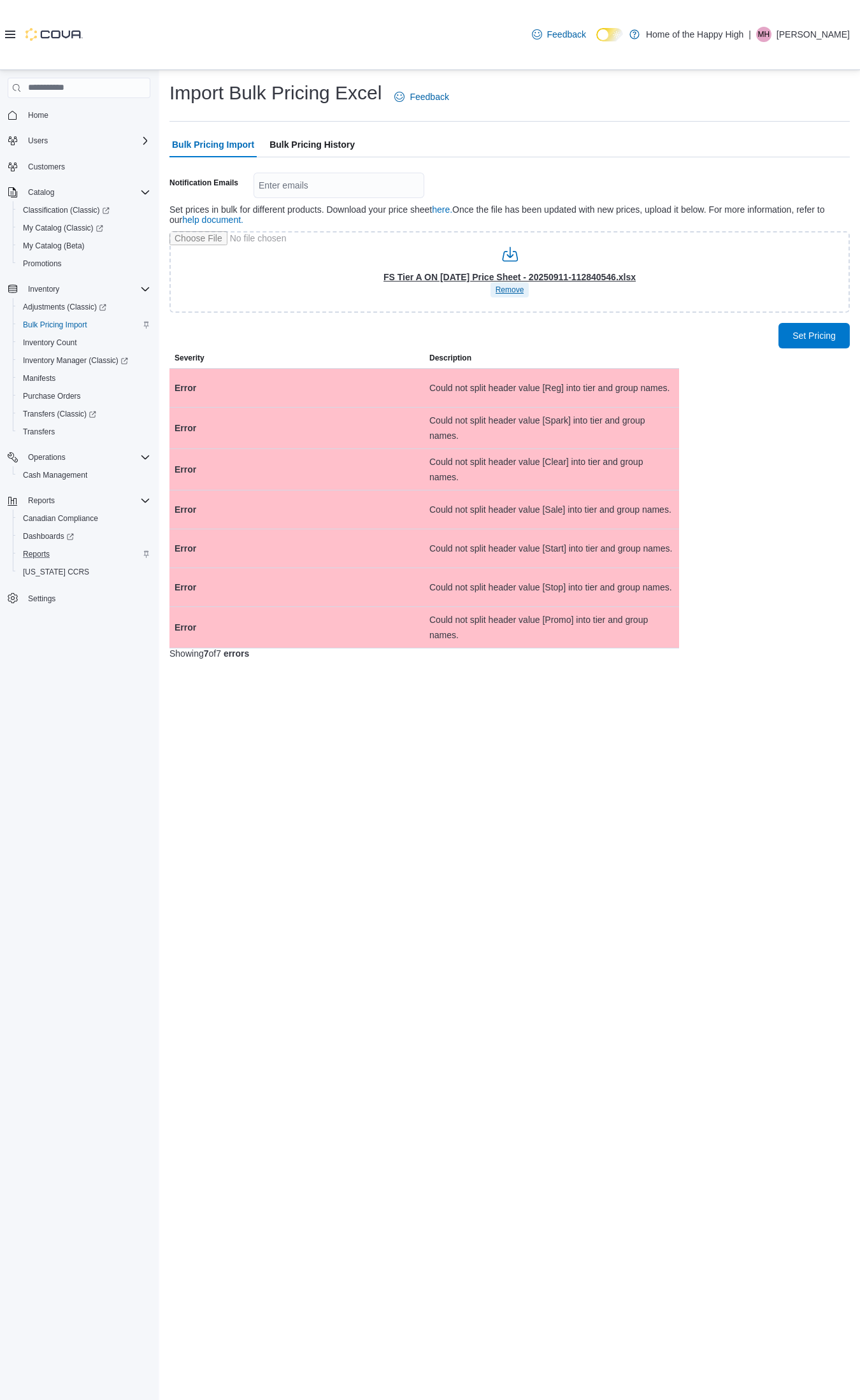
click at [510, 288] on span "Remove" at bounding box center [509, 289] width 29 height 10
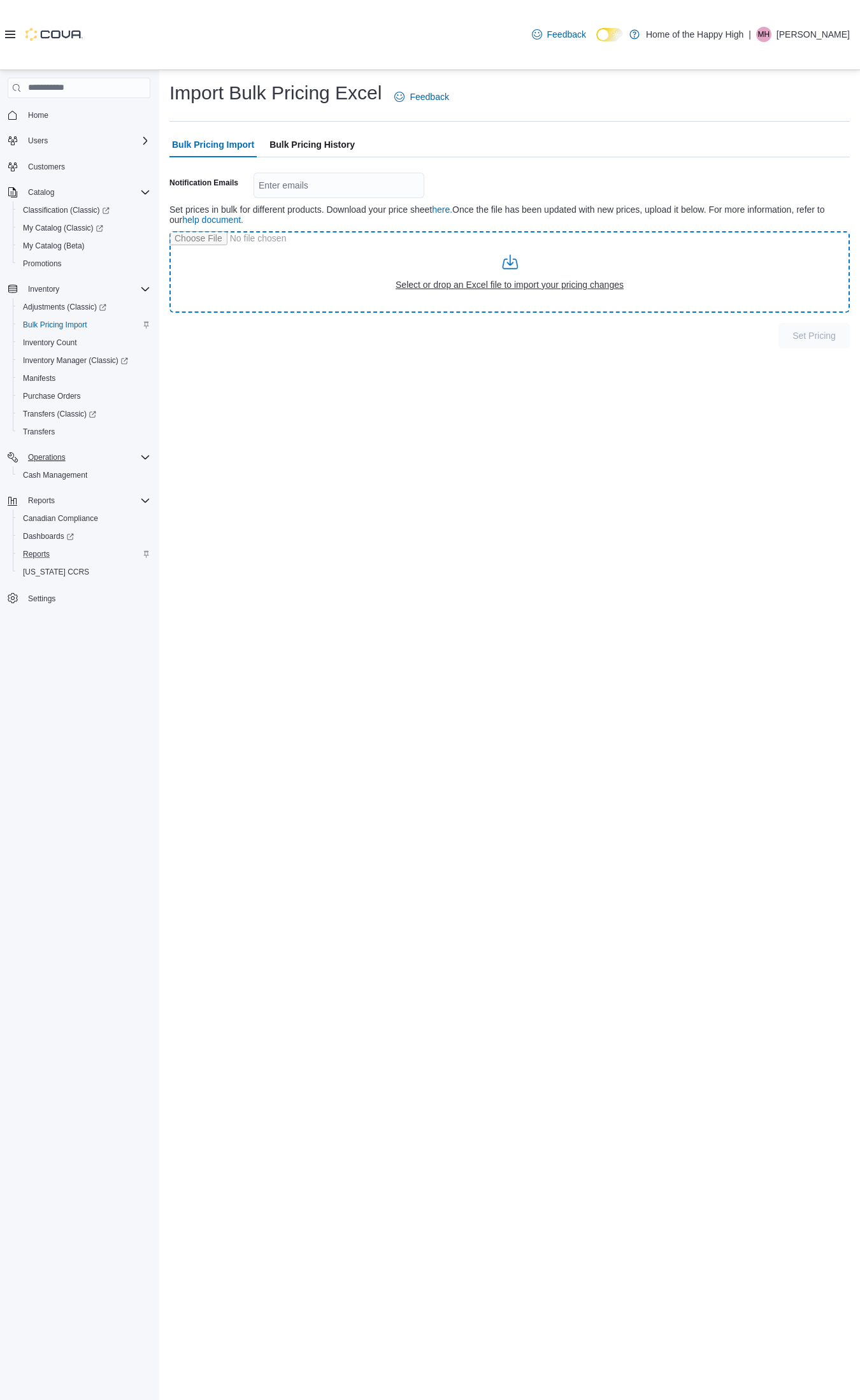
type input "**********"
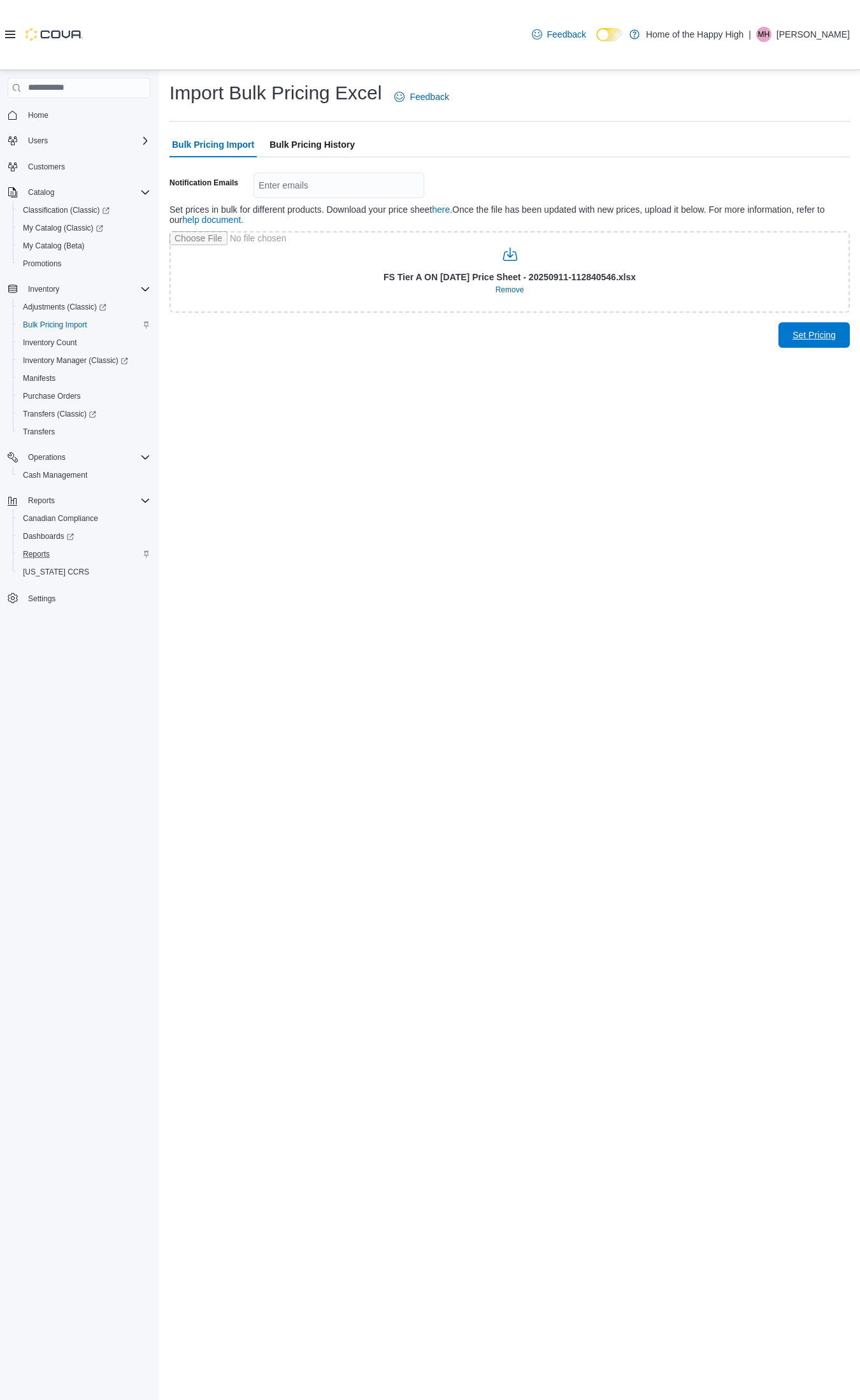
click at [807, 335] on span "Set Pricing" at bounding box center [814, 334] width 43 height 13
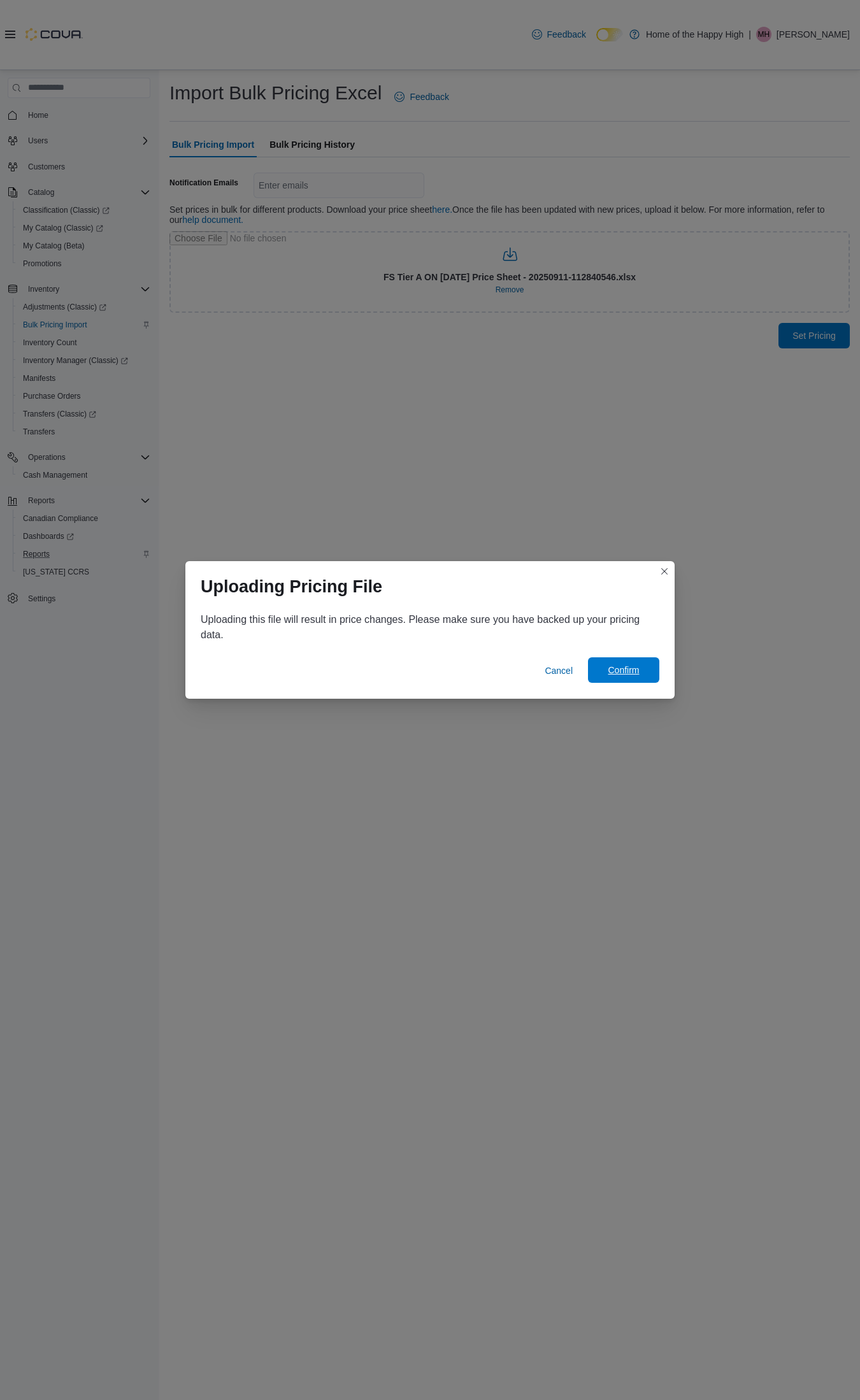
click at [613, 665] on span "Confirm" at bounding box center [623, 669] width 31 height 13
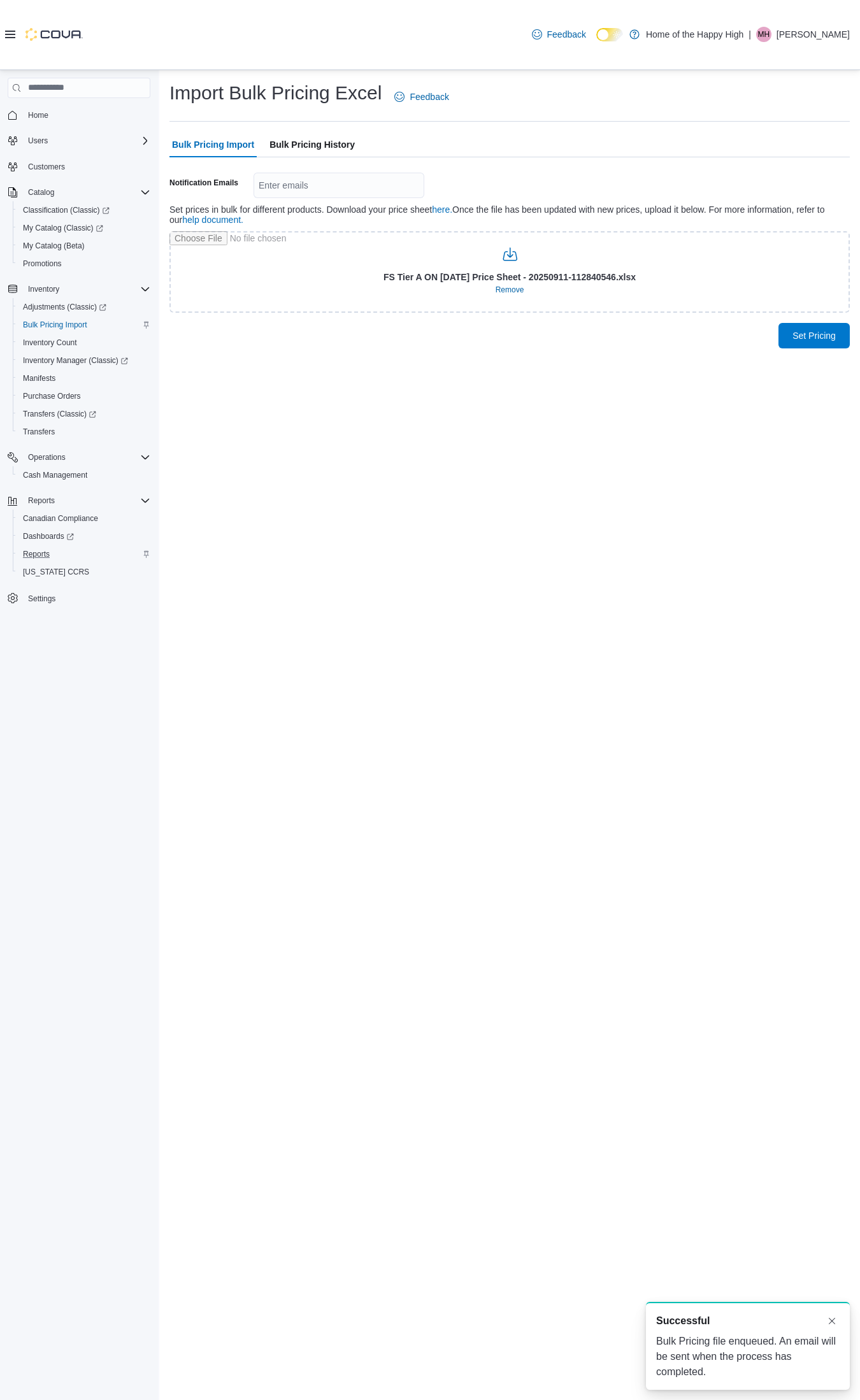
click at [335, 150] on span "Bulk Pricing History" at bounding box center [312, 144] width 85 height 25
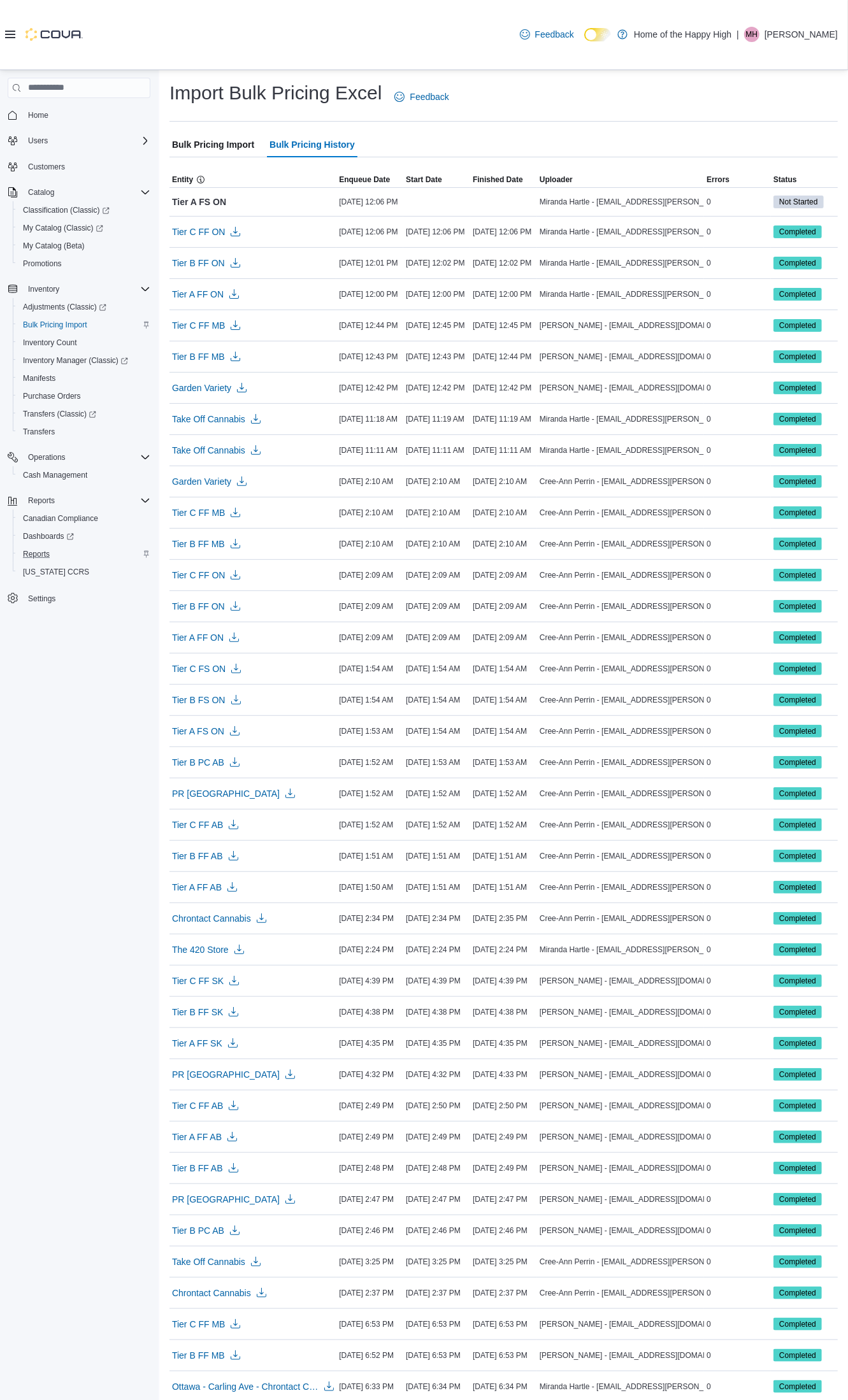
click at [201, 144] on span "Bulk Pricing Import" at bounding box center [213, 144] width 82 height 25
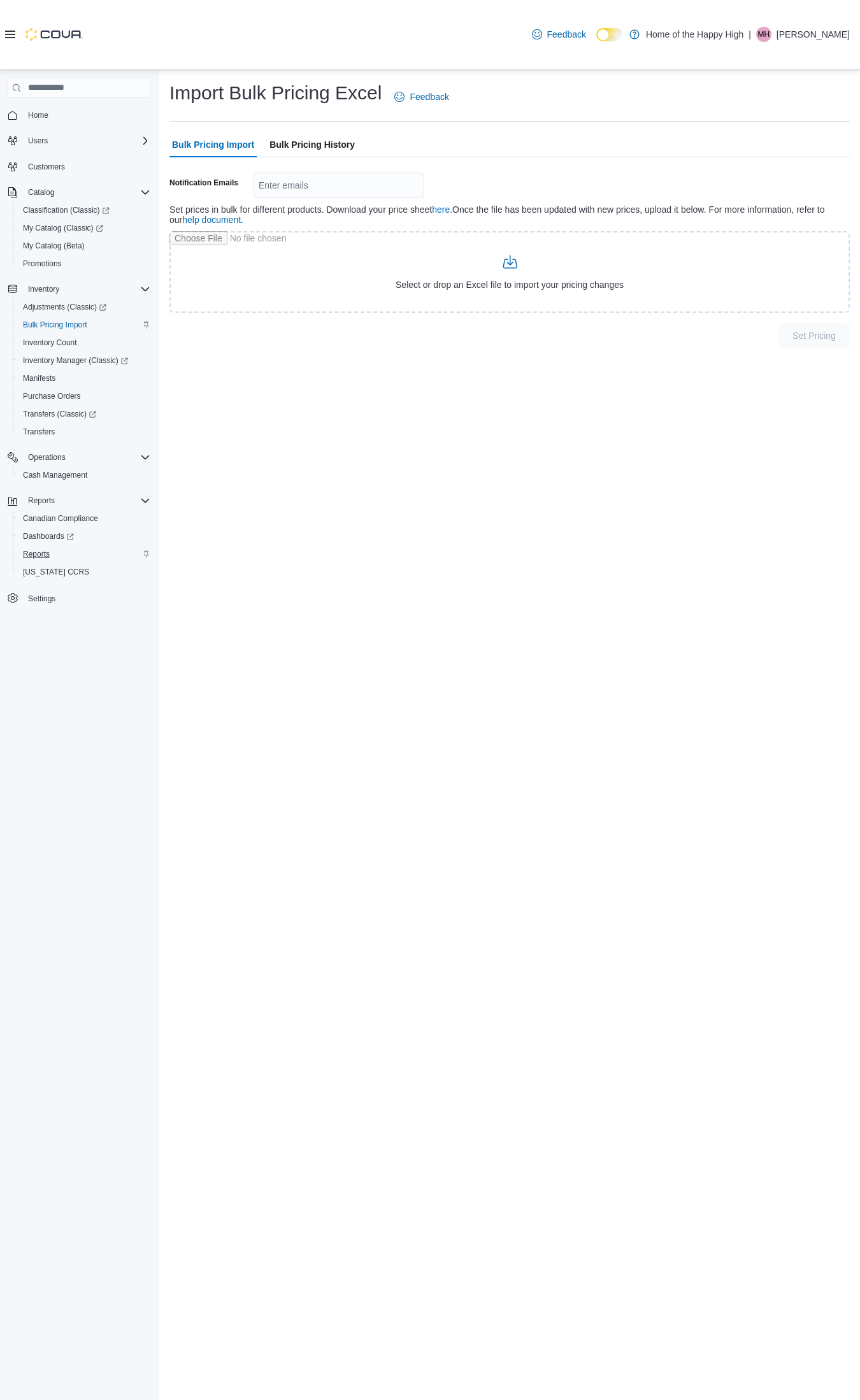
click at [319, 147] on span "Bulk Pricing History" at bounding box center [312, 144] width 85 height 25
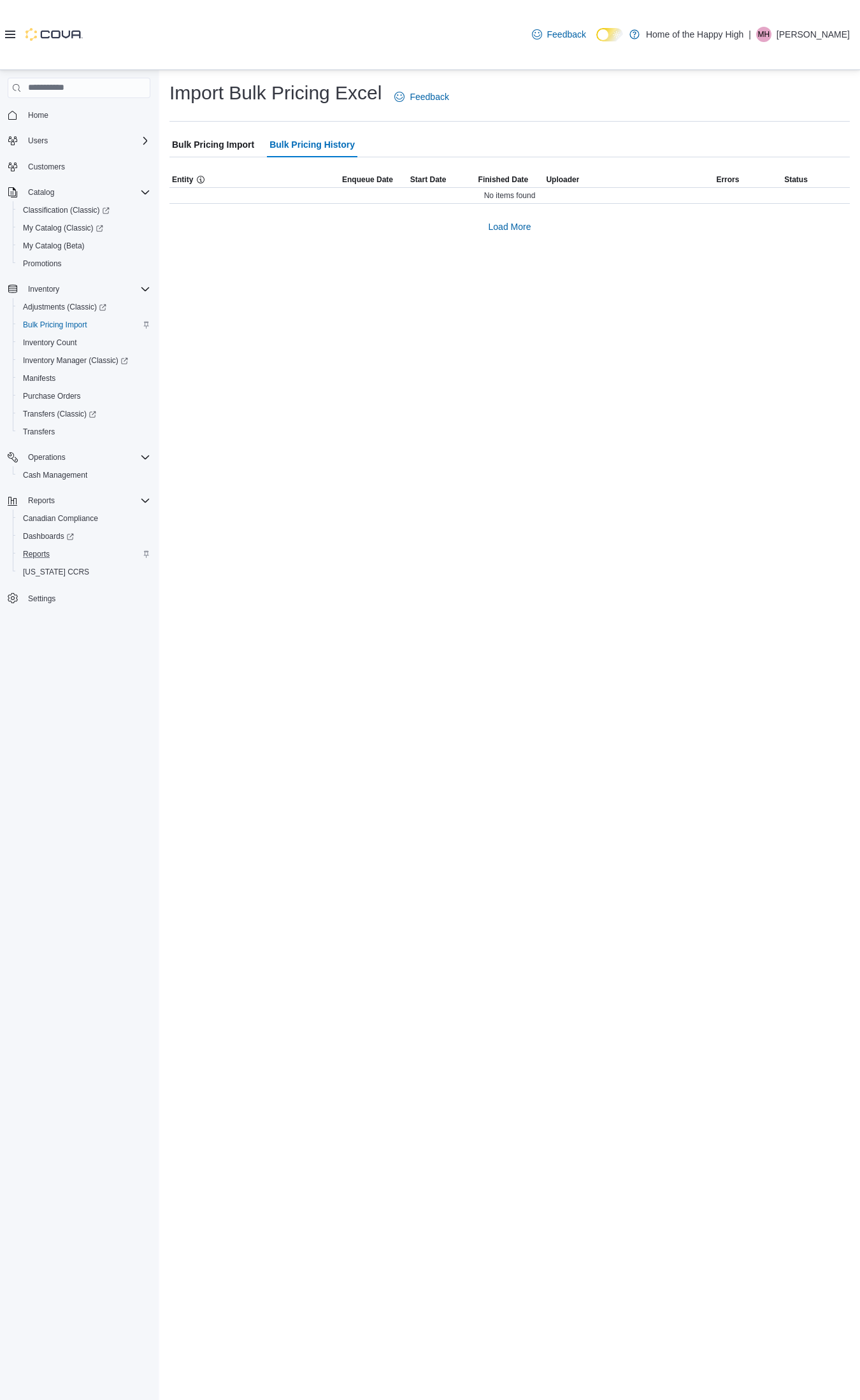
click at [241, 151] on span "Bulk Pricing Import" at bounding box center [214, 144] width 82 height 25
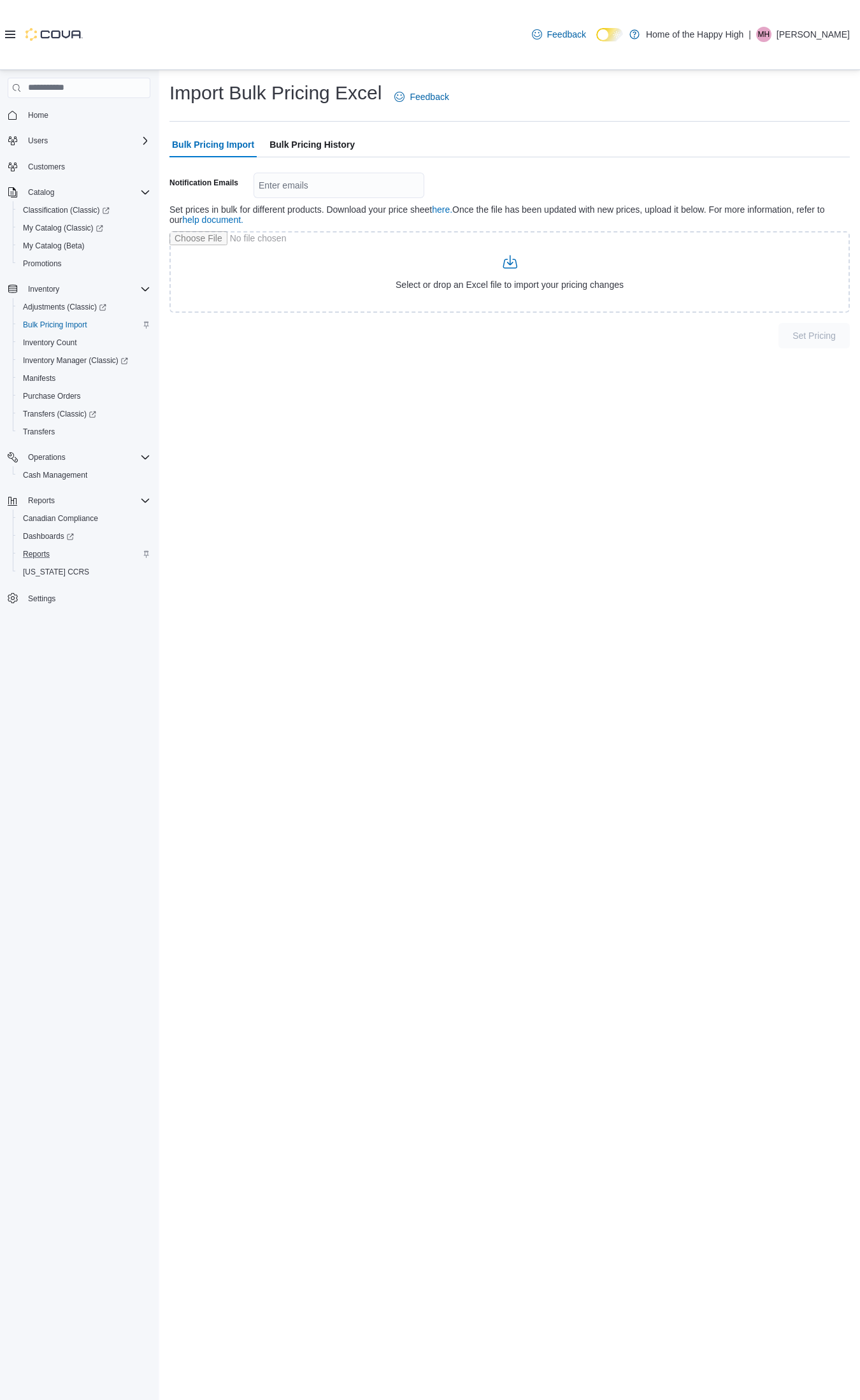
click at [325, 145] on span "Bulk Pricing History" at bounding box center [312, 144] width 85 height 25
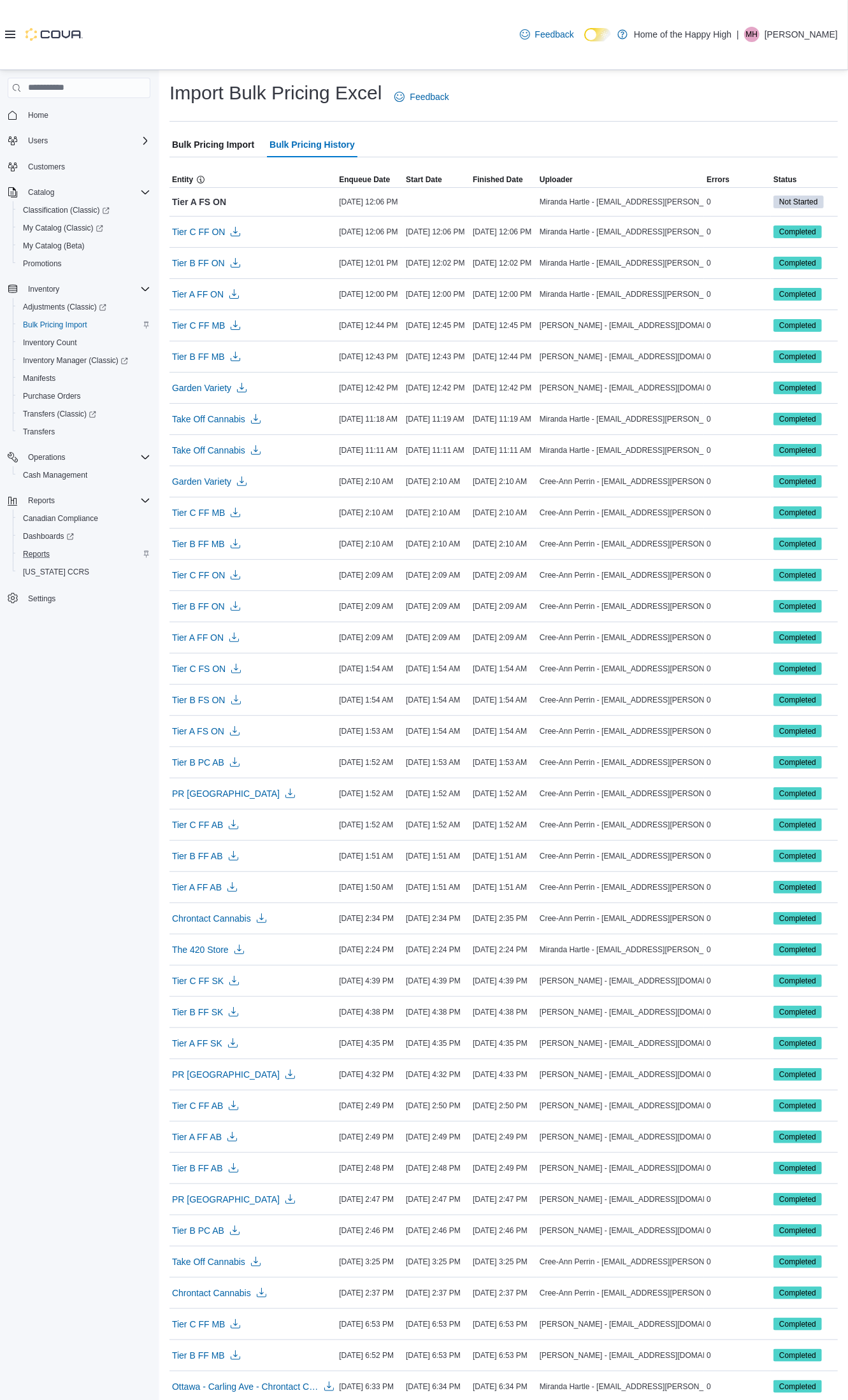
click at [218, 148] on span "Bulk Pricing Import" at bounding box center [213, 144] width 82 height 25
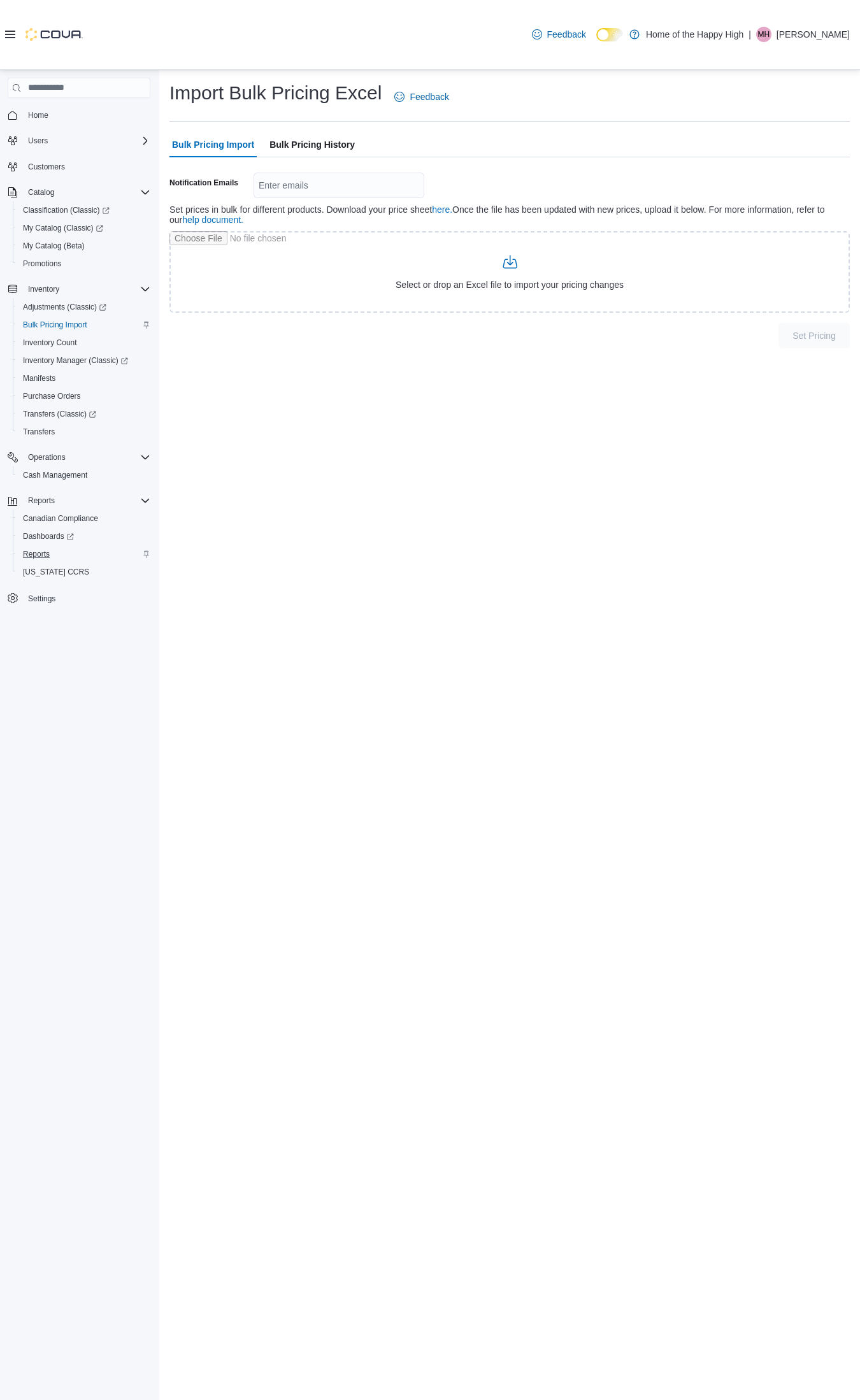
click at [340, 138] on span "Bulk Pricing History" at bounding box center [312, 144] width 85 height 25
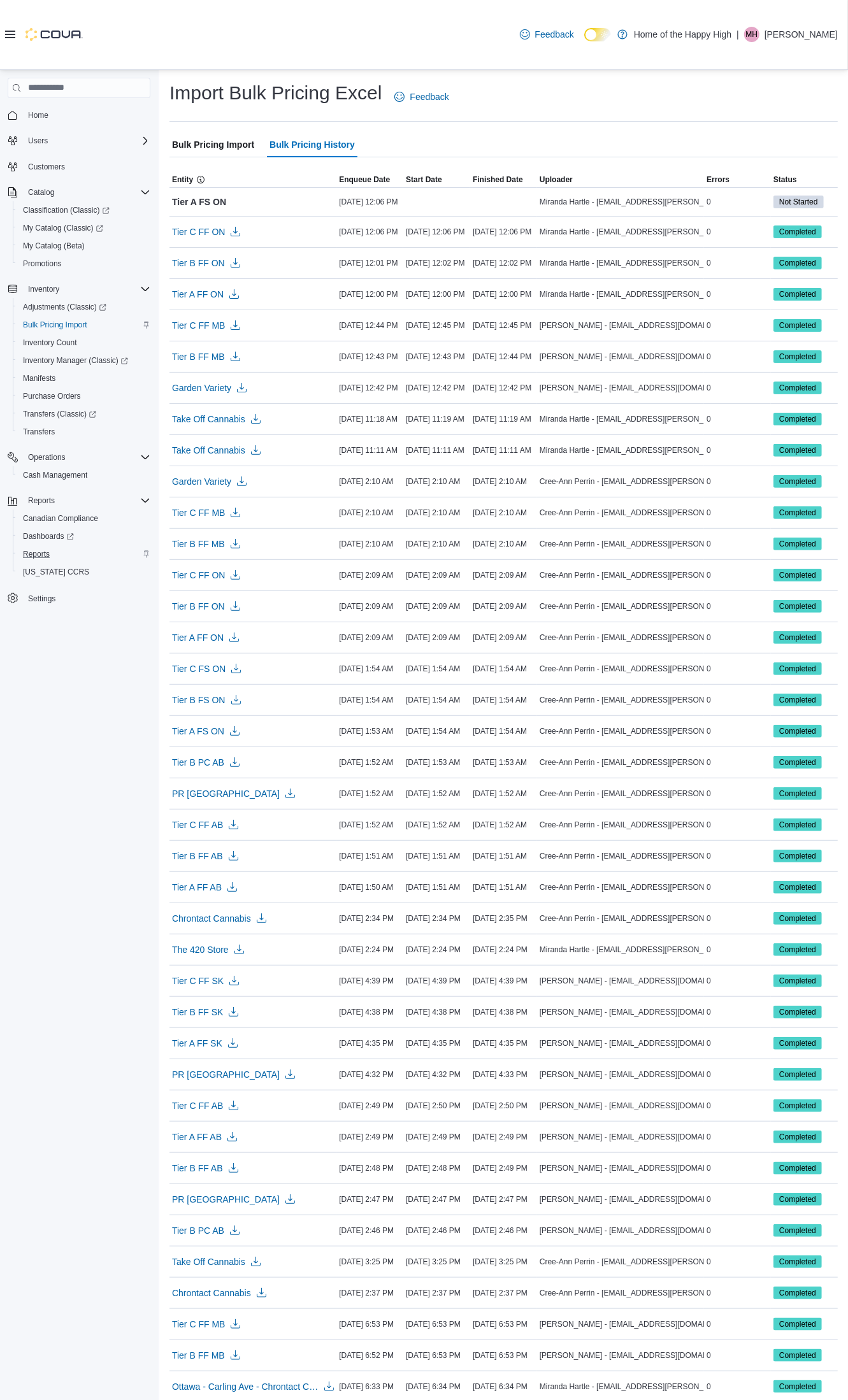
click at [221, 155] on span "Bulk Pricing Import" at bounding box center [213, 144] width 82 height 25
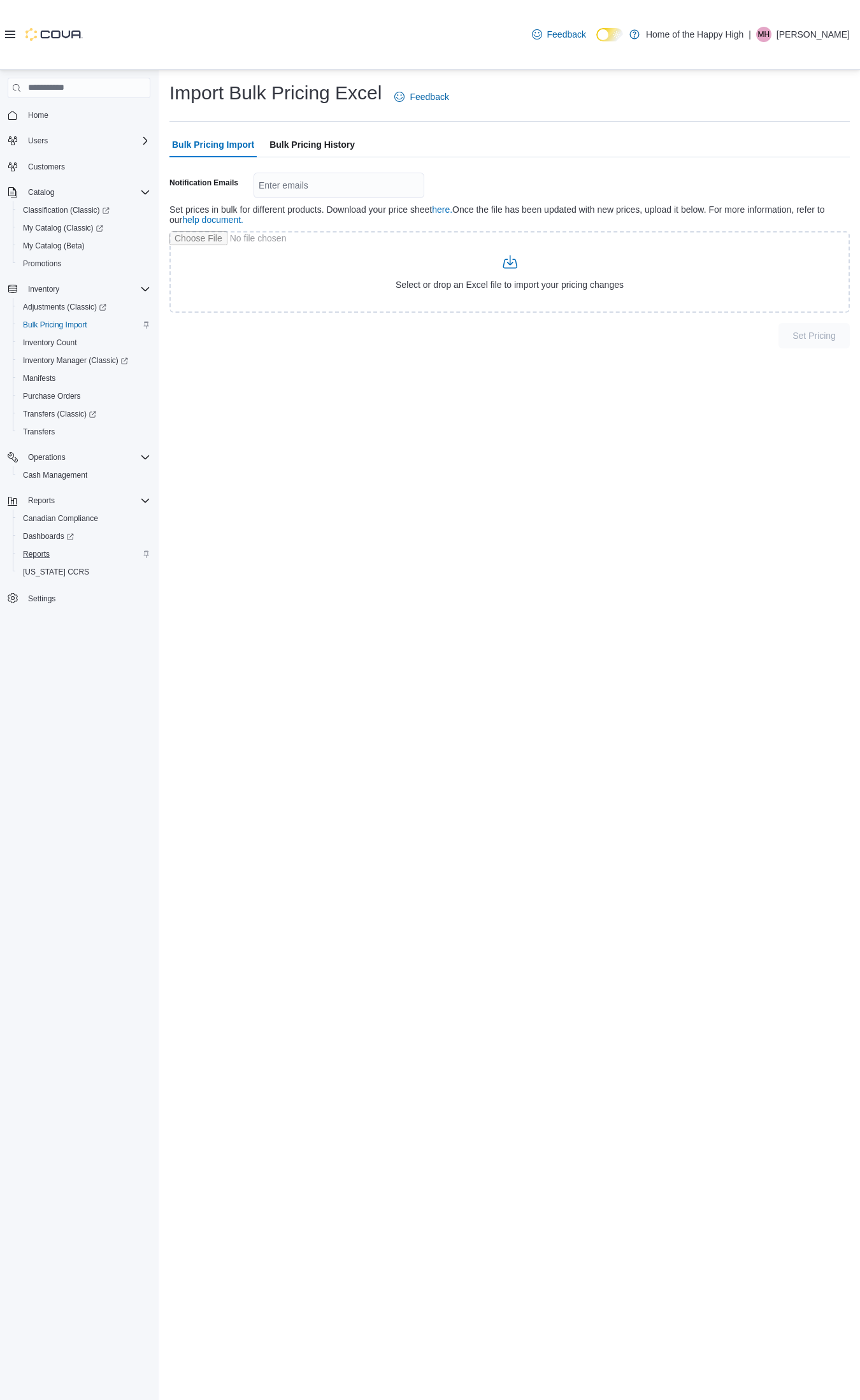
click at [340, 138] on span "Bulk Pricing History" at bounding box center [312, 144] width 85 height 25
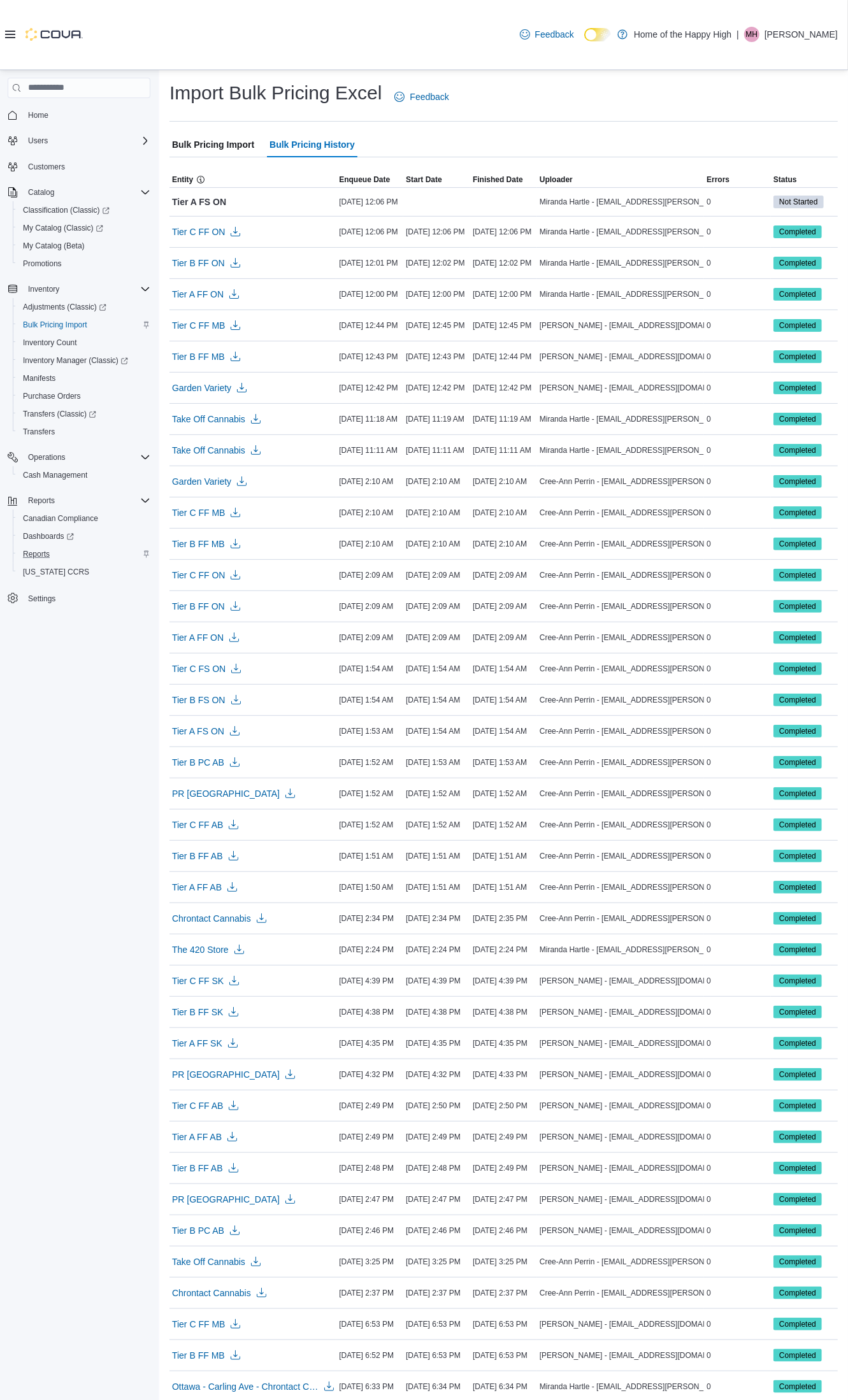
click at [206, 150] on span "Bulk Pricing Import" at bounding box center [213, 144] width 82 height 25
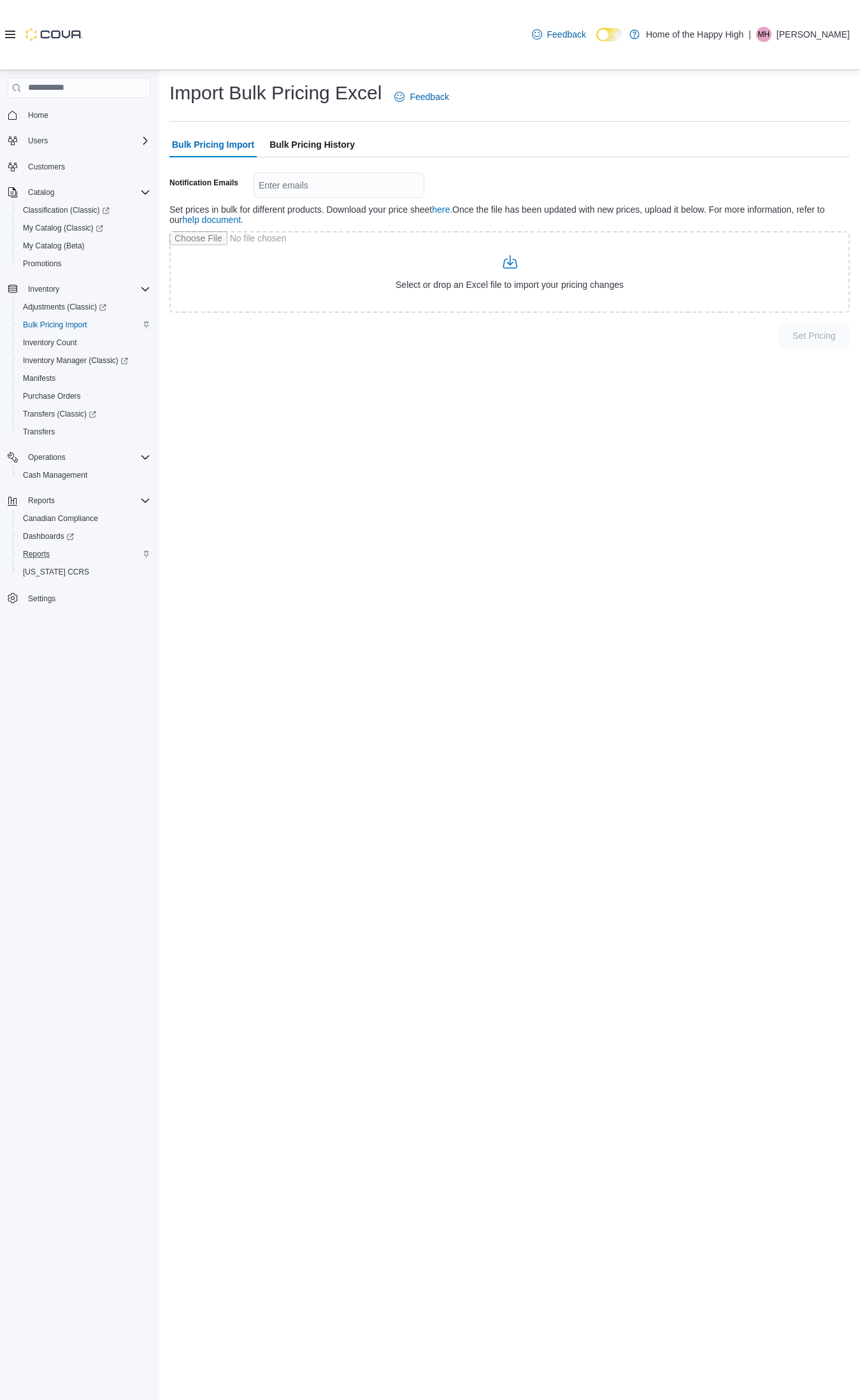
click at [328, 138] on span "Bulk Pricing History" at bounding box center [312, 144] width 85 height 25
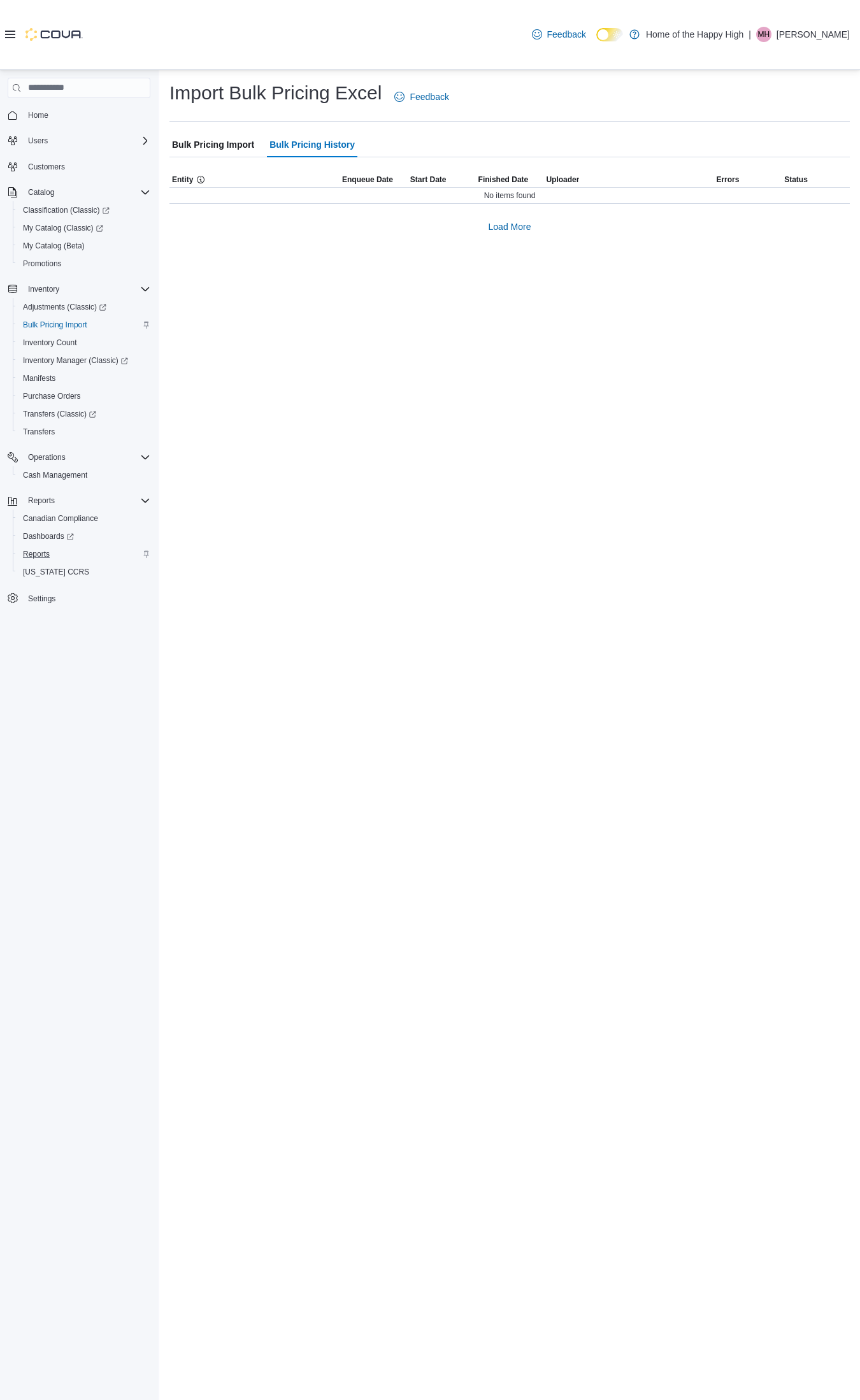
click at [208, 152] on span "Bulk Pricing Import" at bounding box center [214, 144] width 82 height 25
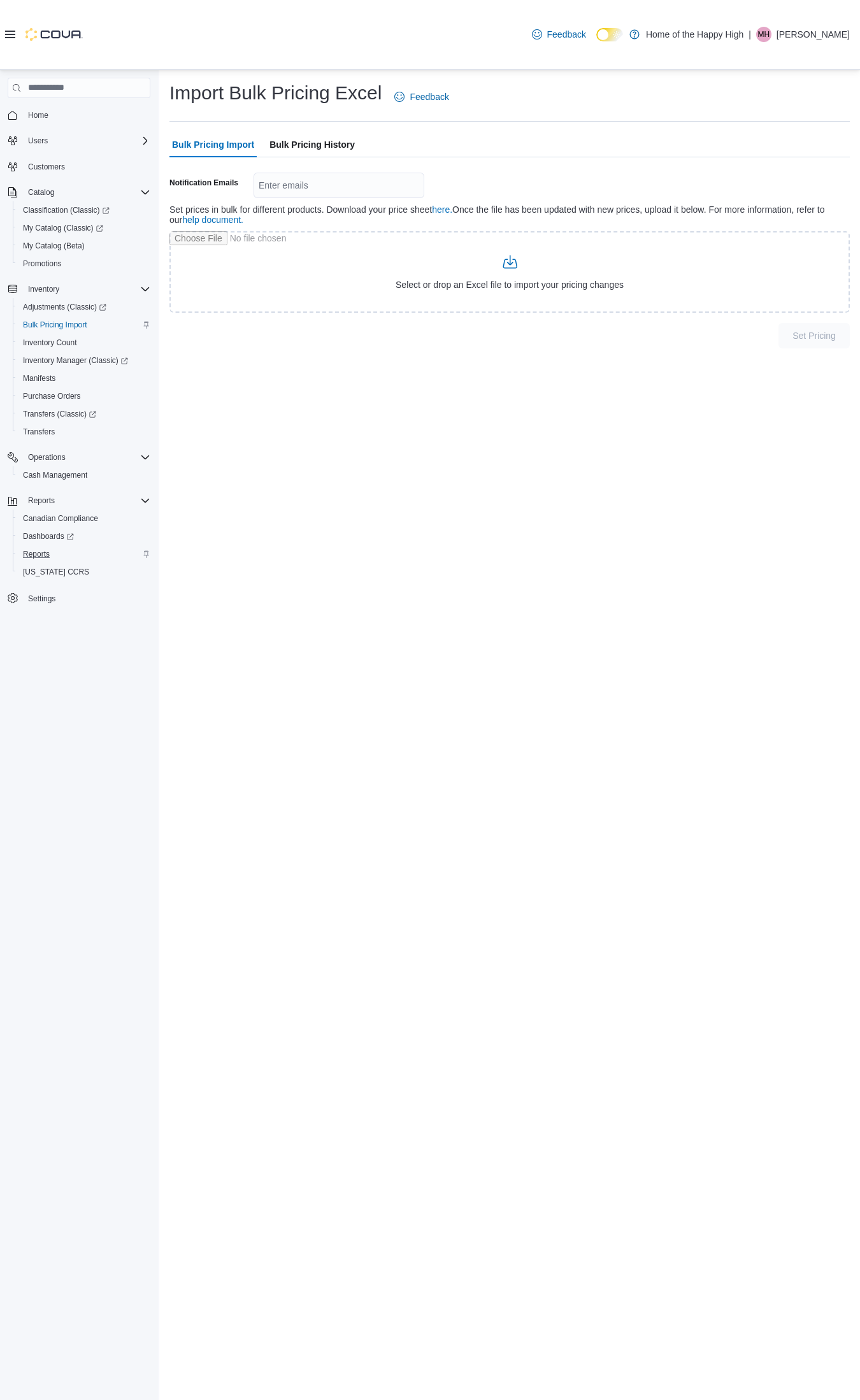
click at [297, 152] on span "Bulk Pricing History" at bounding box center [312, 144] width 85 height 25
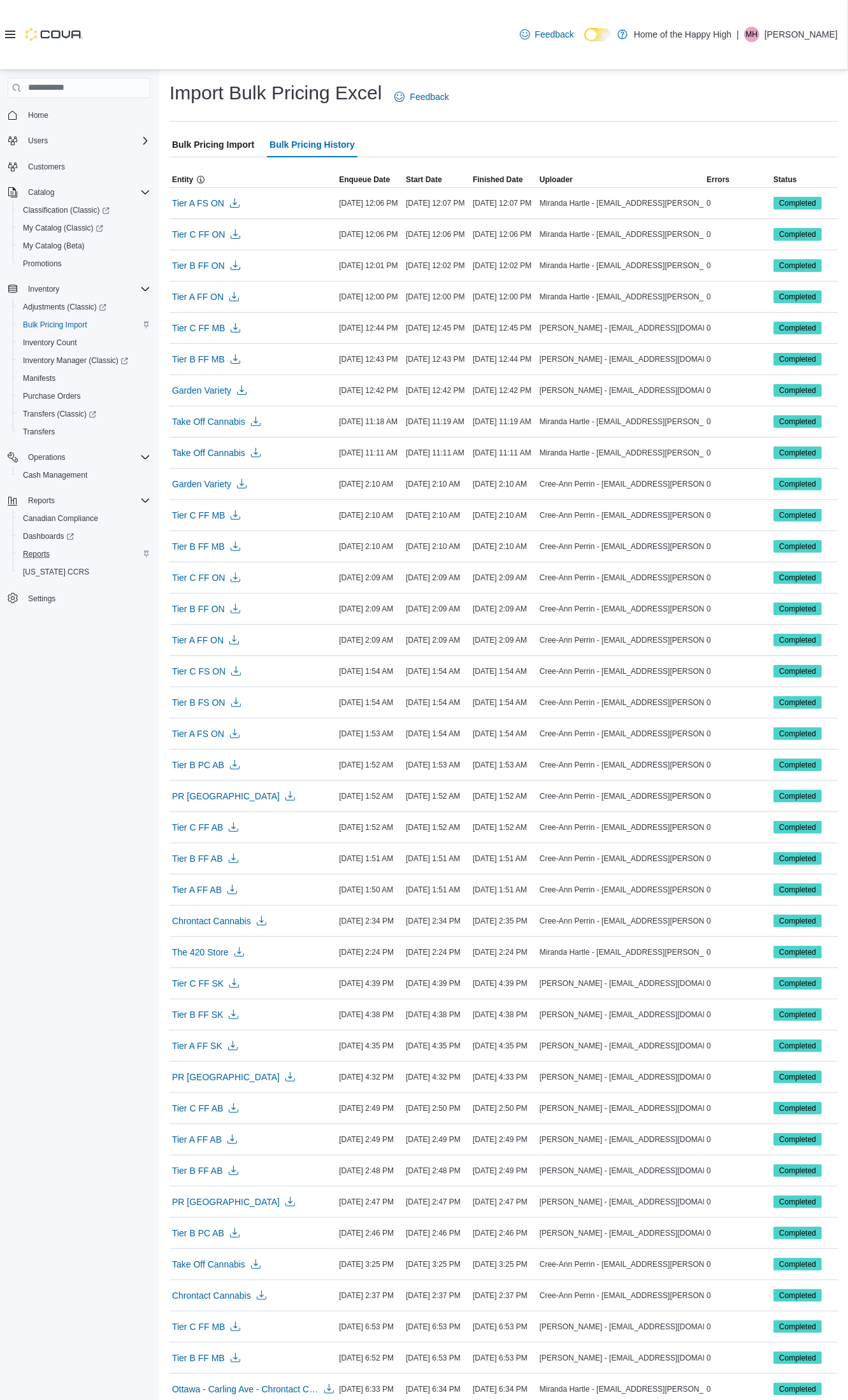
click at [227, 144] on span "Bulk Pricing Import" at bounding box center [213, 144] width 82 height 25
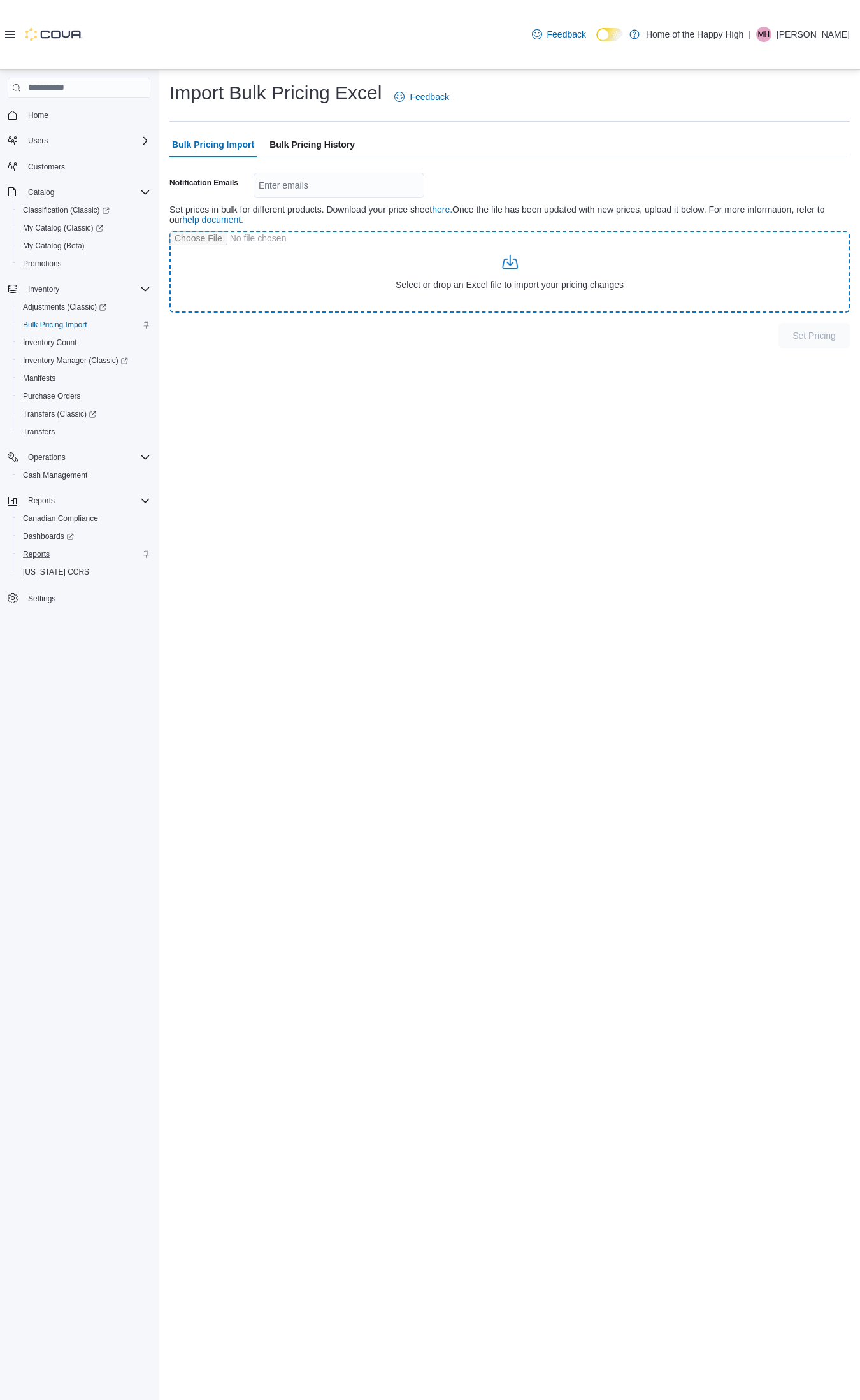
type input "**********"
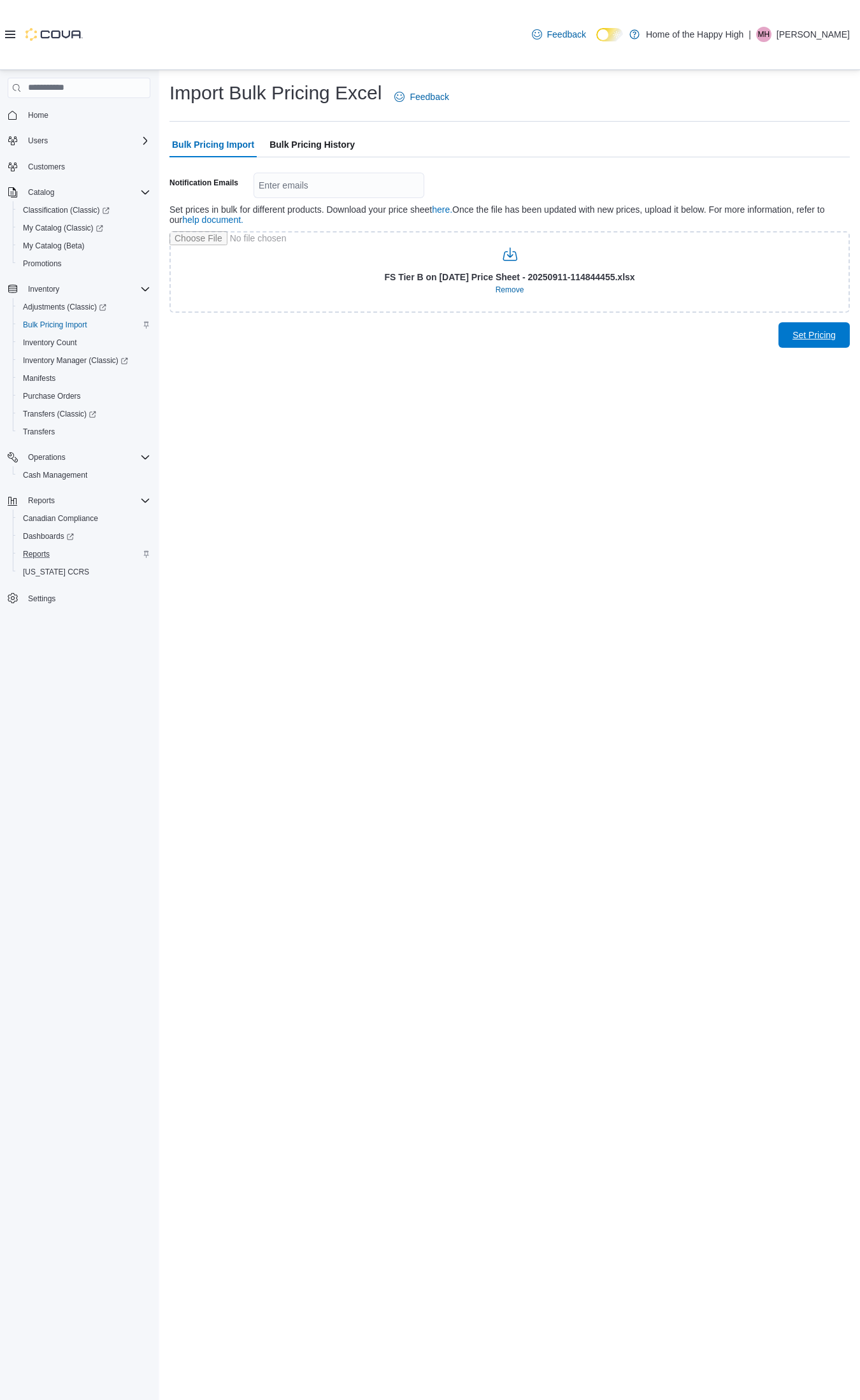
click at [810, 332] on span "Set Pricing" at bounding box center [814, 334] width 43 height 13
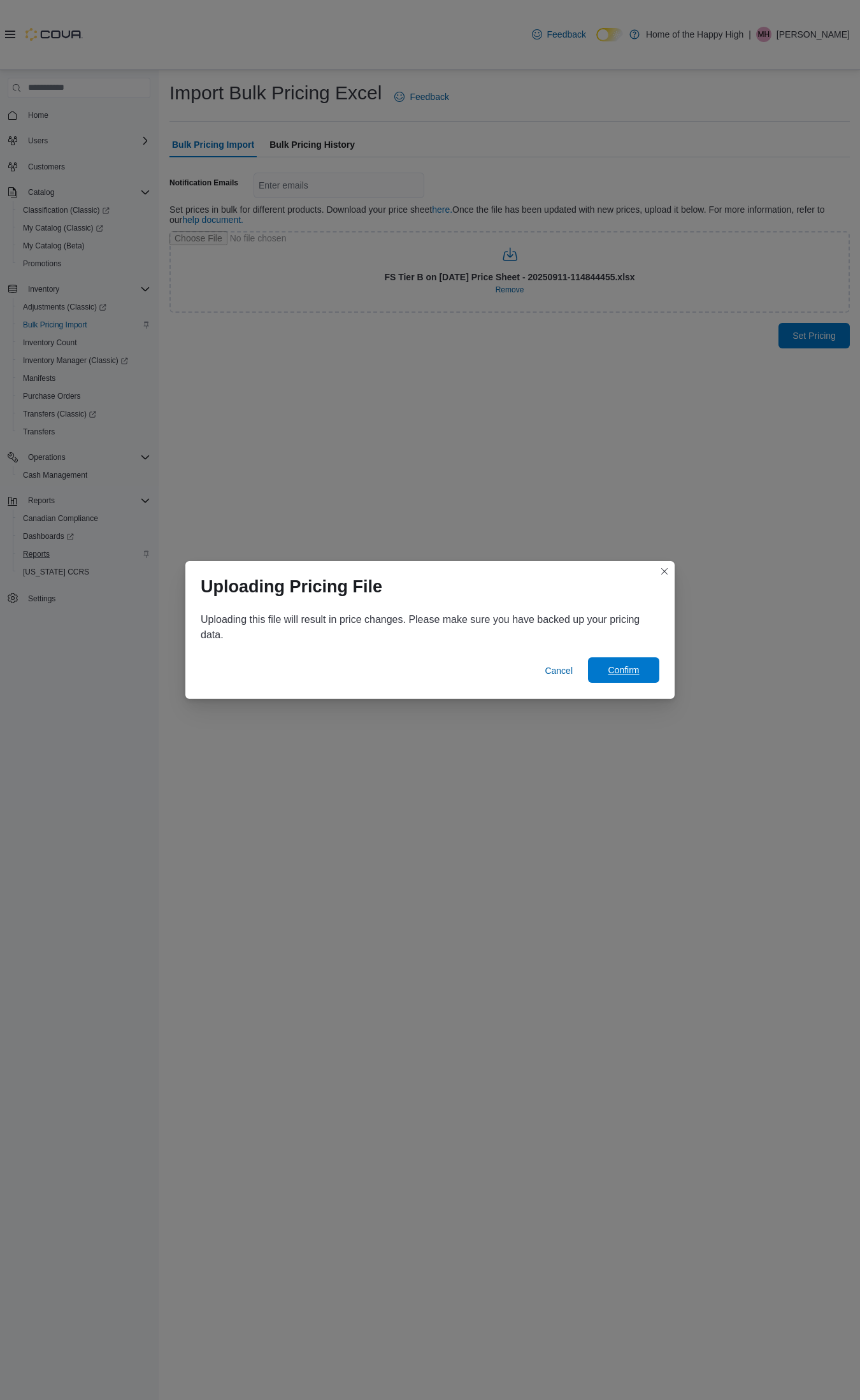
click at [623, 679] on span "Confirm" at bounding box center [624, 670] width 56 height 25
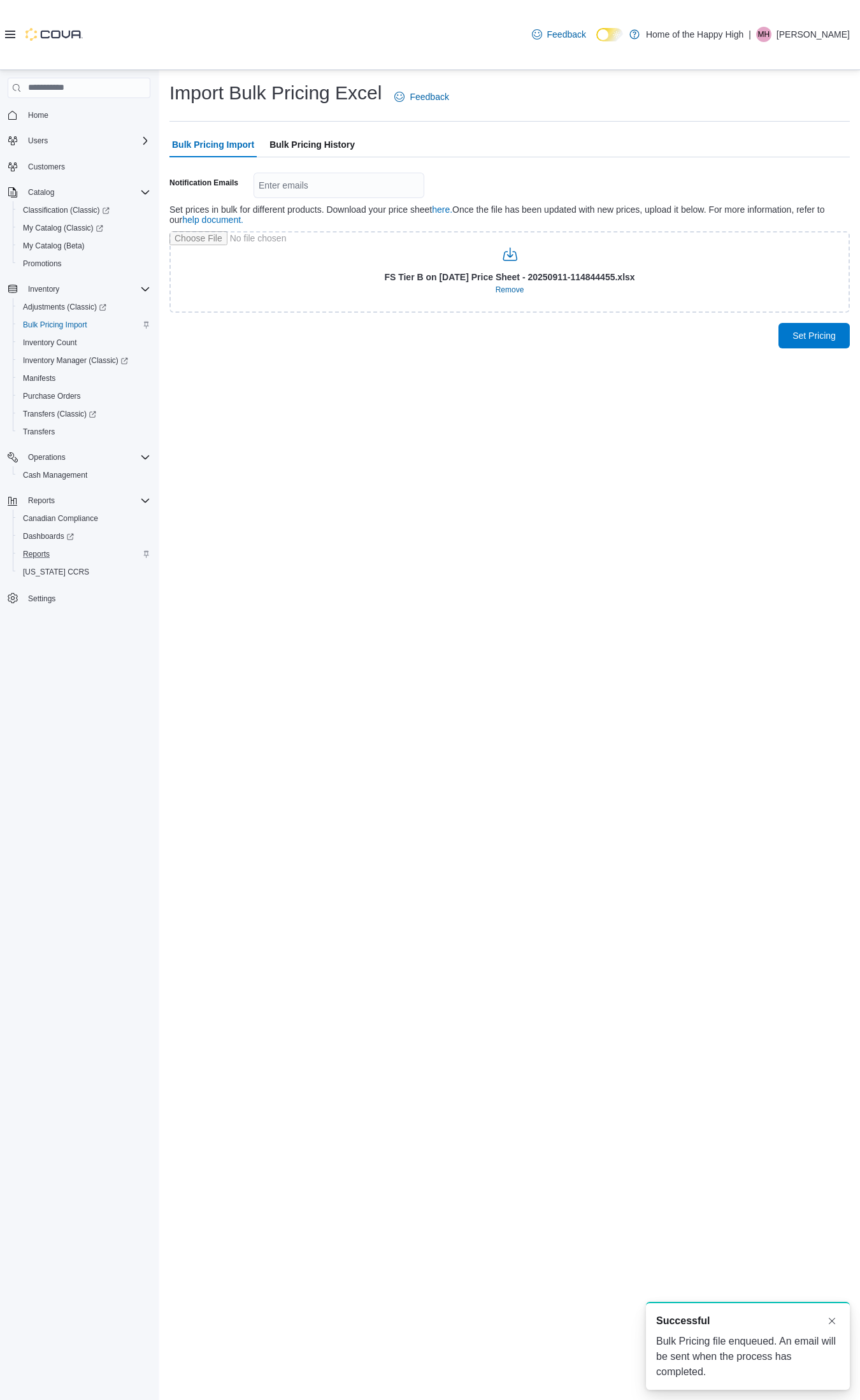
click at [315, 144] on span "Bulk Pricing History" at bounding box center [312, 144] width 85 height 25
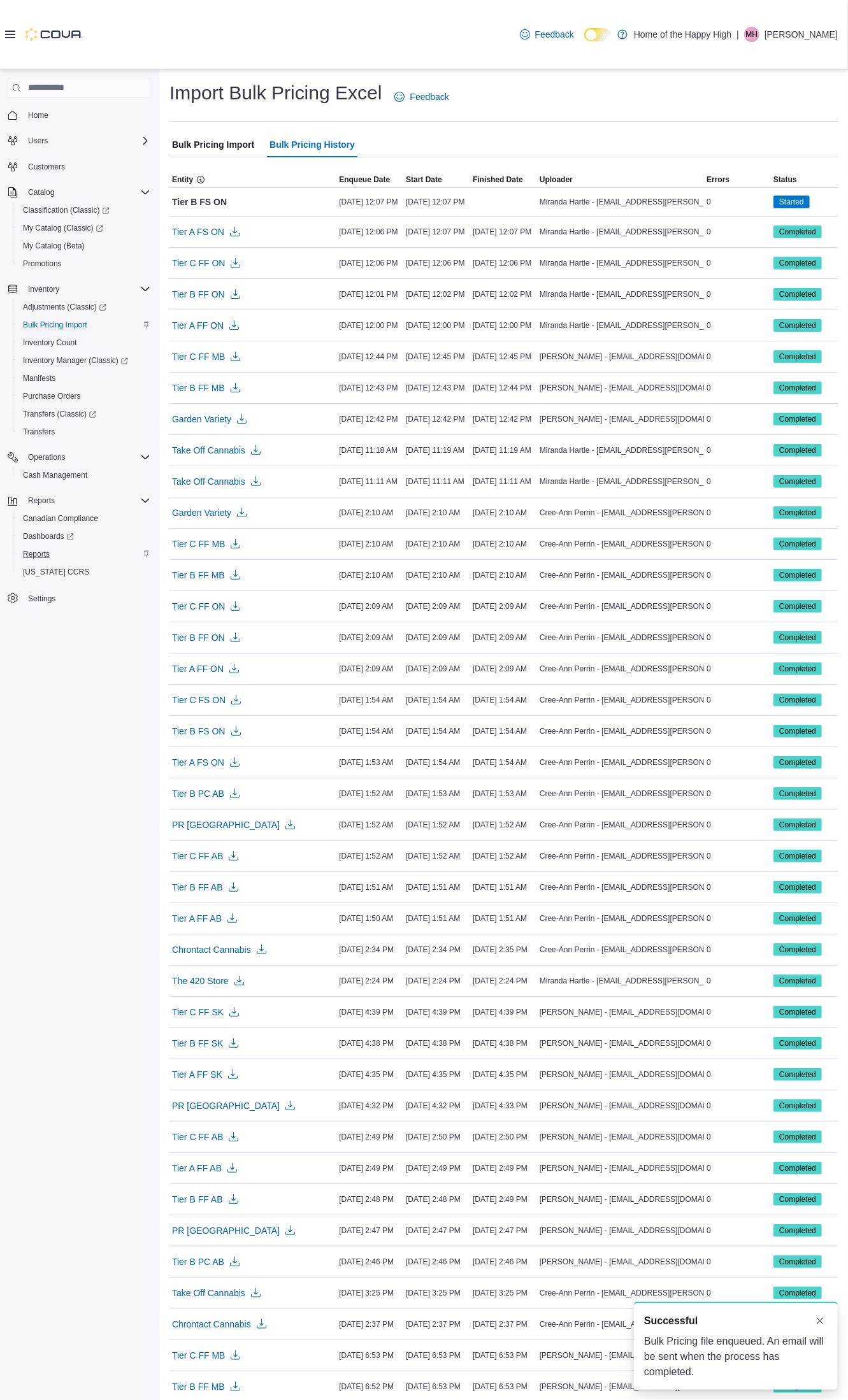
click at [203, 150] on span "Bulk Pricing Import" at bounding box center [213, 144] width 82 height 25
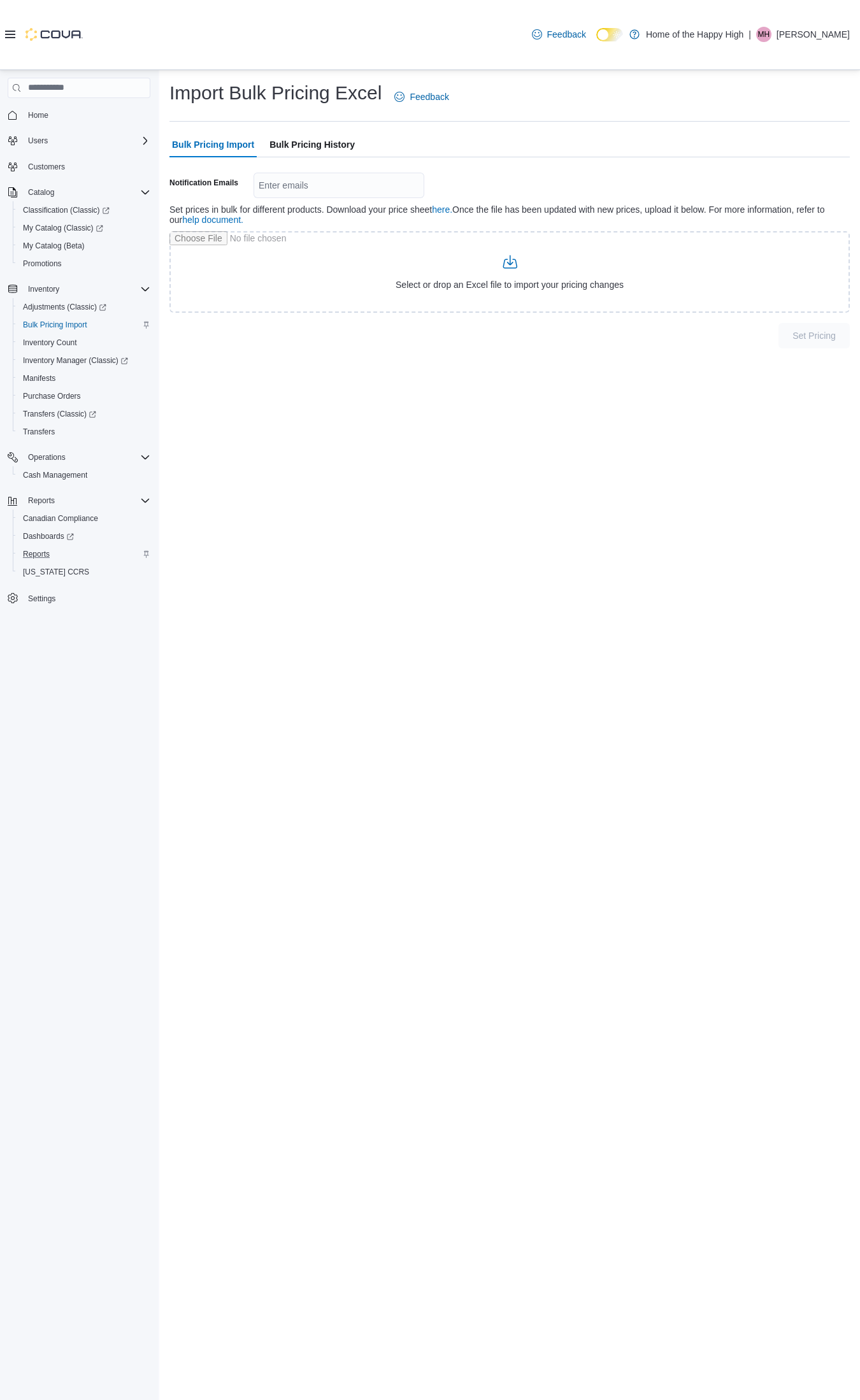
click at [316, 142] on span "Bulk Pricing History" at bounding box center [312, 144] width 85 height 25
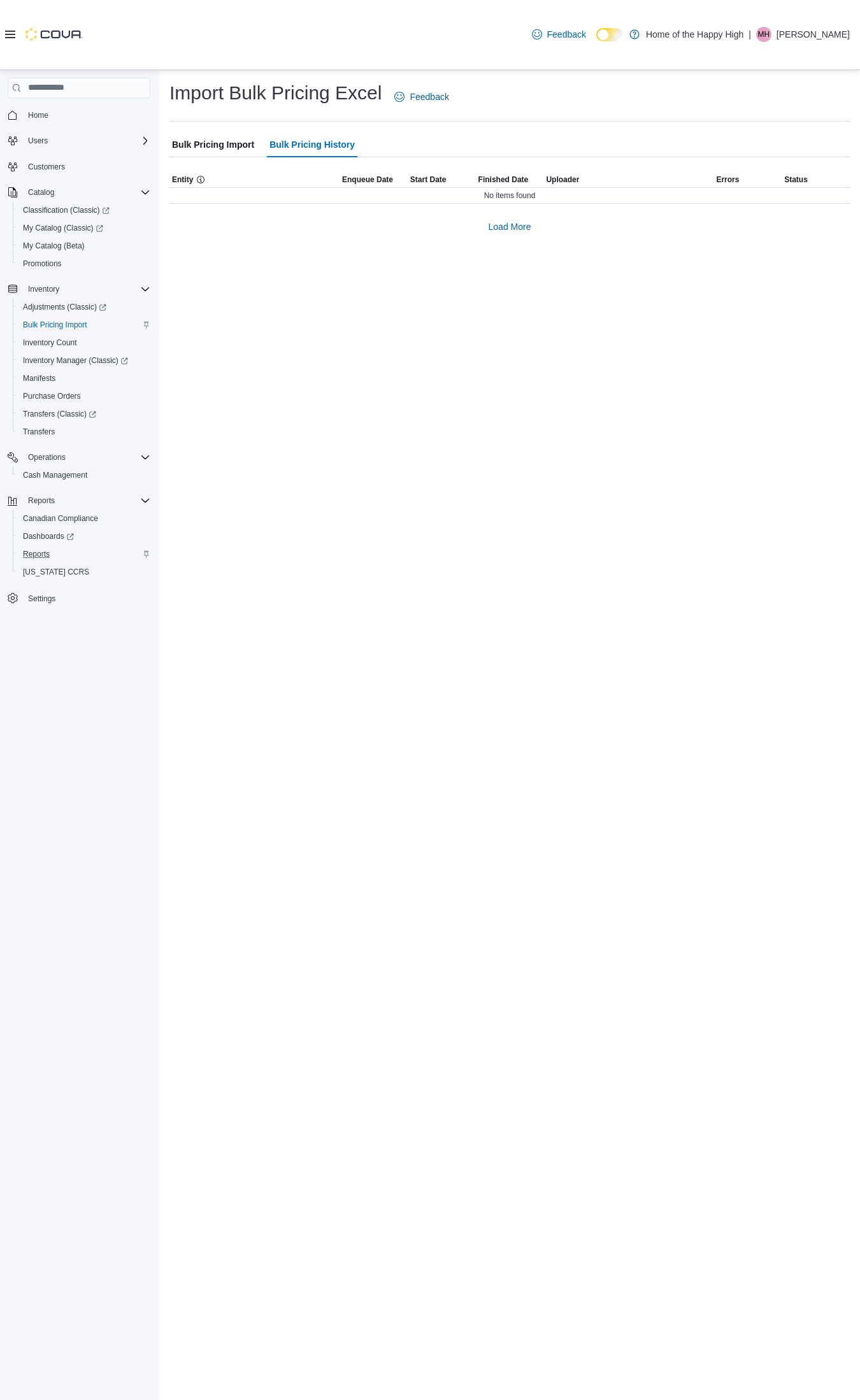
click at [206, 147] on span "Bulk Pricing Import" at bounding box center [214, 144] width 82 height 25
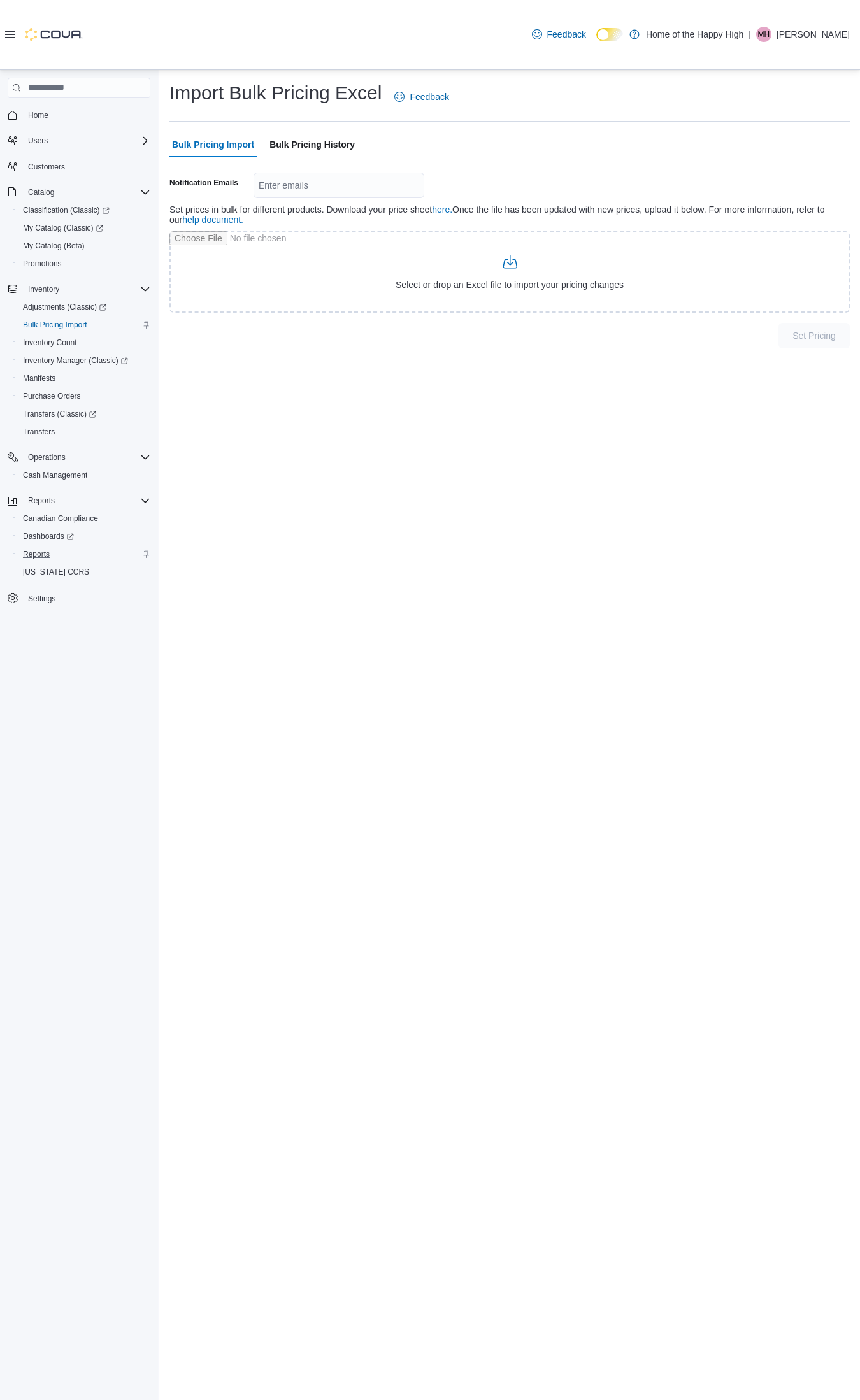
click at [304, 141] on span "Bulk Pricing History" at bounding box center [312, 144] width 85 height 25
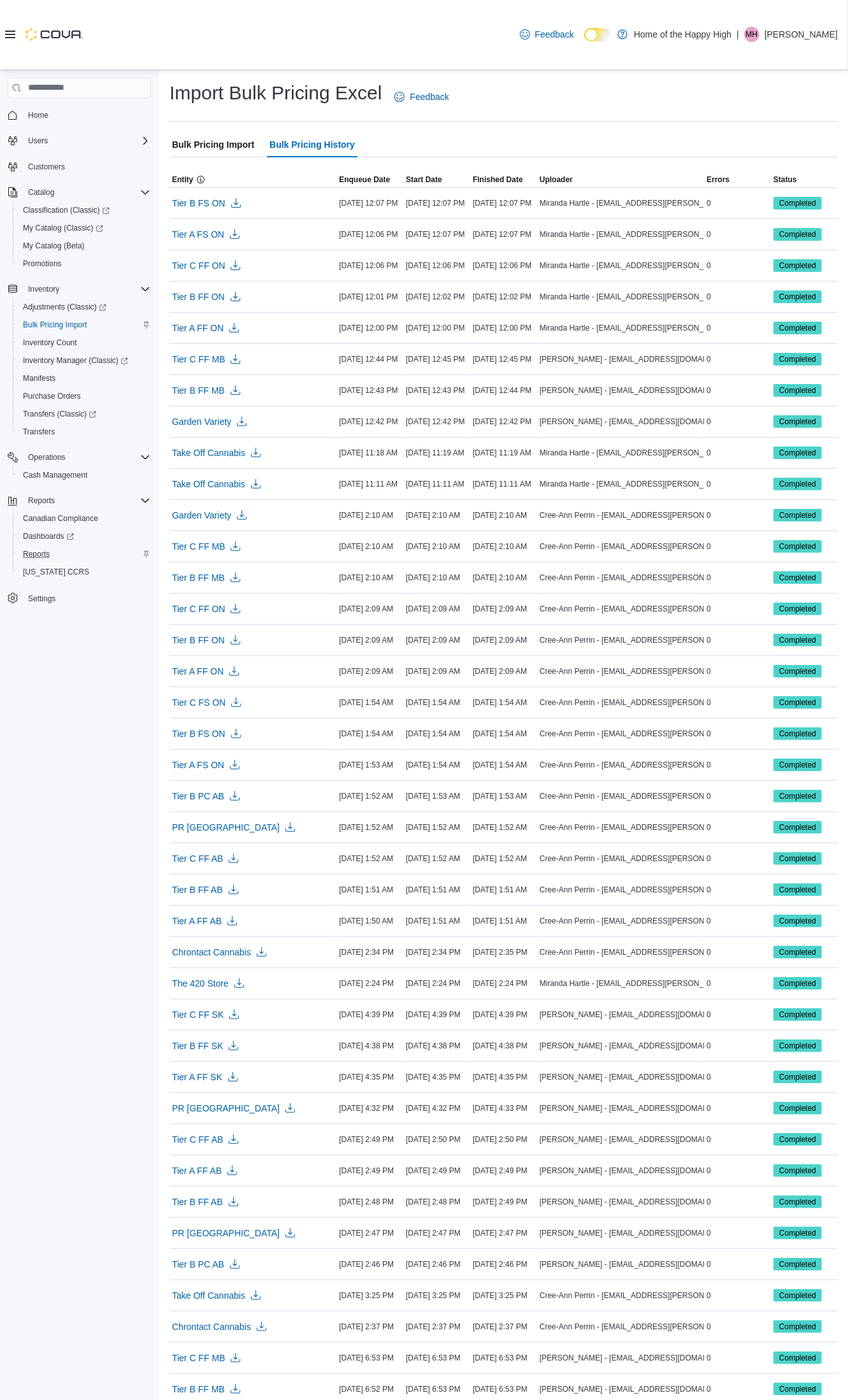
click at [202, 140] on span "Bulk Pricing Import" at bounding box center [213, 144] width 82 height 25
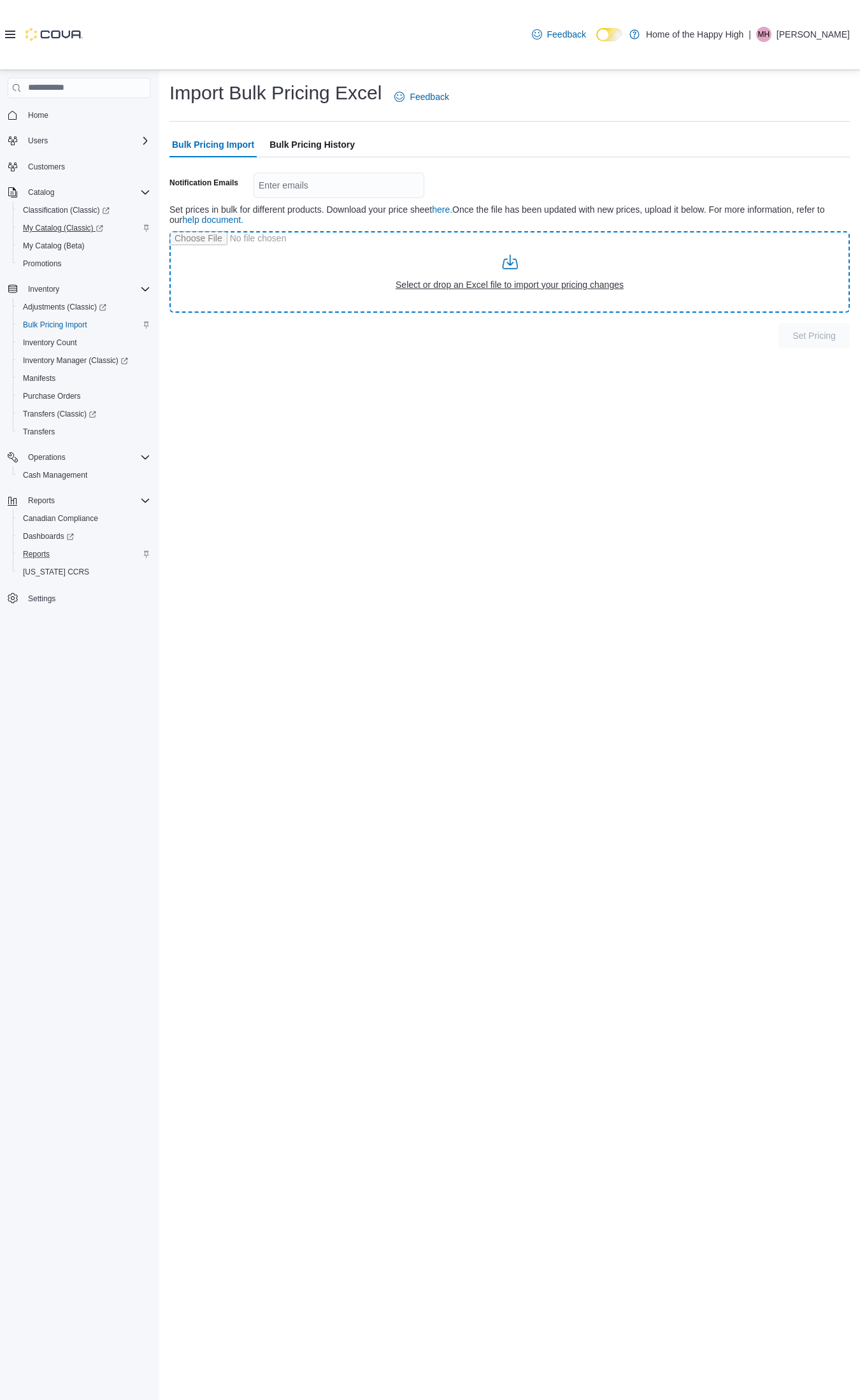
type input "**********"
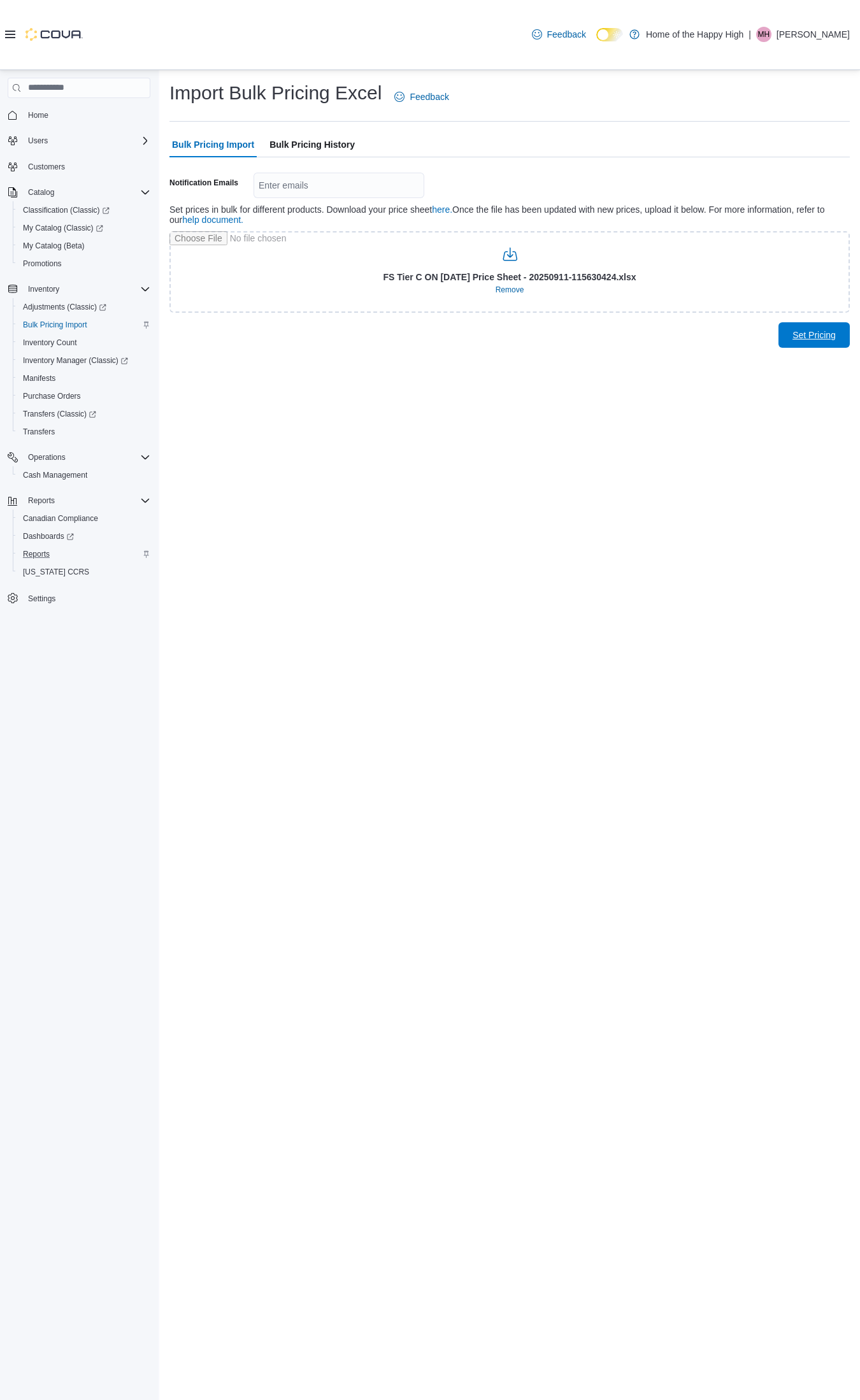
click at [793, 333] on span "Set Pricing" at bounding box center [814, 334] width 43 height 13
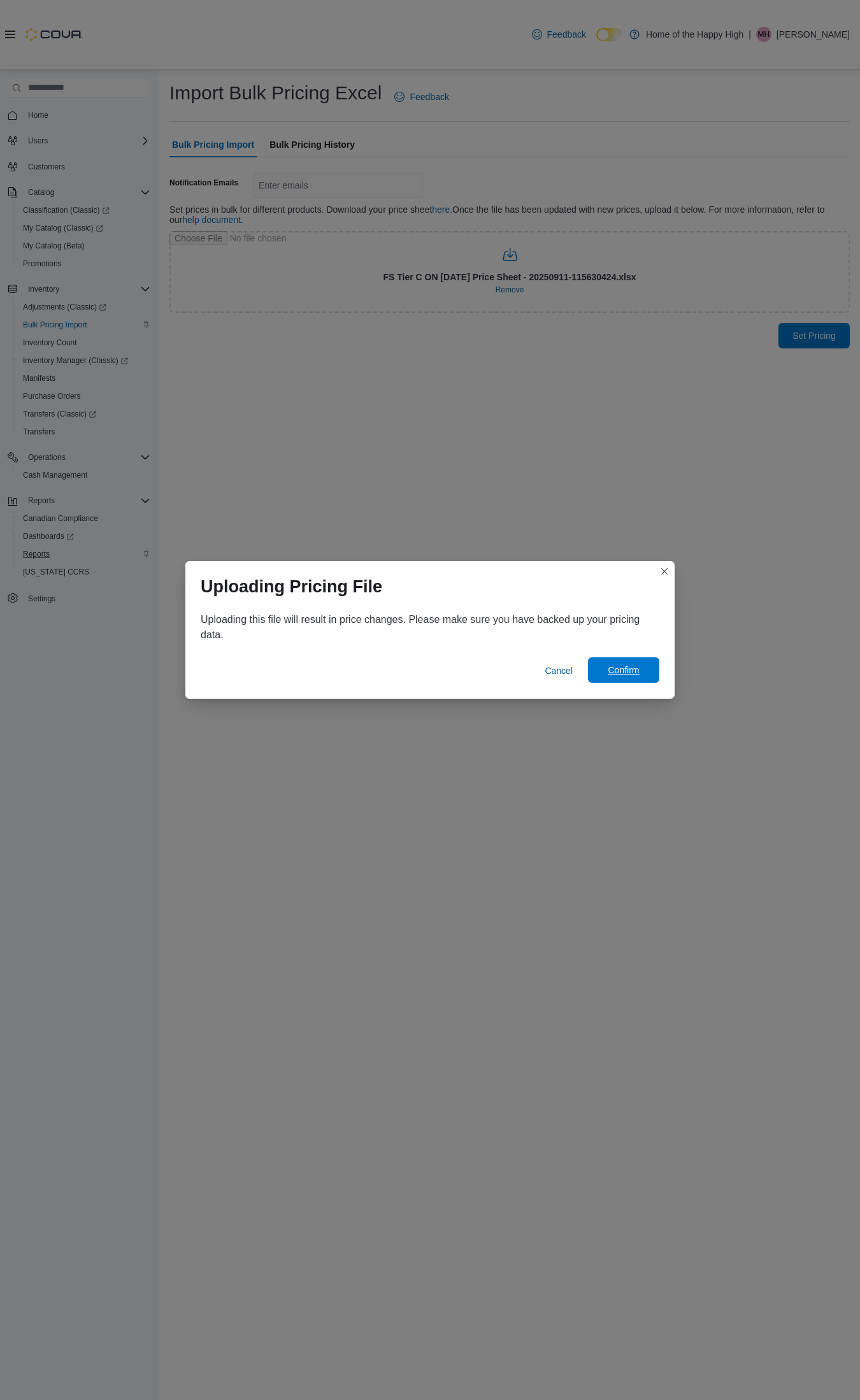
click at [638, 665] on span "Confirm" at bounding box center [623, 669] width 31 height 13
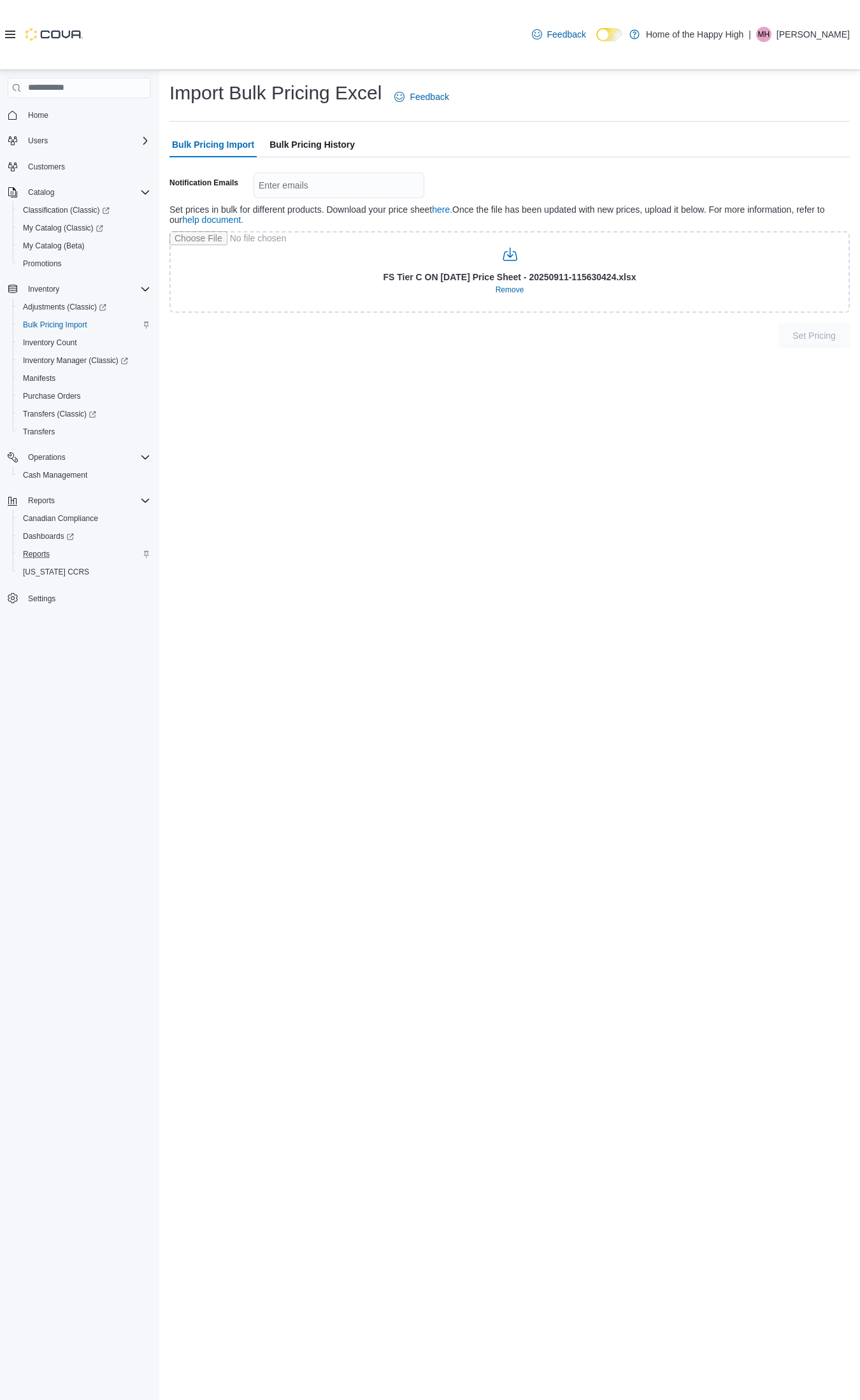
click at [315, 141] on span "Bulk Pricing History" at bounding box center [312, 144] width 85 height 25
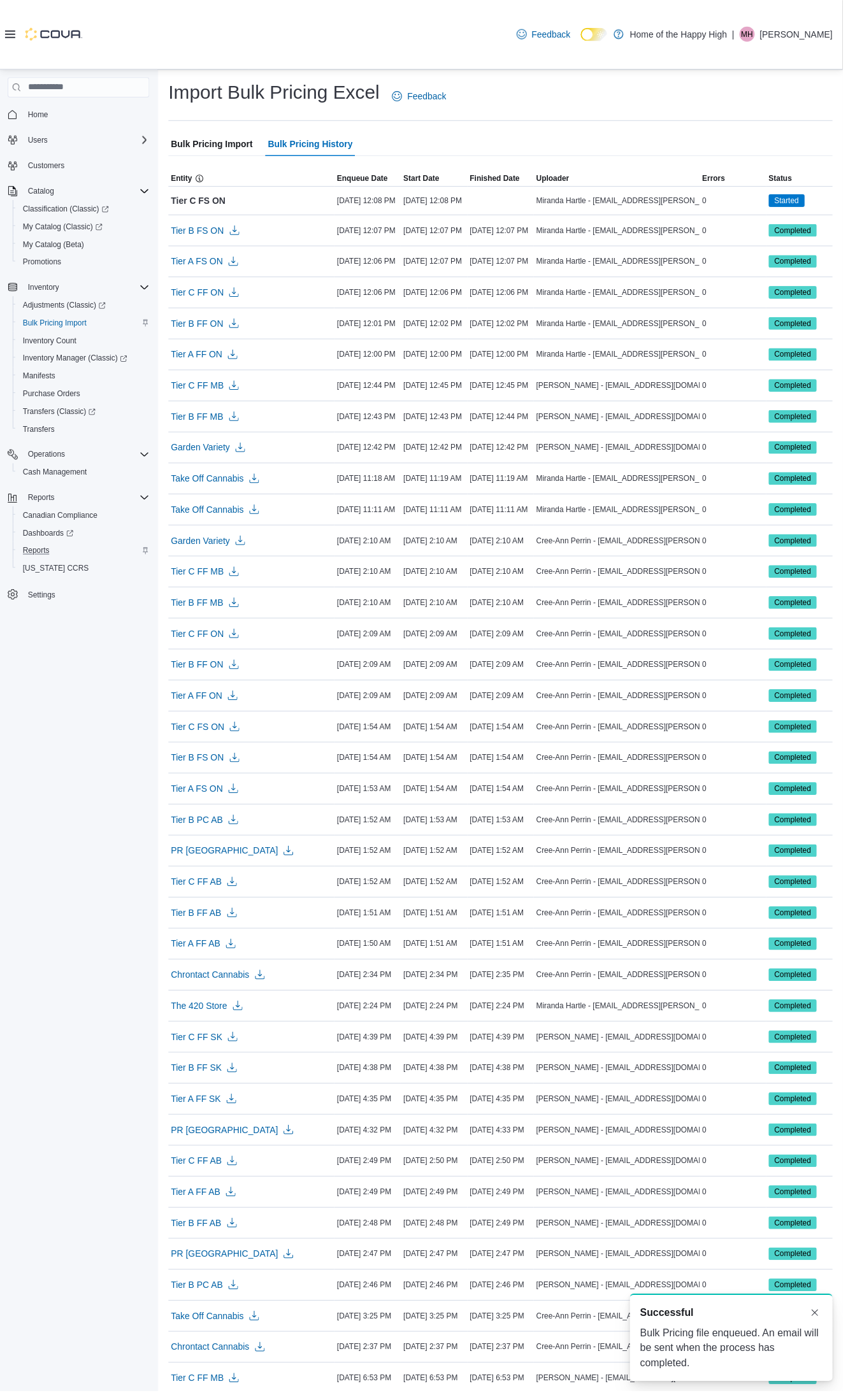
click at [180, 150] on span "Bulk Pricing Import" at bounding box center [213, 144] width 82 height 25
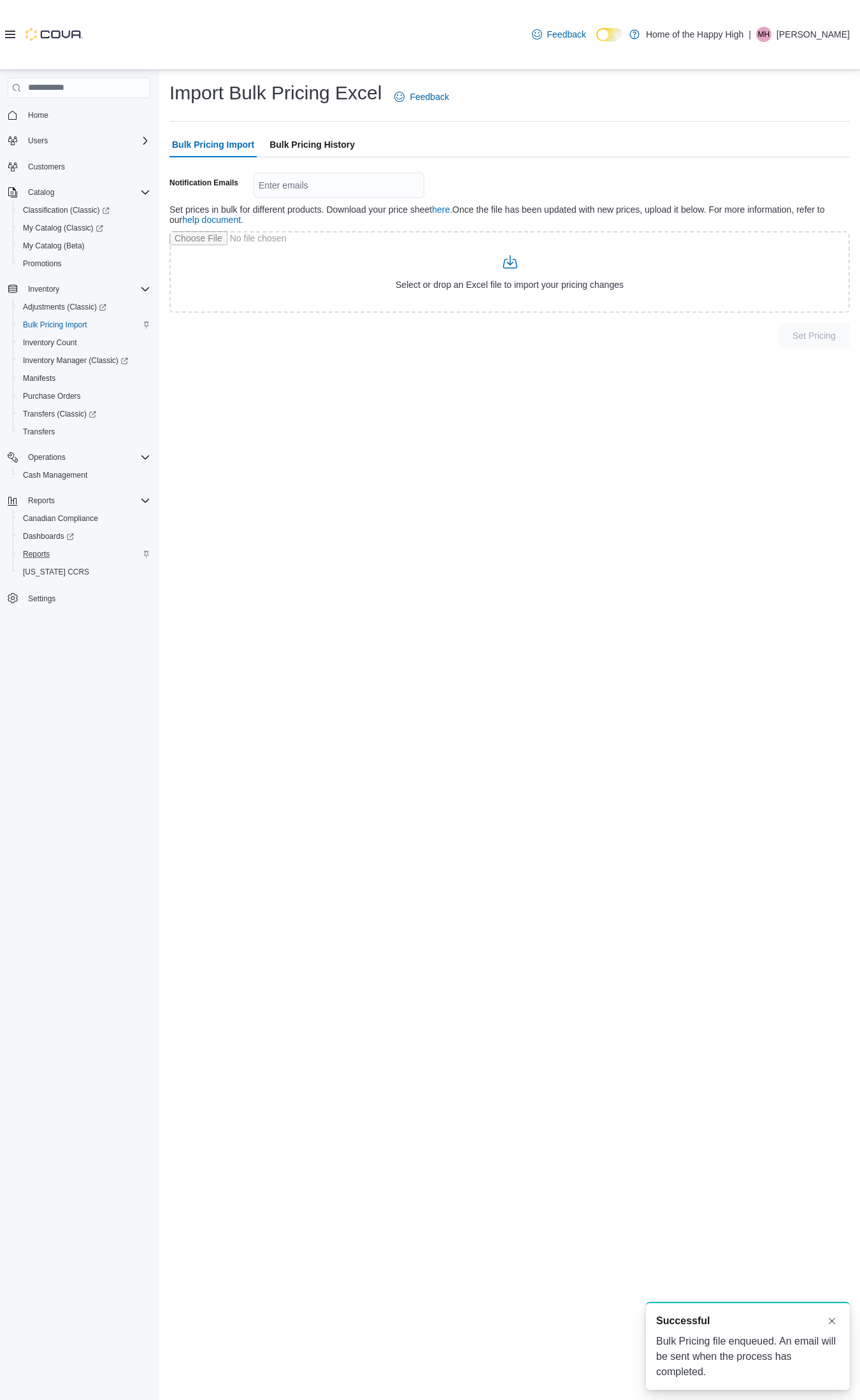
click at [321, 134] on span "Bulk Pricing History" at bounding box center [312, 144] width 85 height 25
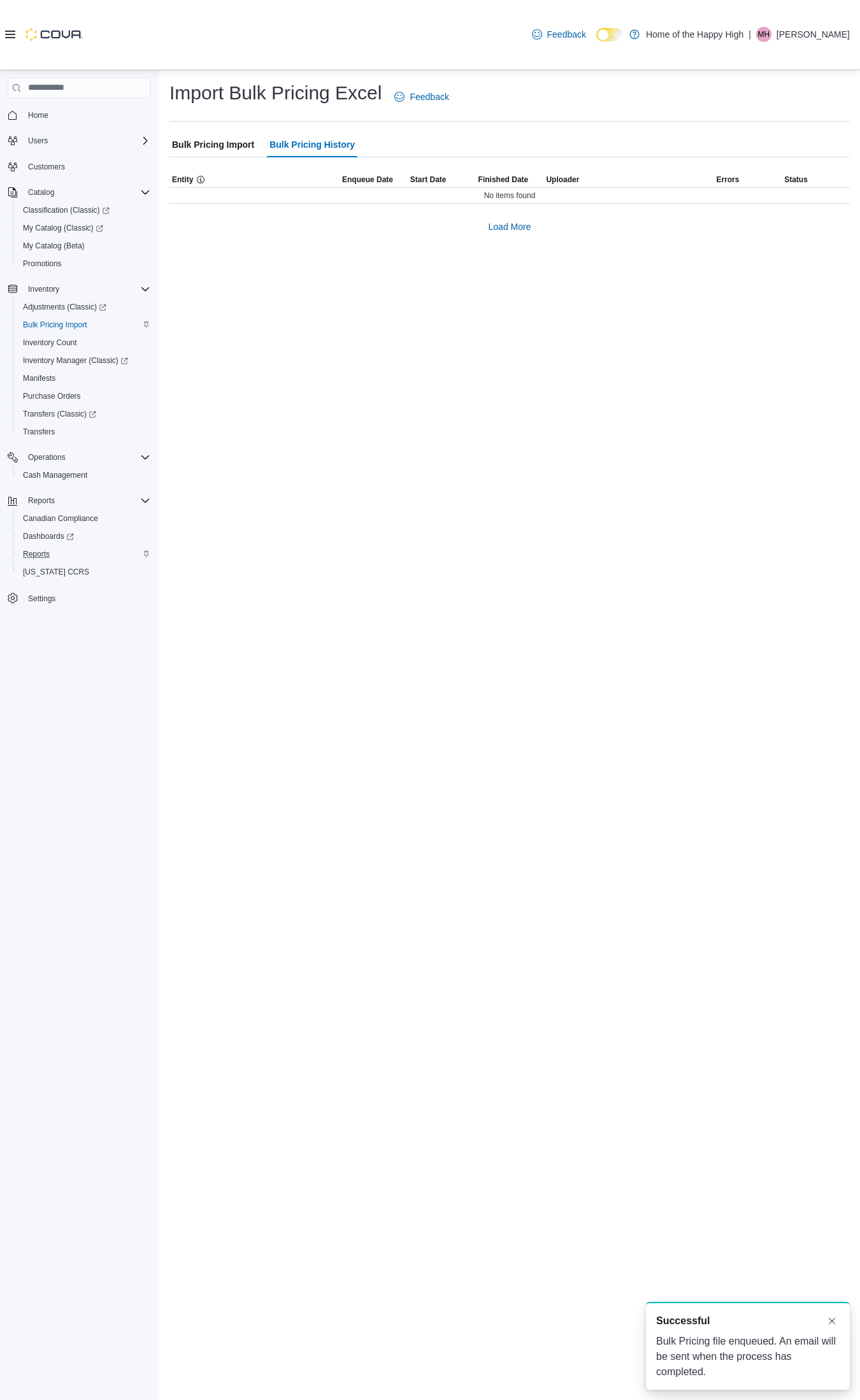
click at [201, 147] on span "Bulk Pricing Import" at bounding box center [214, 144] width 82 height 25
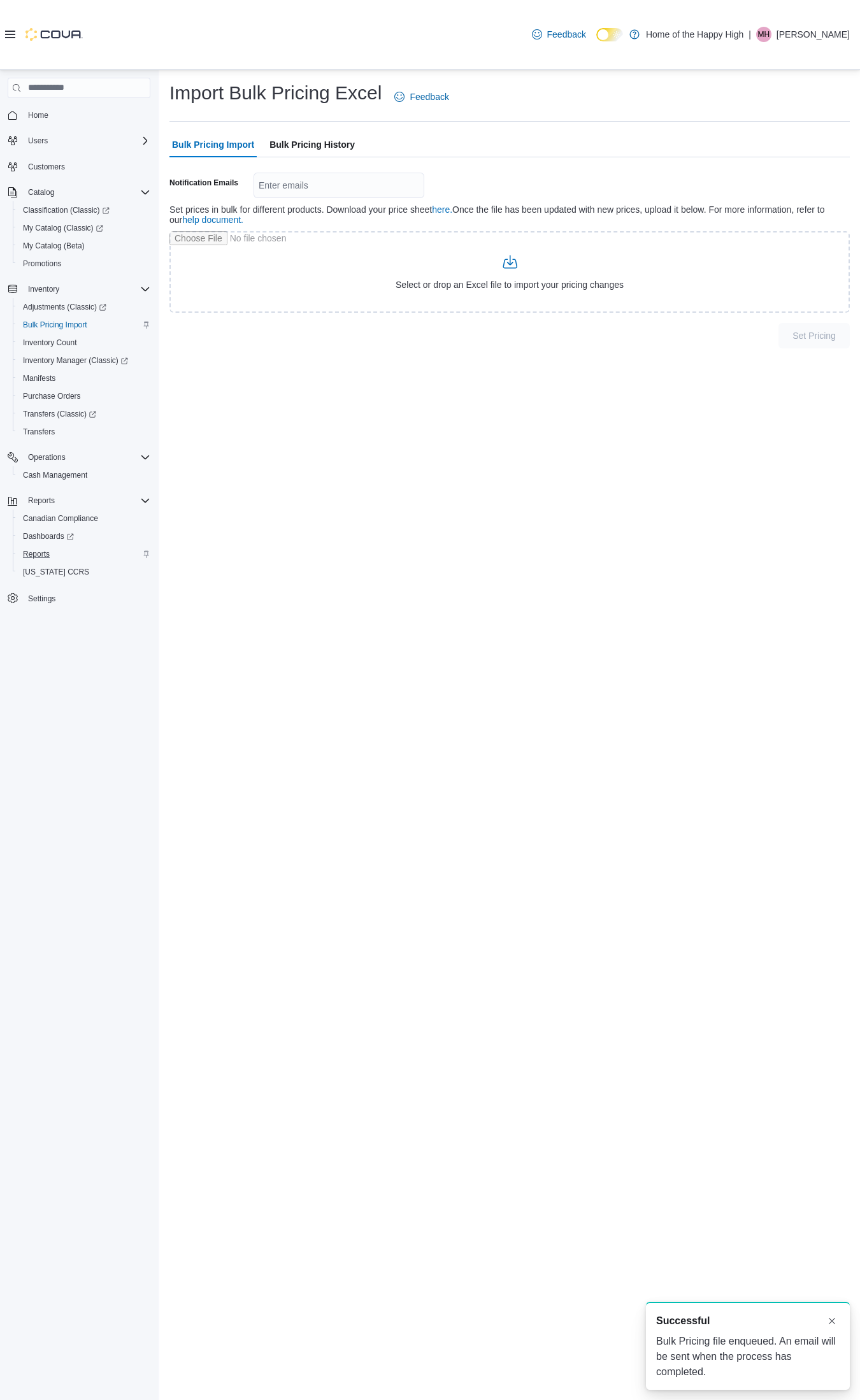
click at [311, 150] on span "Bulk Pricing History" at bounding box center [312, 144] width 85 height 25
